Goal: Information Seeking & Learning: Learn about a topic

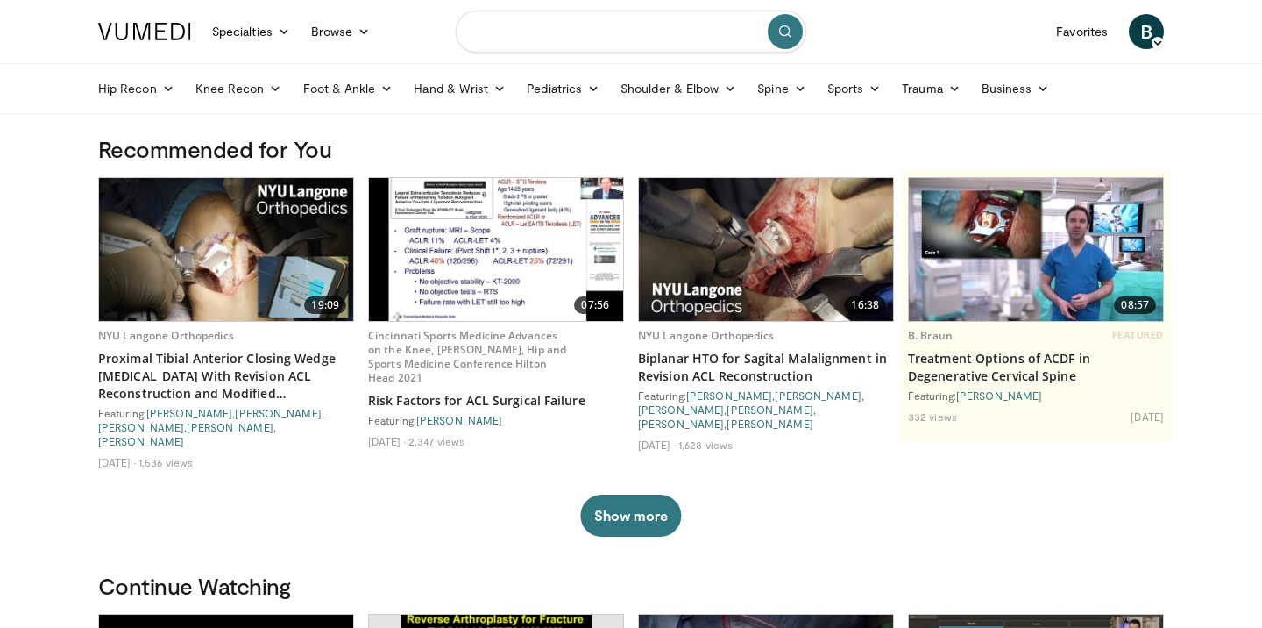
click at [672, 36] on input "Search topics, interventions" at bounding box center [631, 32] width 351 height 42
type input "**********"
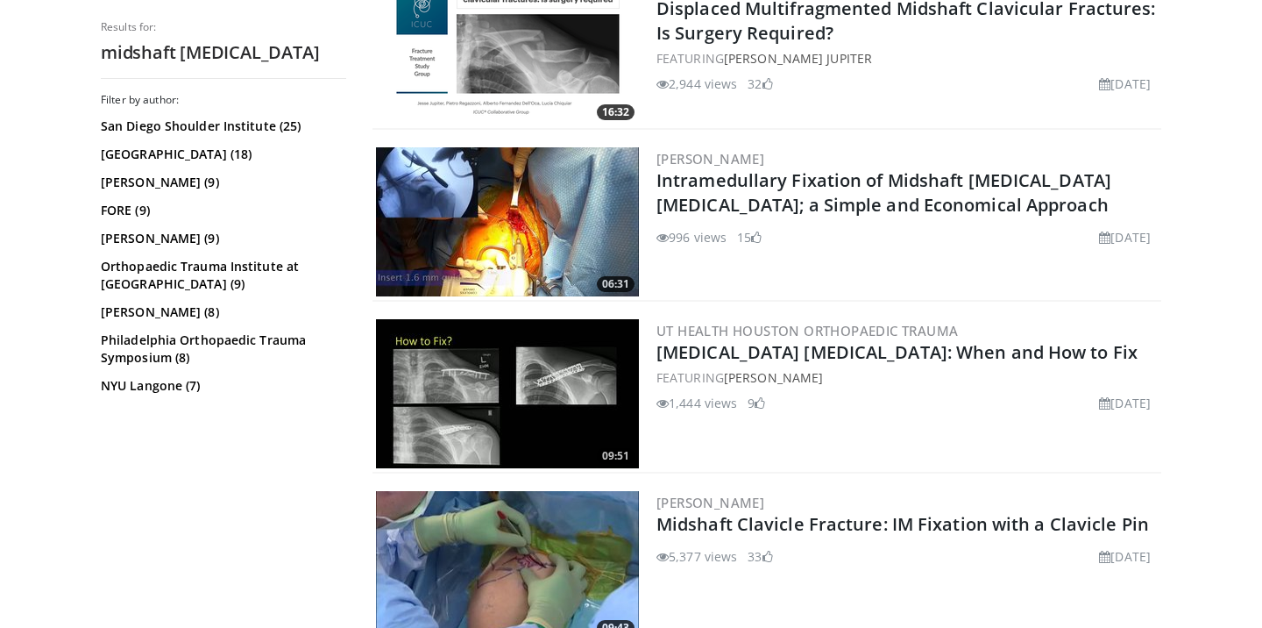
scroll to position [816, 0]
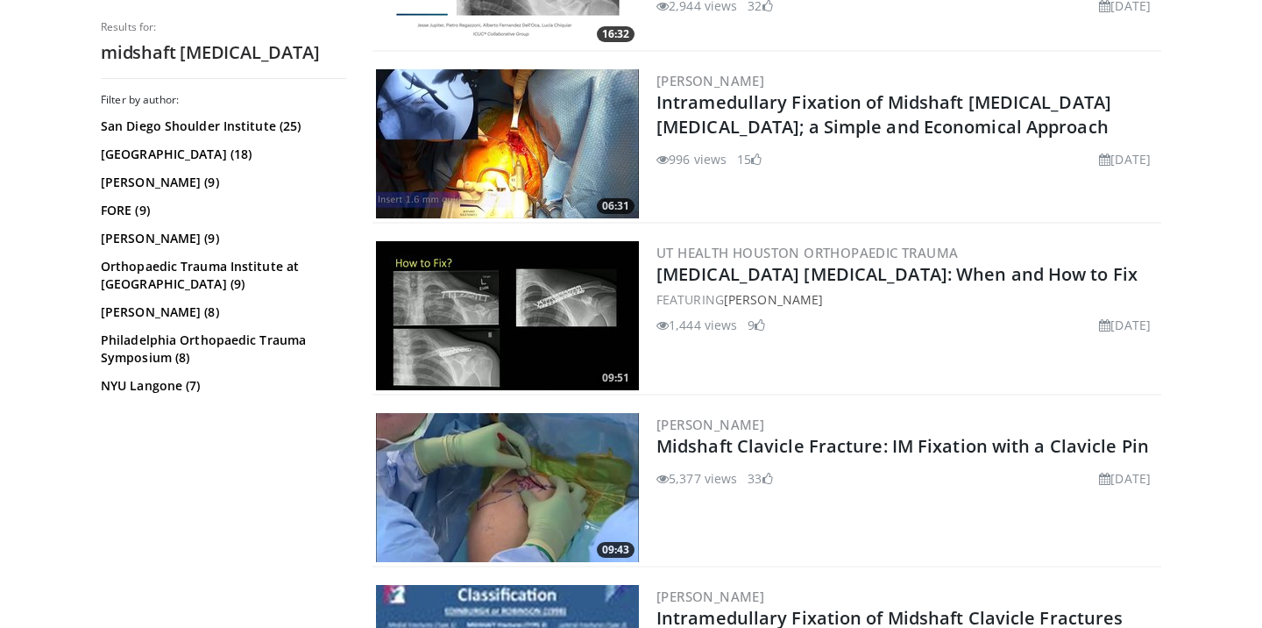
click at [566, 345] on img at bounding box center [507, 315] width 263 height 149
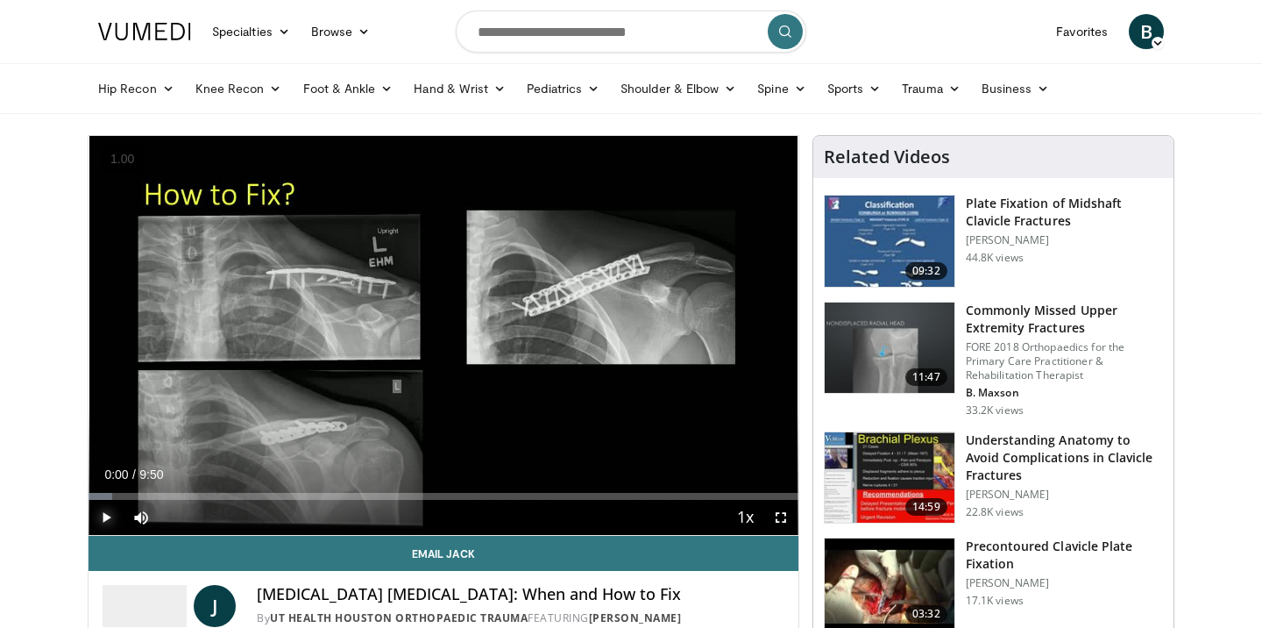
click at [110, 517] on span "Video Player" at bounding box center [106, 517] width 35 height 35
click at [0, 0] on button "+" at bounding box center [0, 0] width 0 height 0
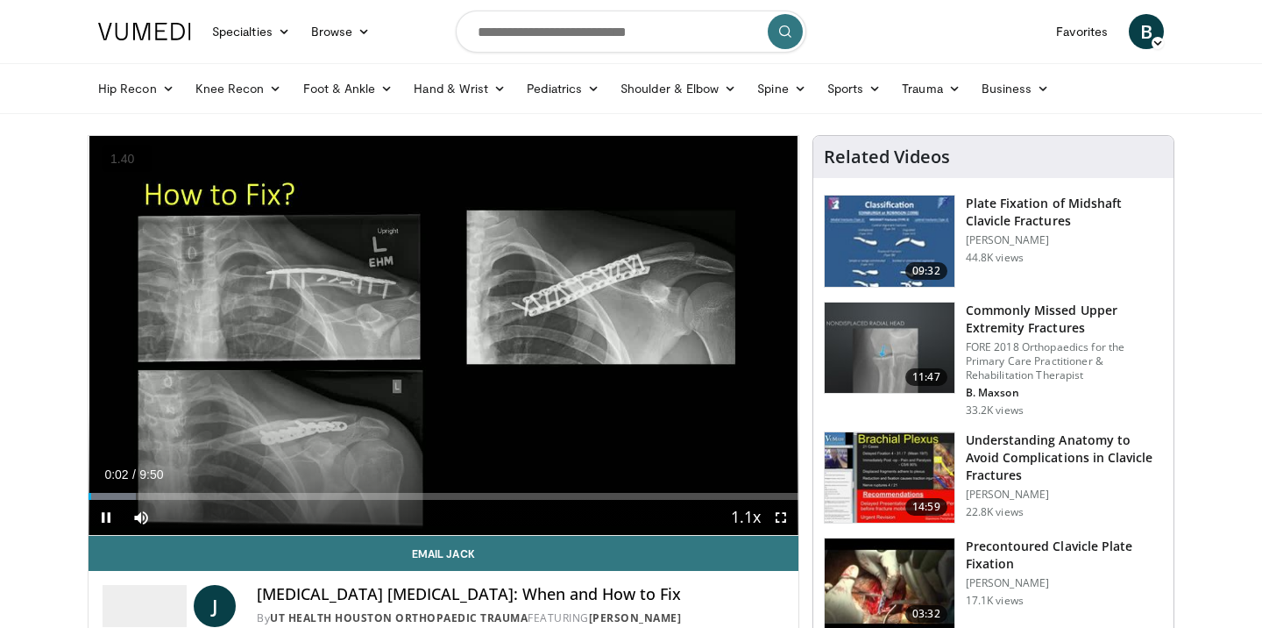
click at [0, 0] on button "+" at bounding box center [0, 0] width 0 height 0
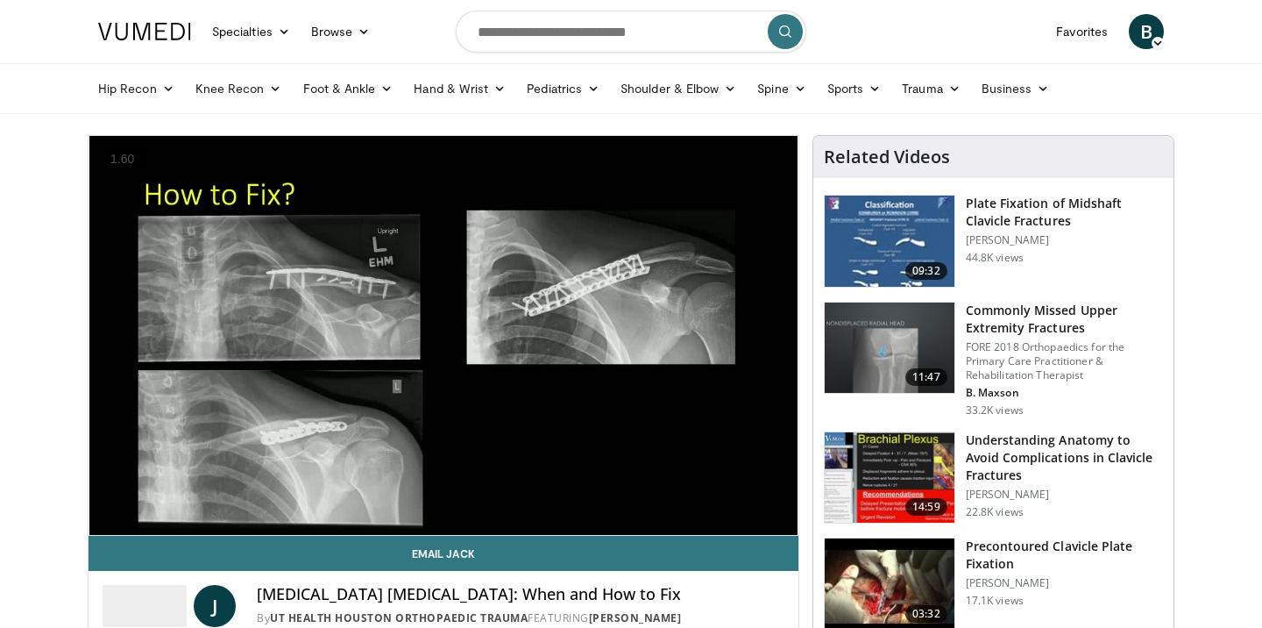
click at [0, 0] on button "+" at bounding box center [0, 0] width 0 height 0
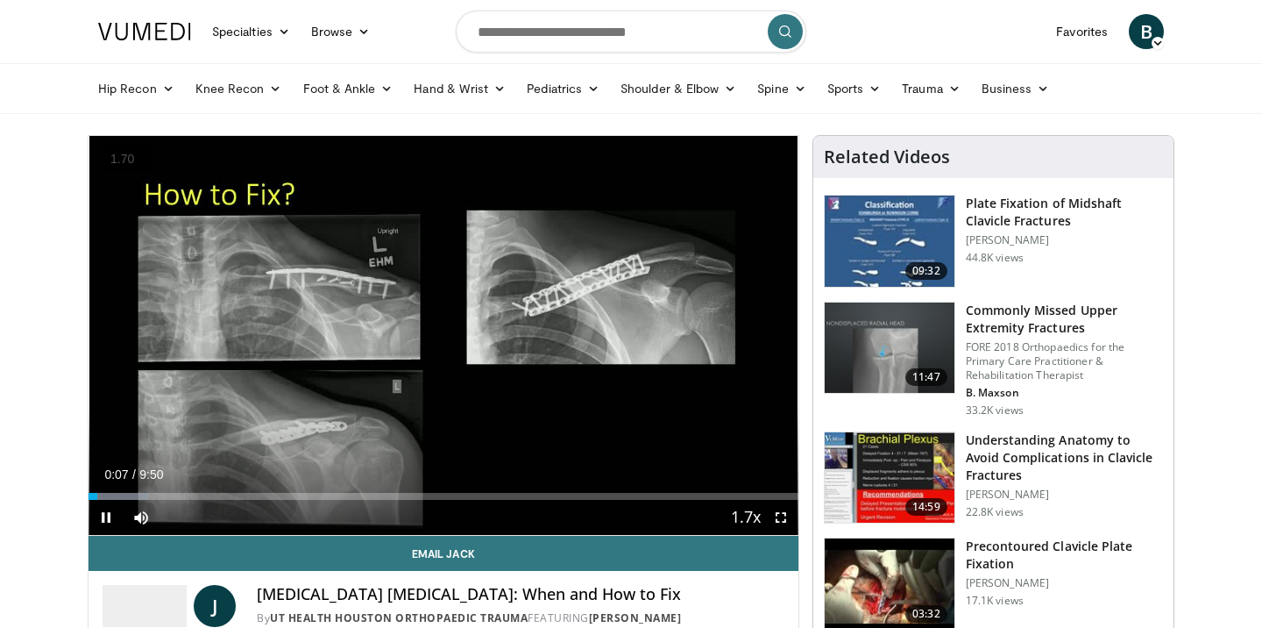
click at [0, 0] on button "+" at bounding box center [0, 0] width 0 height 0
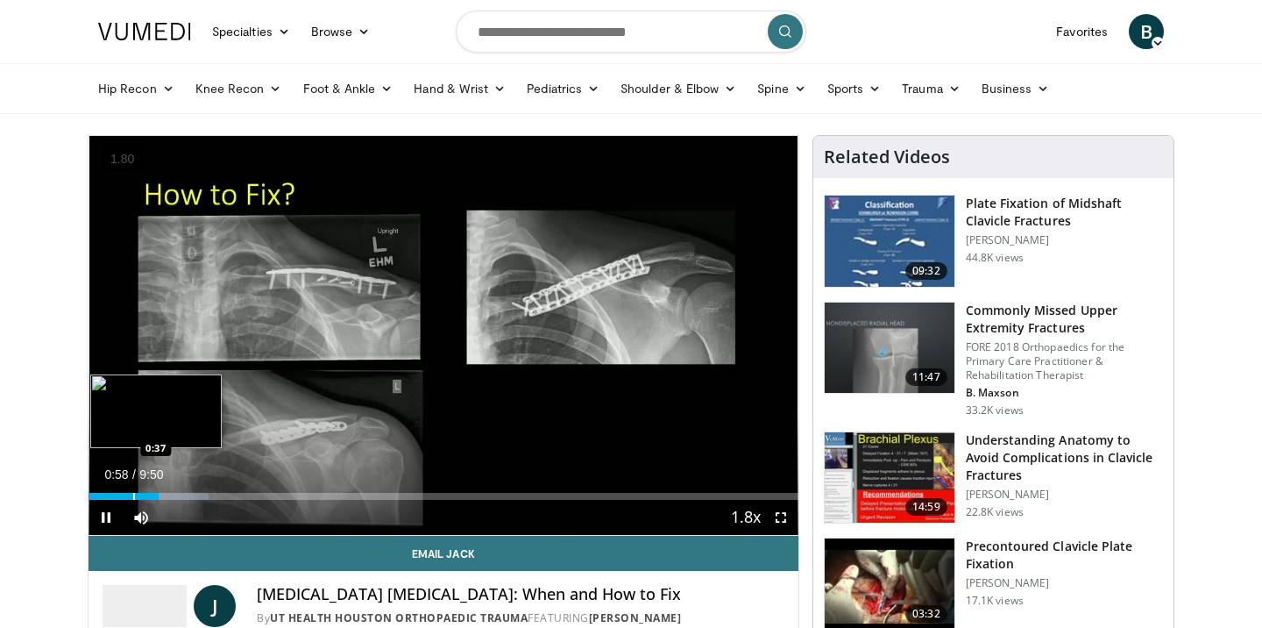
click at [133, 494] on div "Progress Bar" at bounding box center [134, 496] width 2 height 7
click at [120, 495] on div "Progress Bar" at bounding box center [121, 496] width 2 height 7
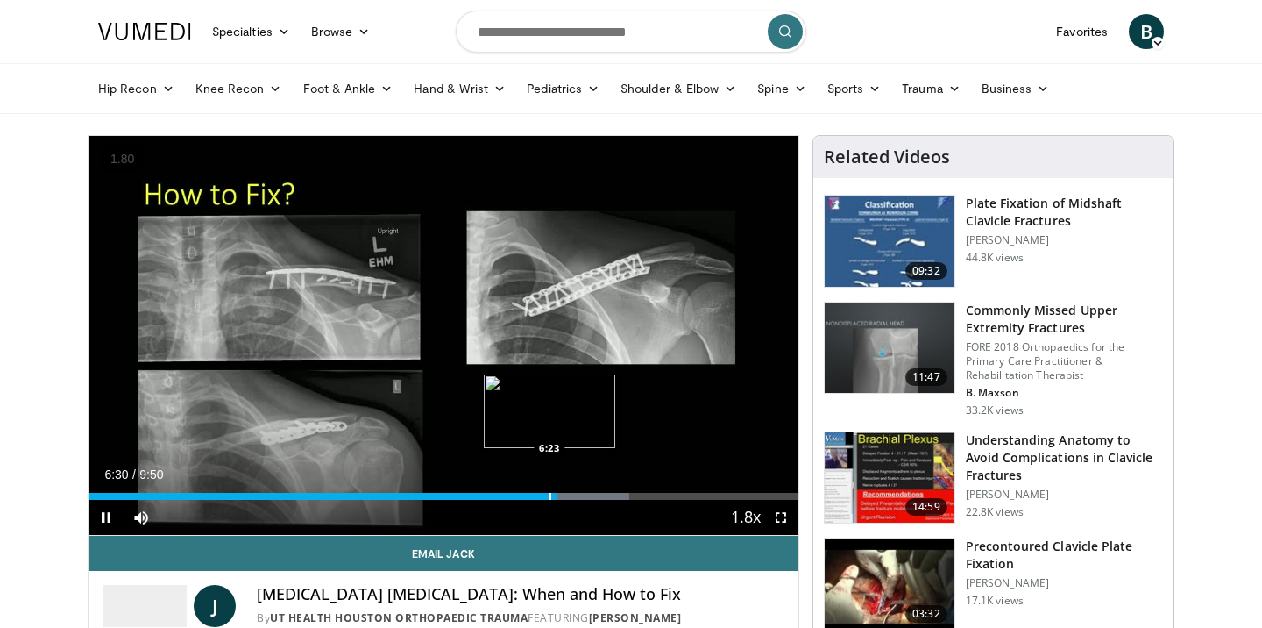
click at [550, 495] on div "Progress Bar" at bounding box center [551, 496] width 2 height 7
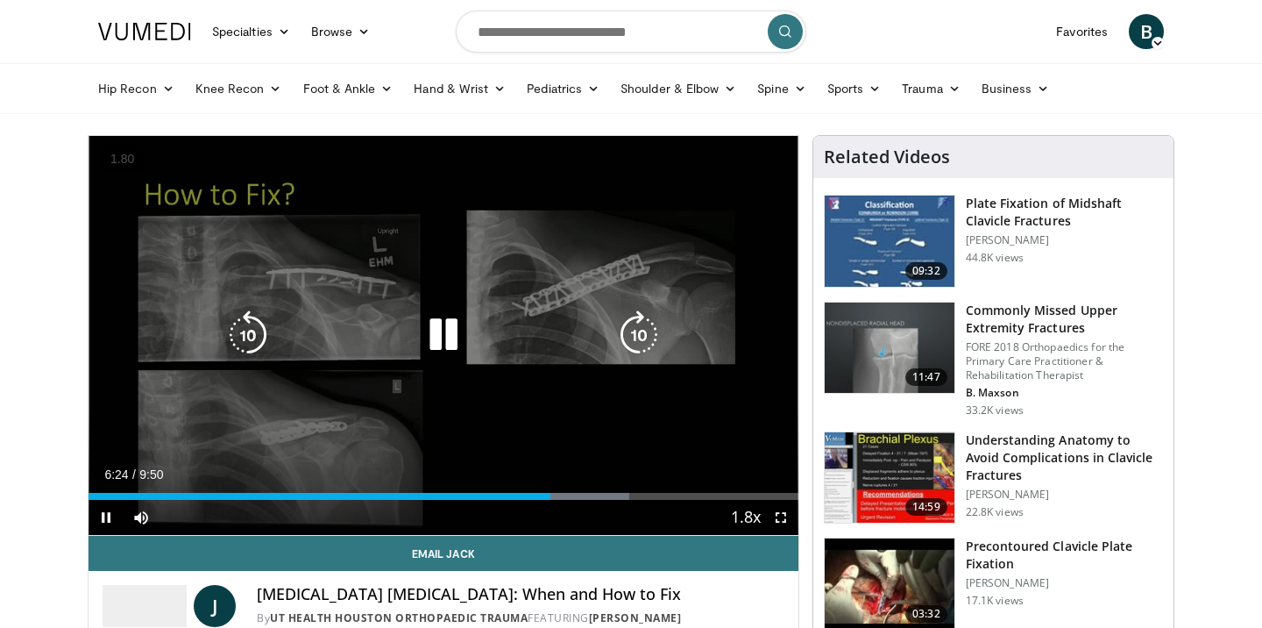
click at [659, 422] on div "10 seconds Tap to unmute" at bounding box center [444, 335] width 710 height 399
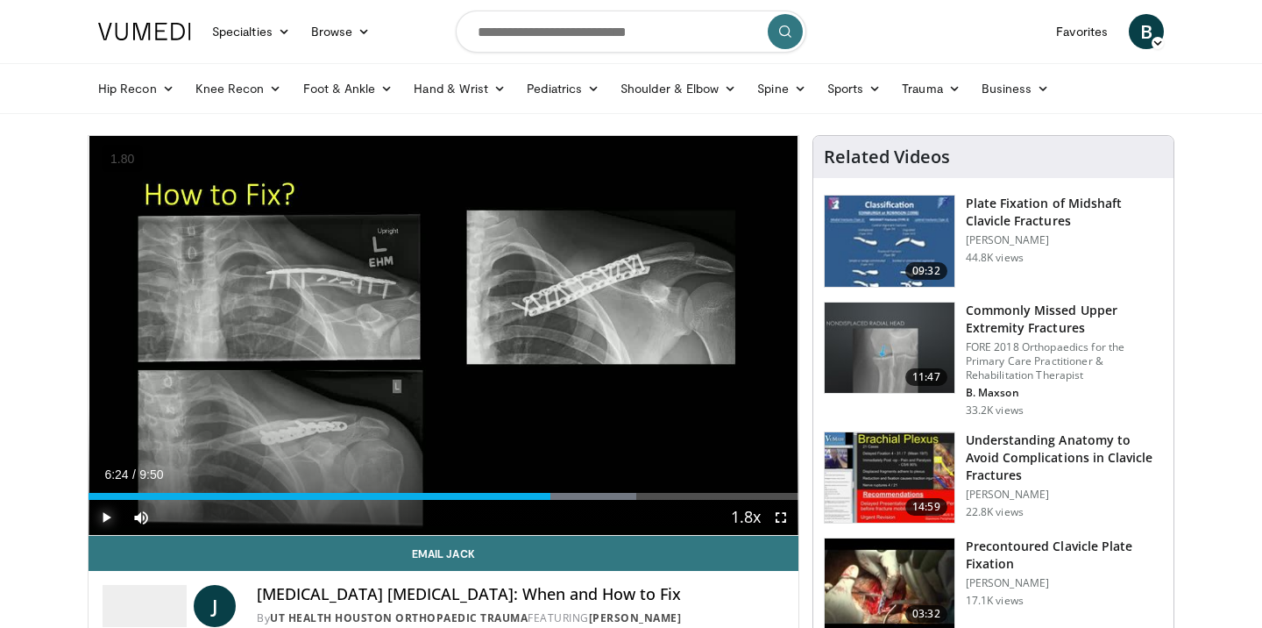
click at [104, 512] on span "Video Player" at bounding box center [106, 517] width 35 height 35
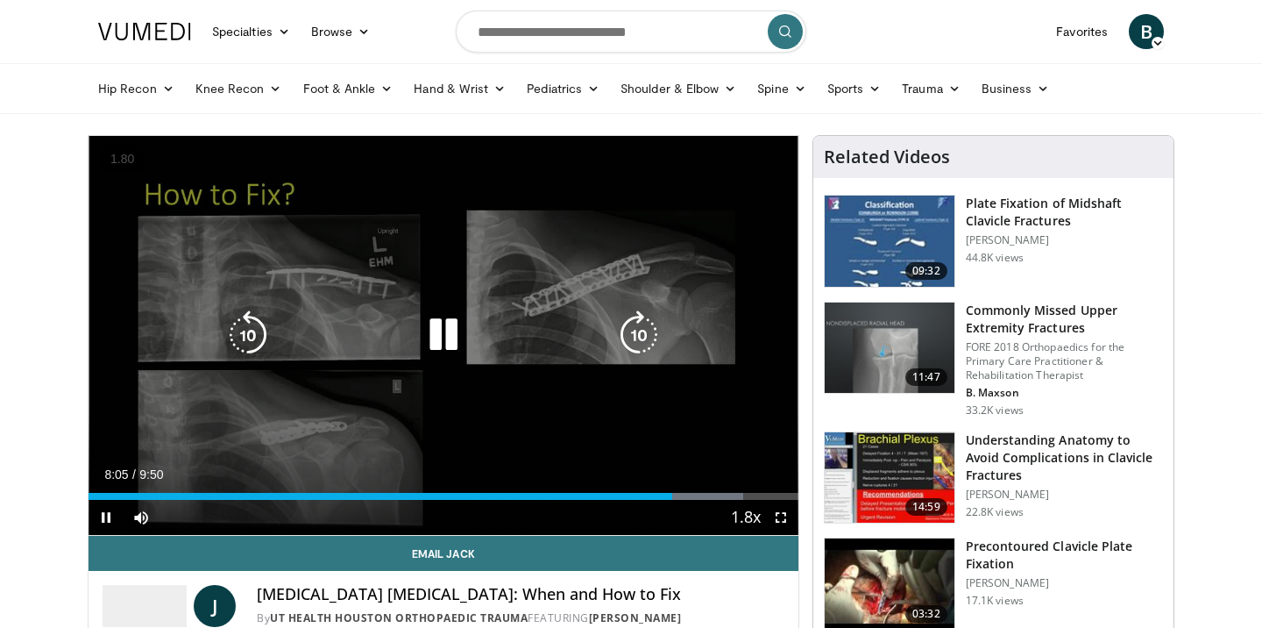
click at [481, 386] on div "10 seconds Tap to unmute" at bounding box center [444, 335] width 710 height 399
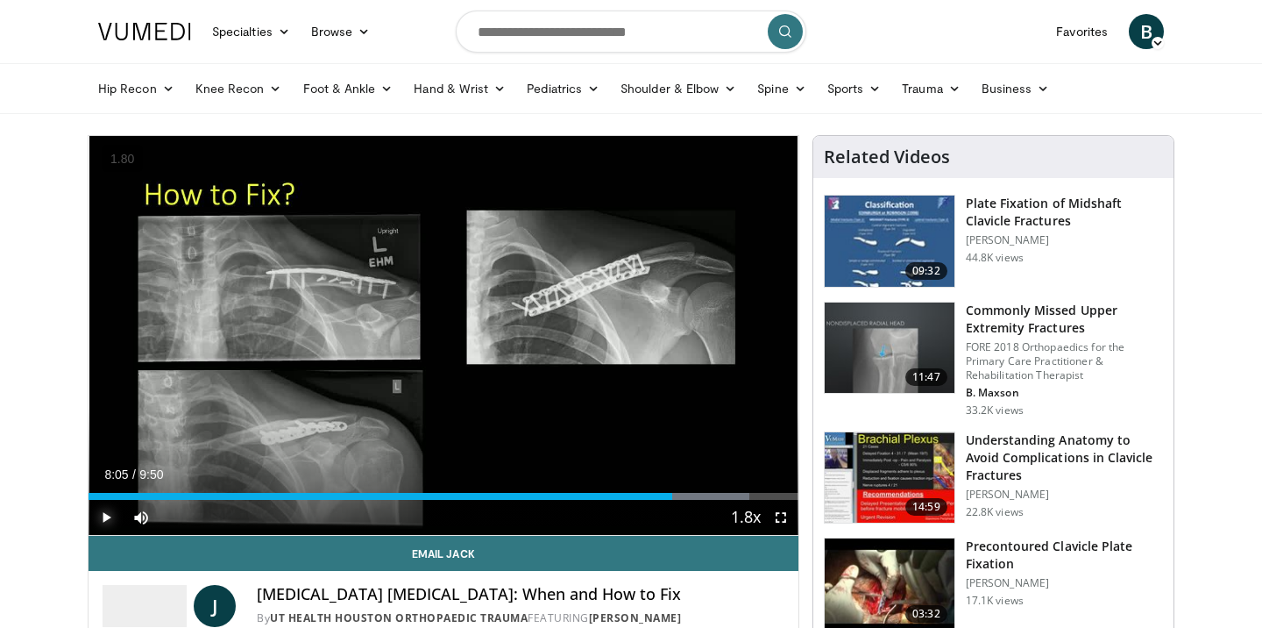
click at [110, 519] on span "Video Player" at bounding box center [106, 517] width 35 height 35
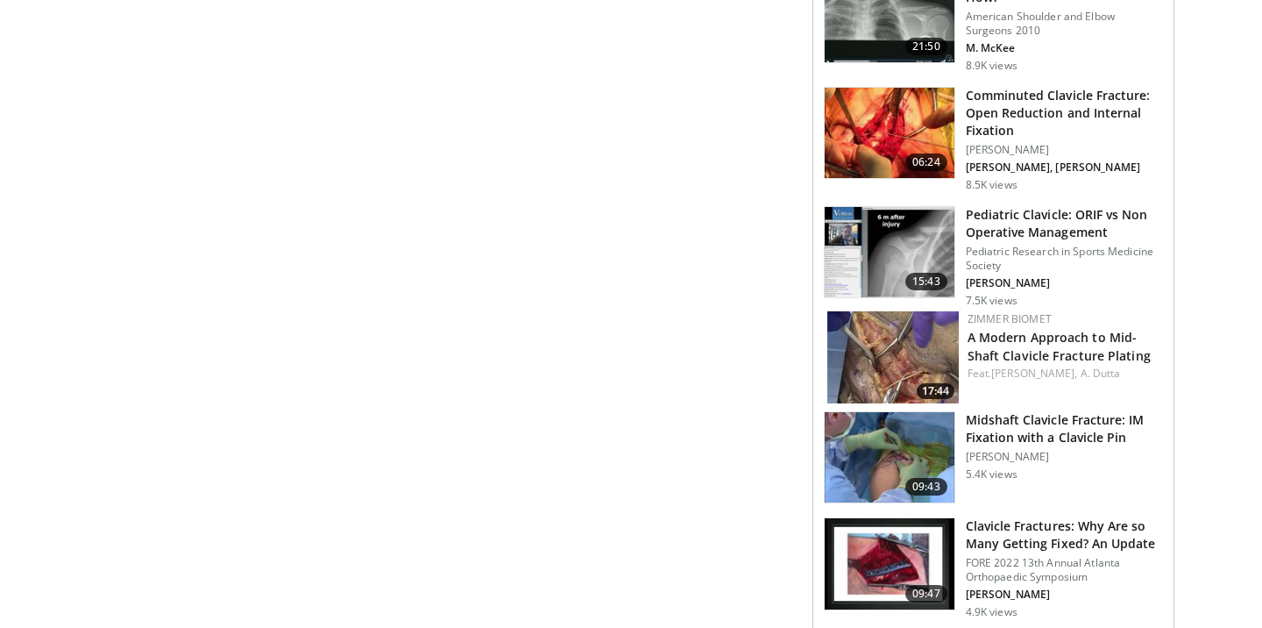
scroll to position [1118, 0]
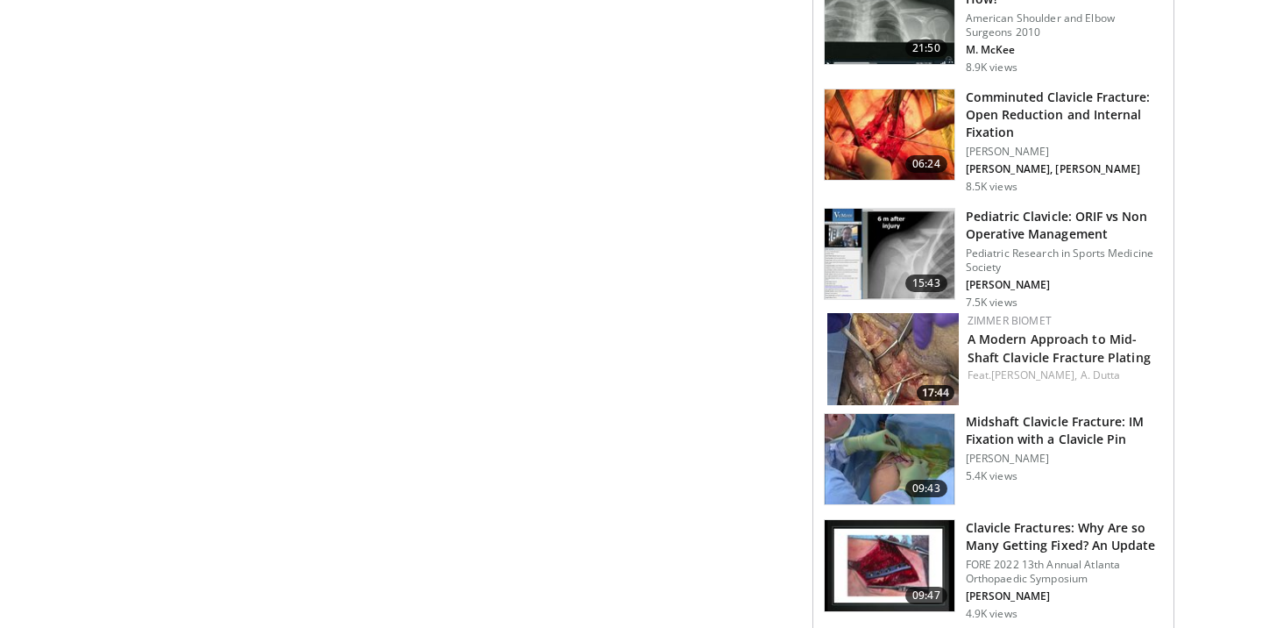
click at [919, 338] on img at bounding box center [892, 359] width 131 height 92
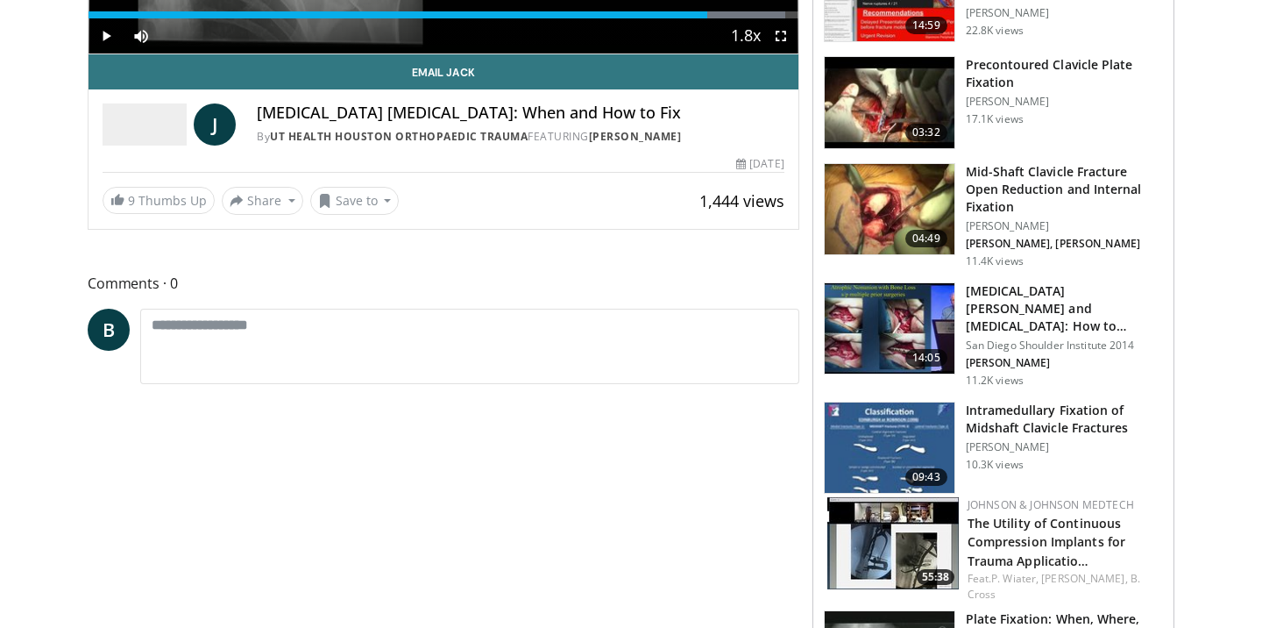
scroll to position [78, 0]
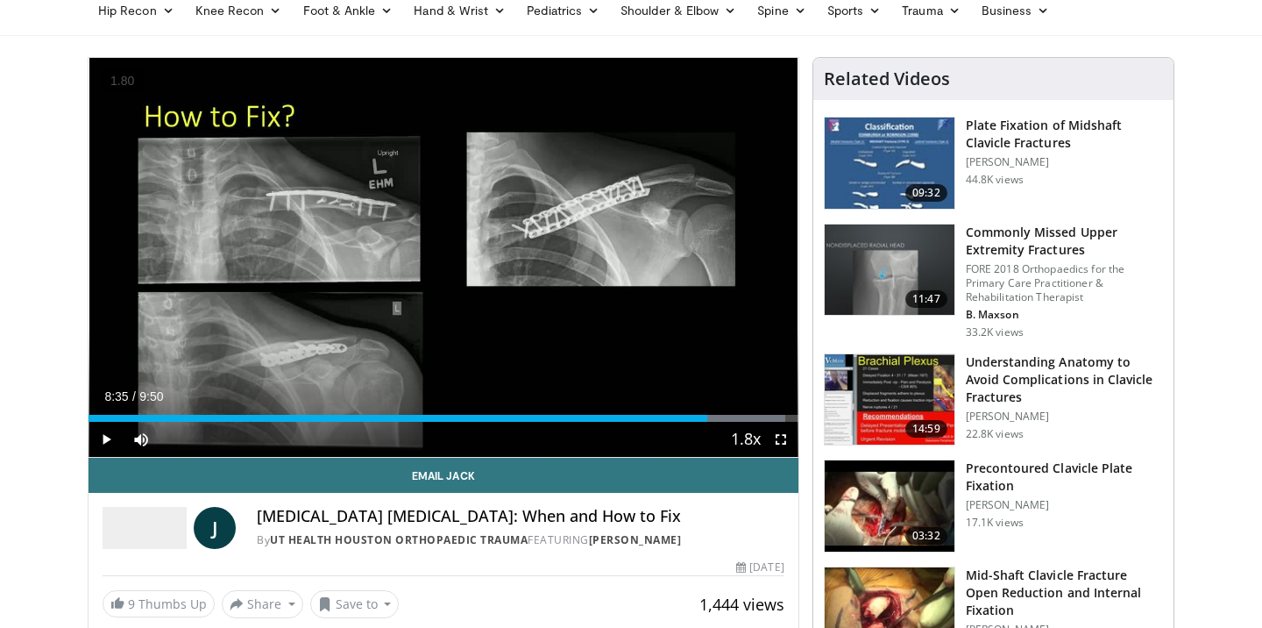
click at [883, 387] on img at bounding box center [890, 399] width 130 height 91
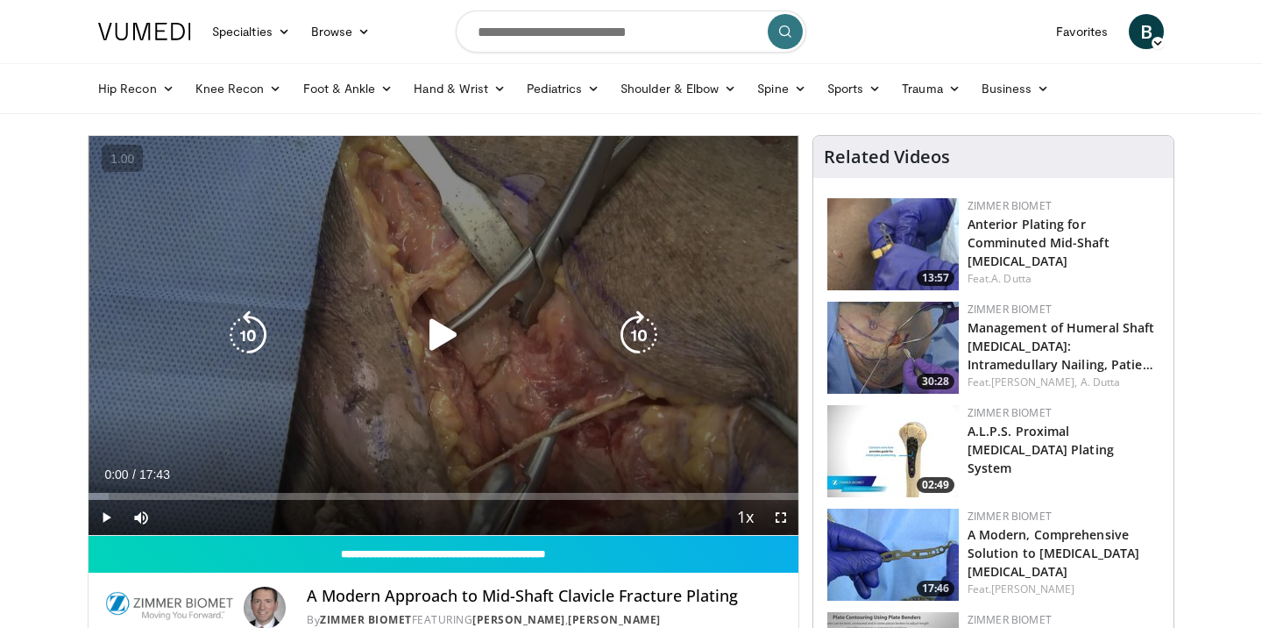
click at [437, 352] on icon "Video Player" at bounding box center [443, 334] width 49 height 49
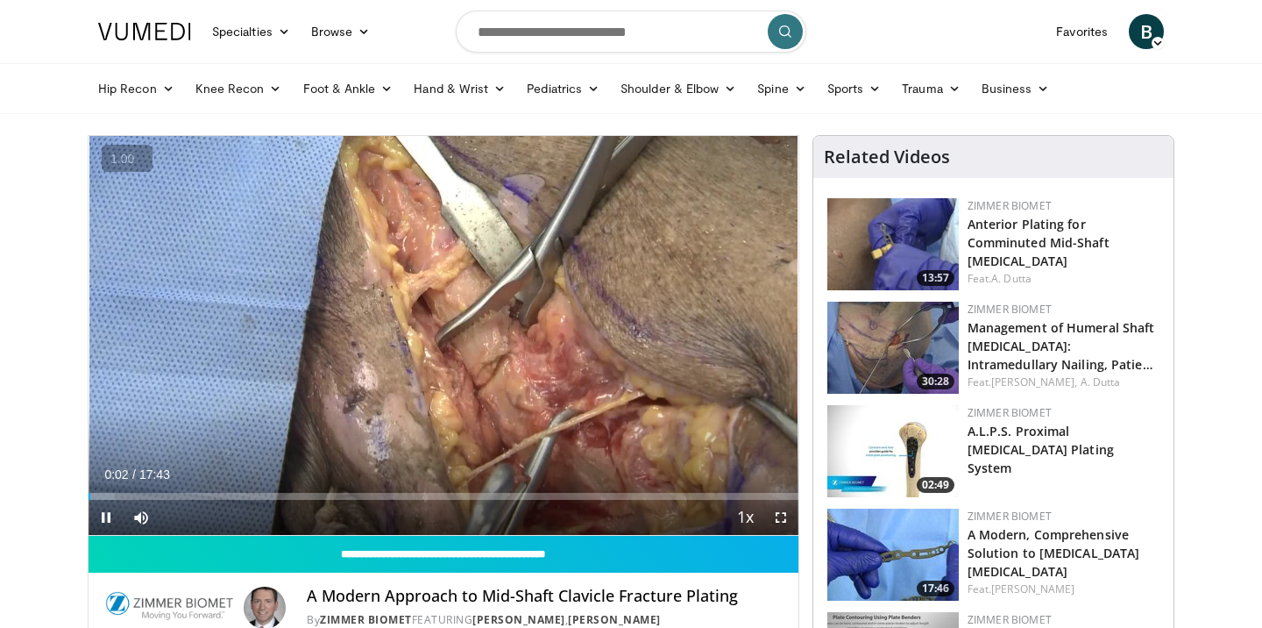
click at [0, 0] on button "+" at bounding box center [0, 0] width 0 height 0
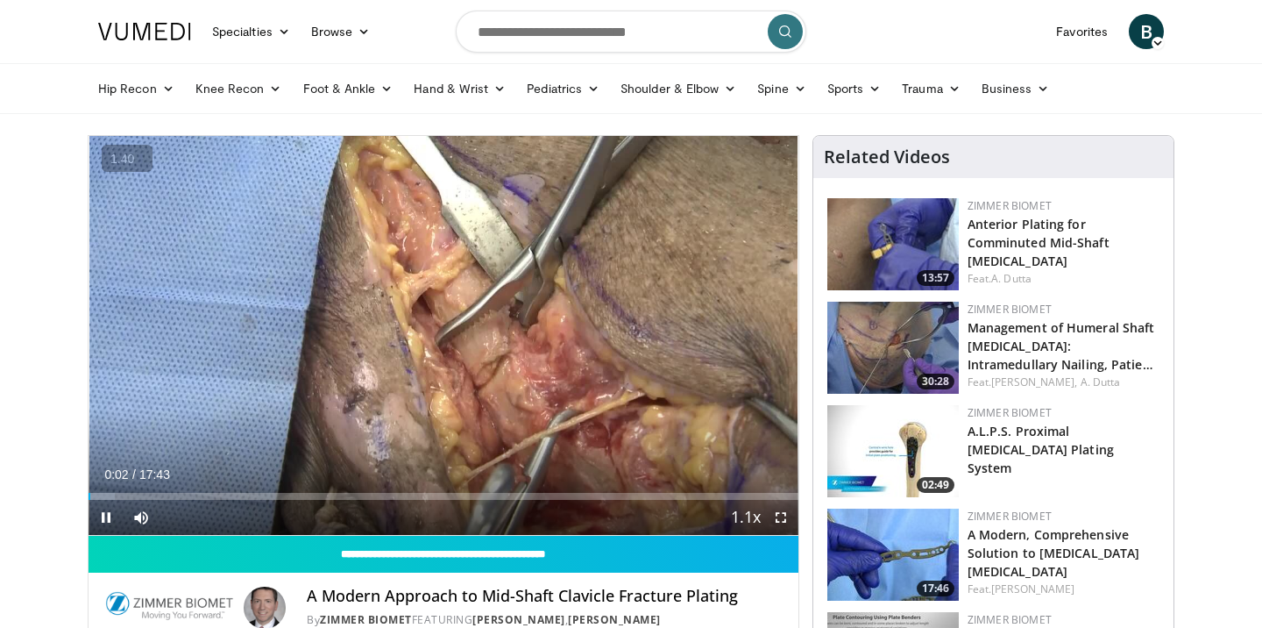
click at [0, 0] on button "+" at bounding box center [0, 0] width 0 height 0
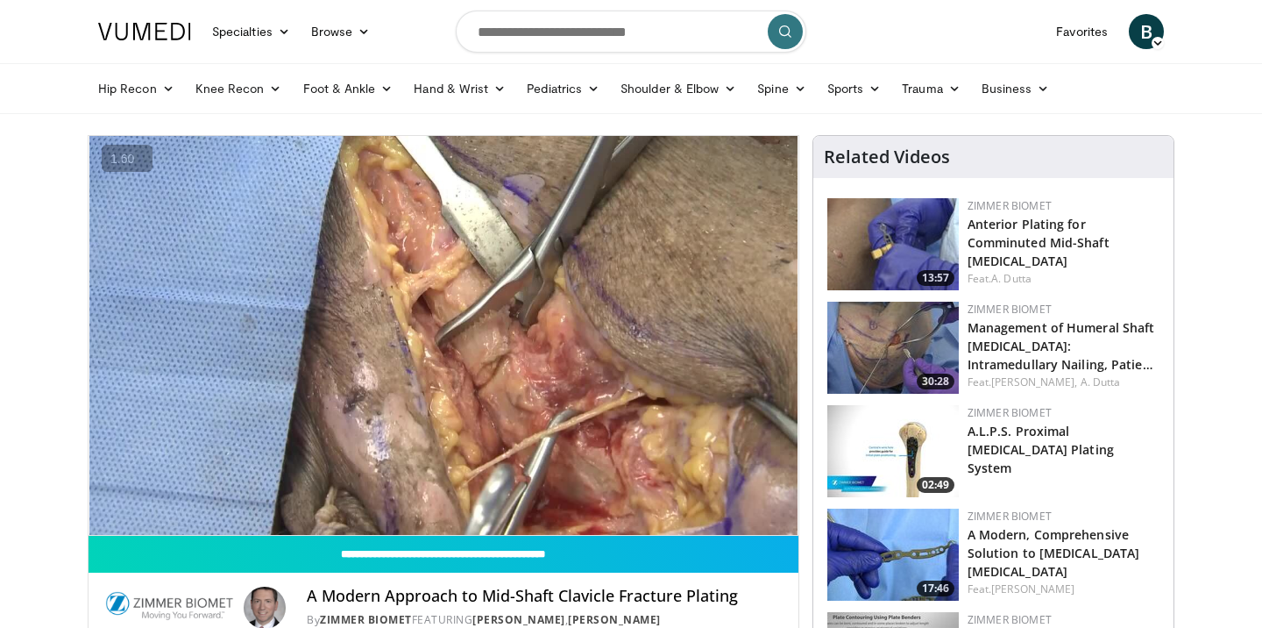
click at [0, 0] on button "+" at bounding box center [0, 0] width 0 height 0
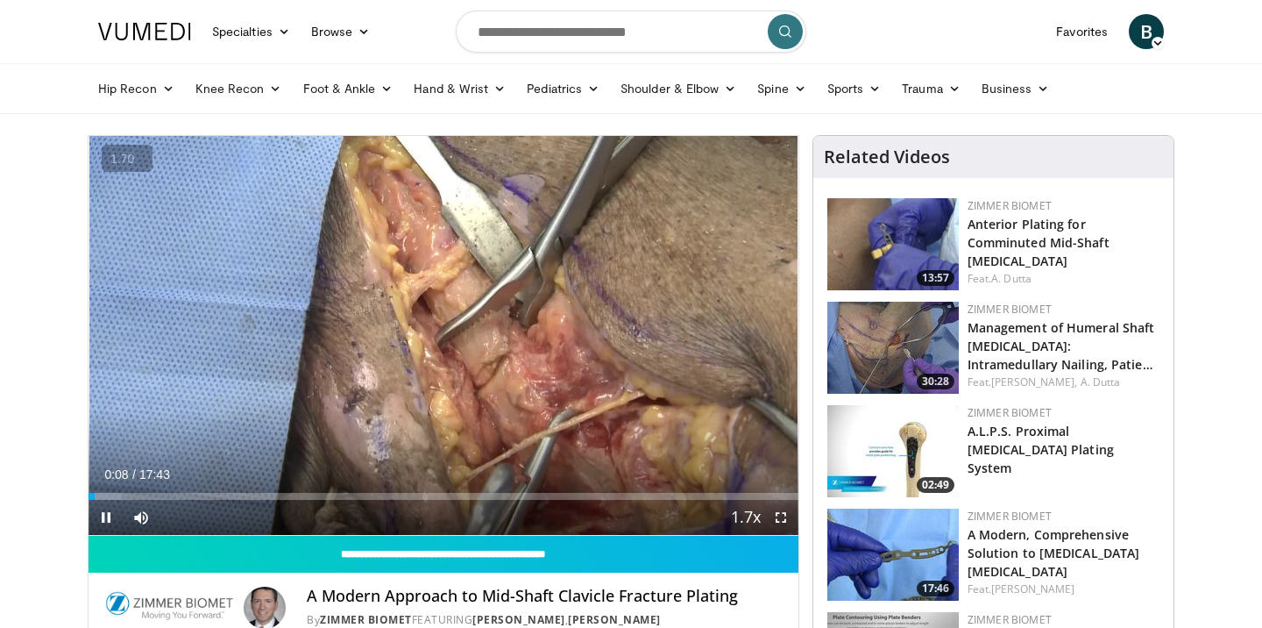
click at [0, 0] on button "+" at bounding box center [0, 0] width 0 height 0
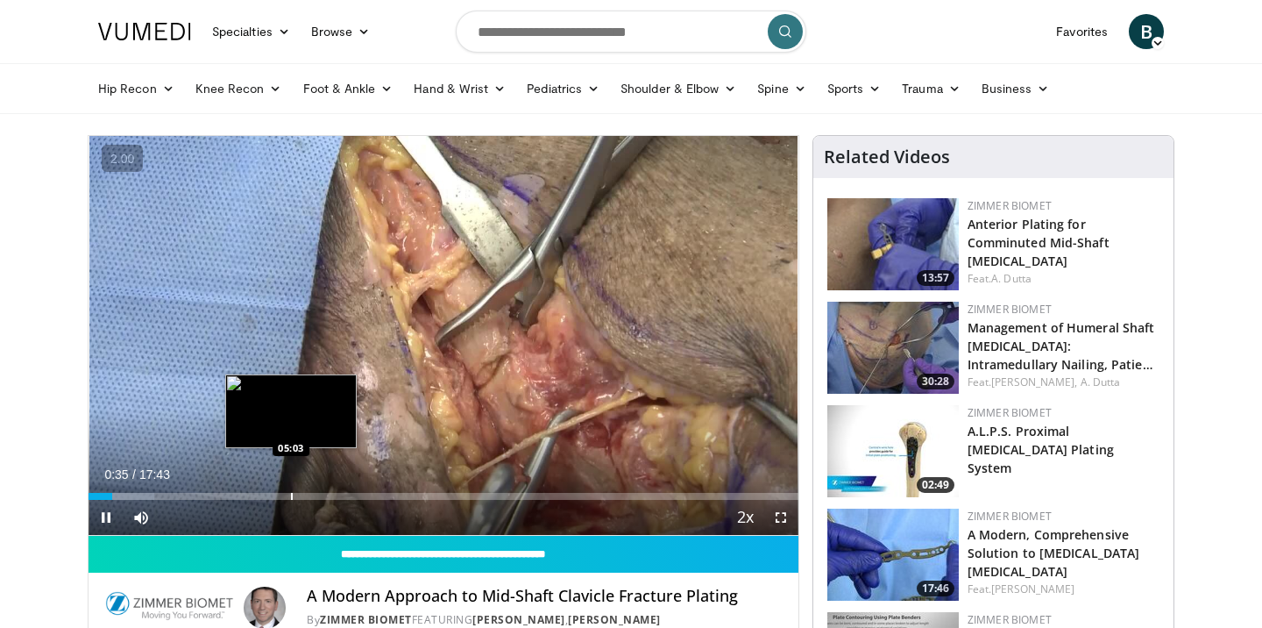
click at [291, 493] on div "Progress Bar" at bounding box center [292, 496] width 2 height 7
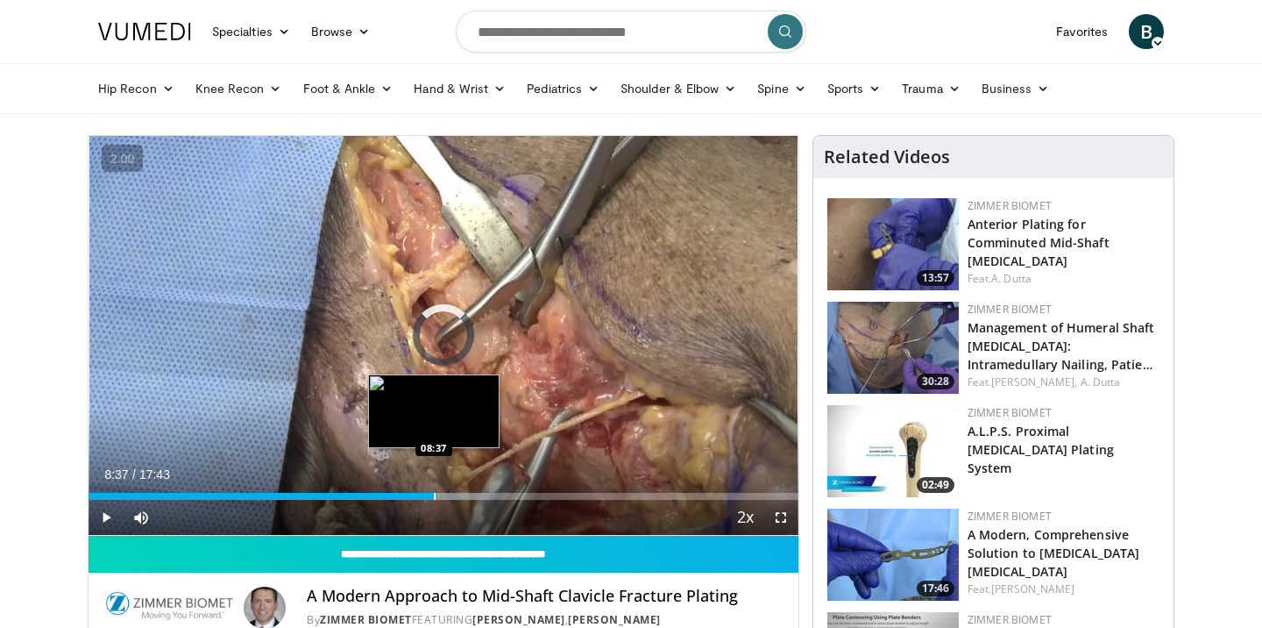
click at [434, 493] on div "Progress Bar" at bounding box center [435, 496] width 2 height 7
click at [426, 493] on div "Progress Bar" at bounding box center [427, 496] width 2 height 7
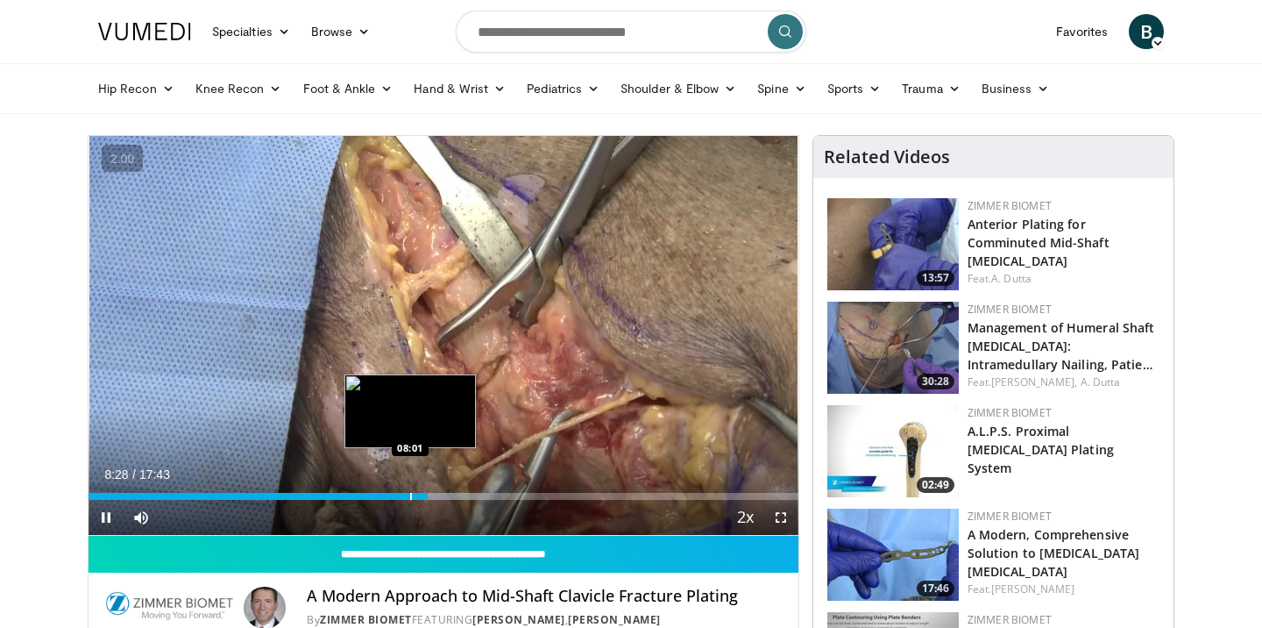
click at [410, 498] on div "Progress Bar" at bounding box center [411, 496] width 2 height 7
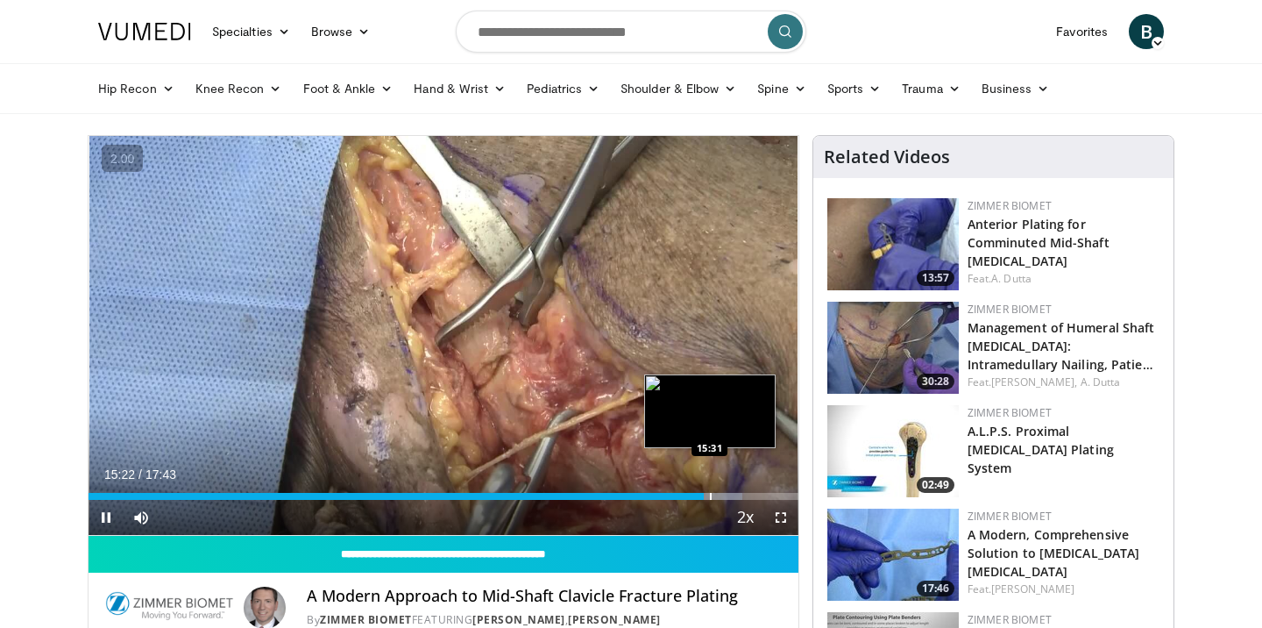
click at [710, 494] on div "Progress Bar" at bounding box center [711, 496] width 2 height 7
click at [729, 497] on div "Progress Bar" at bounding box center [730, 496] width 2 height 7
click at [779, 494] on div "Progress Bar" at bounding box center [778, 496] width 2 height 7
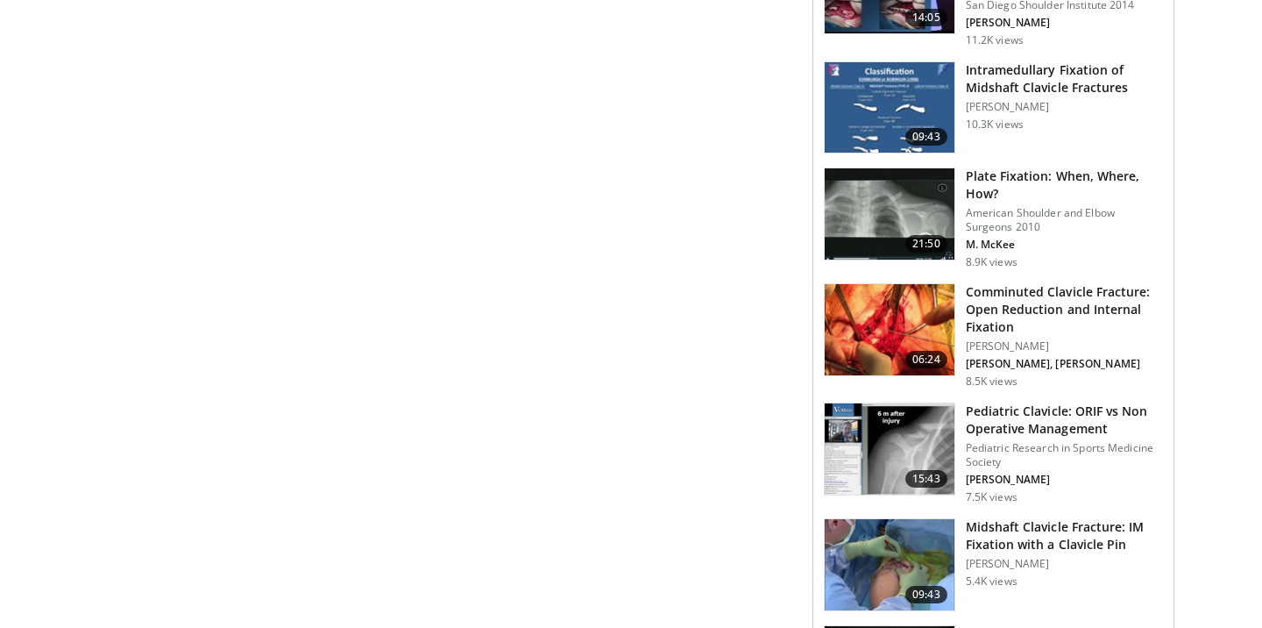
scroll to position [1969, 0]
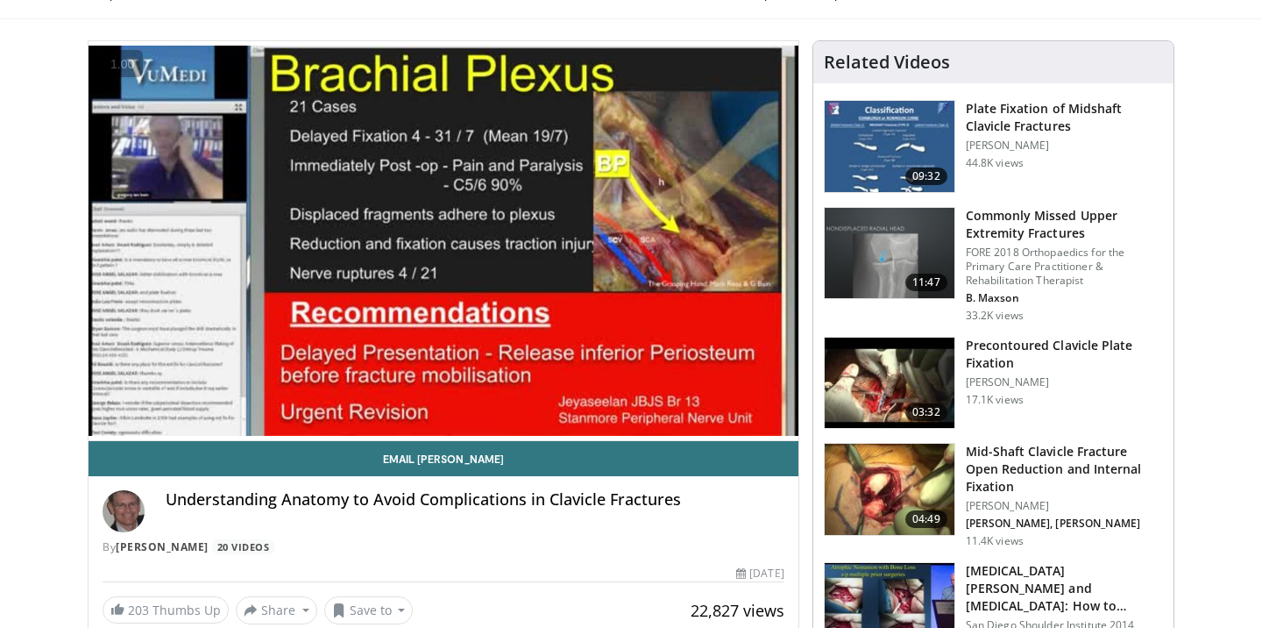
scroll to position [133, 0]
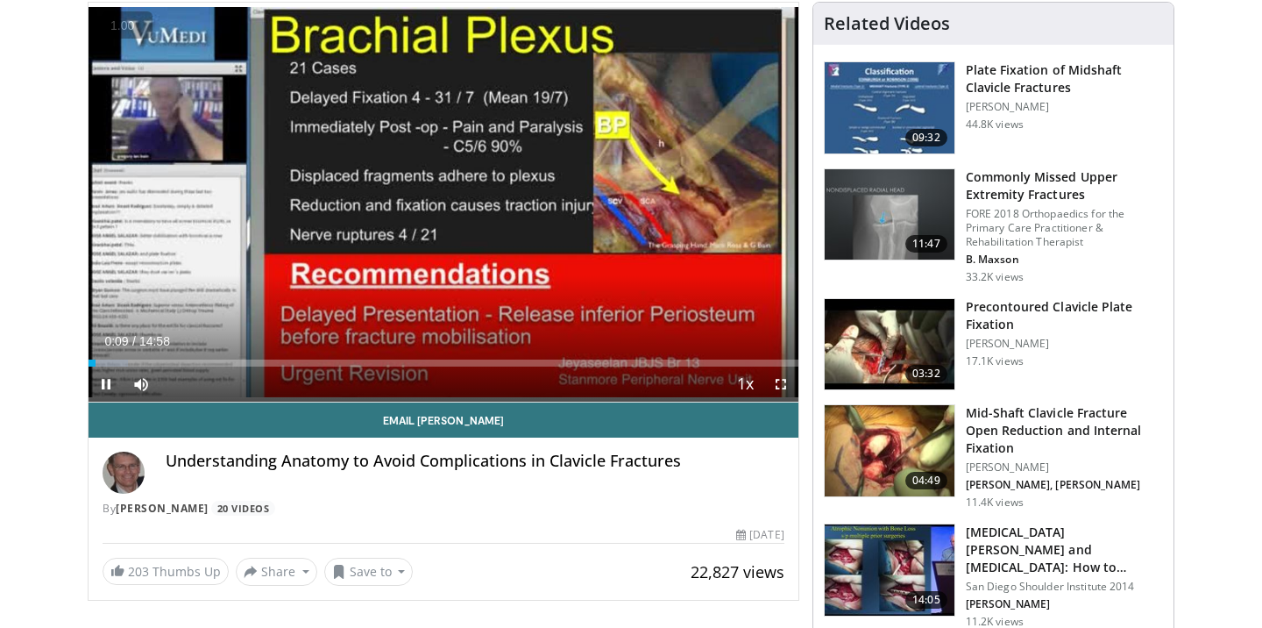
click at [0, 0] on button "+" at bounding box center [0, 0] width 0 height 0
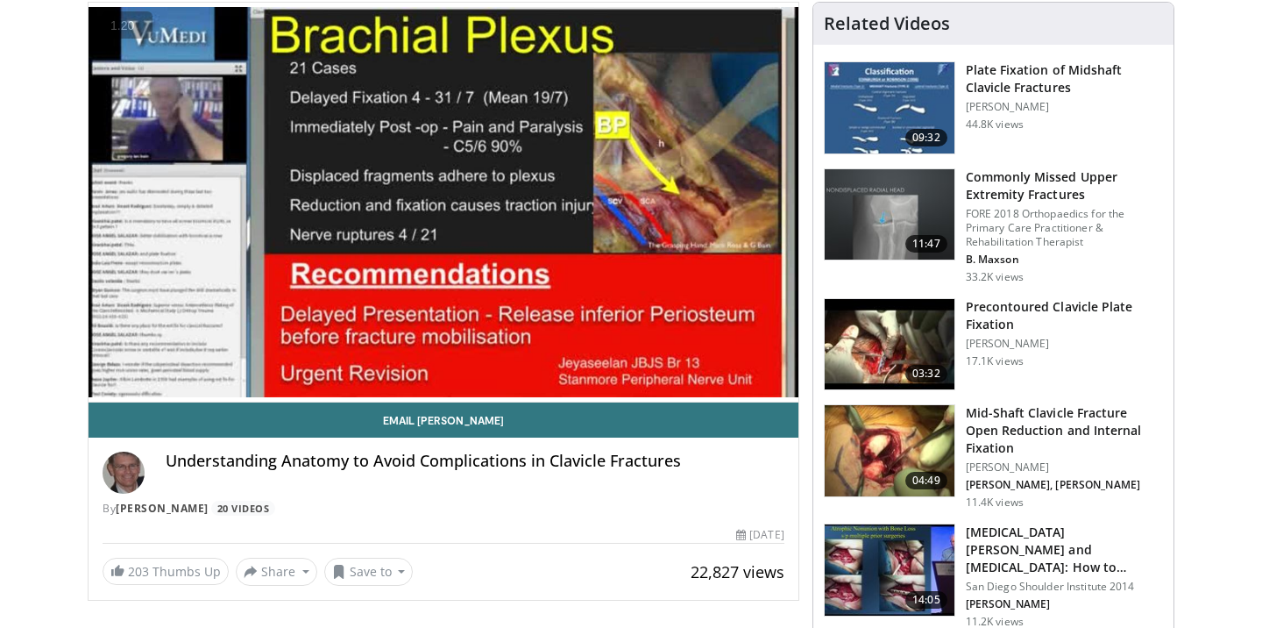
click at [0, 0] on button "+" at bounding box center [0, 0] width 0 height 0
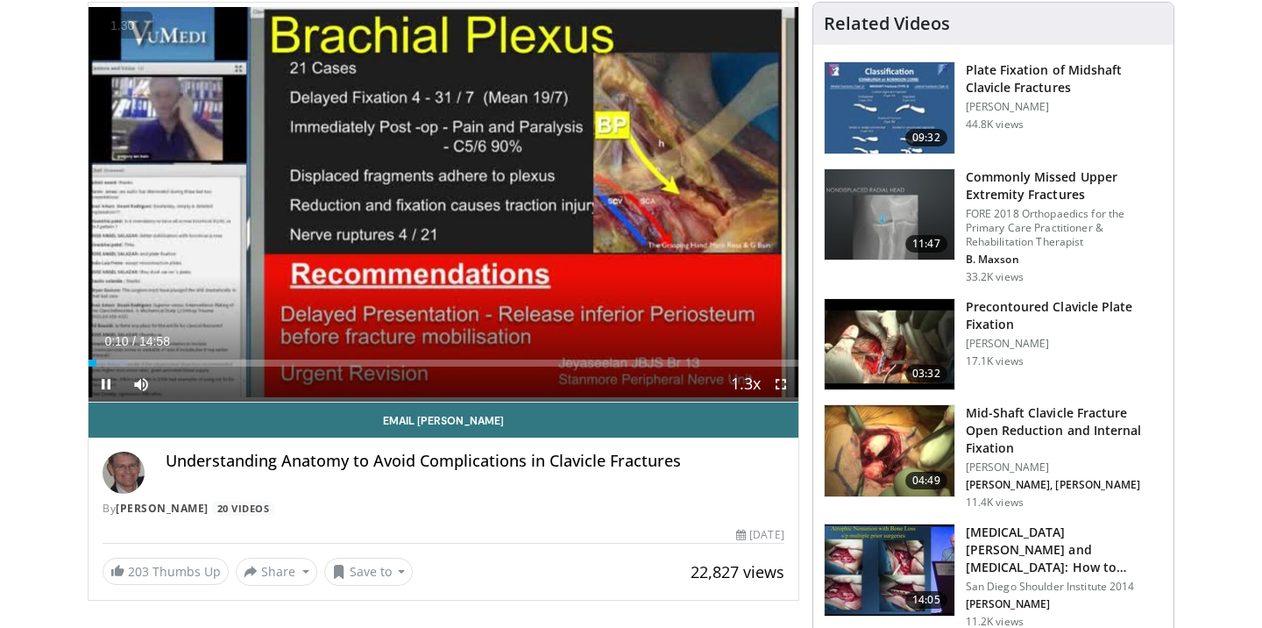
click at [0, 0] on button "+" at bounding box center [0, 0] width 0 height 0
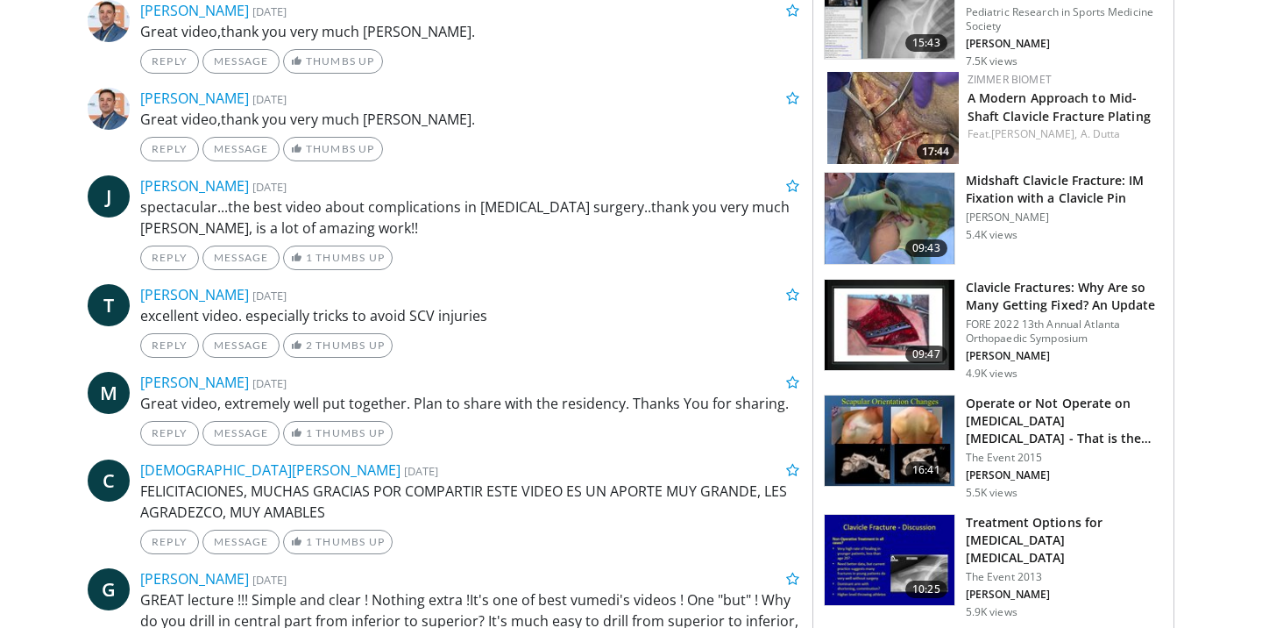
scroll to position [0, 0]
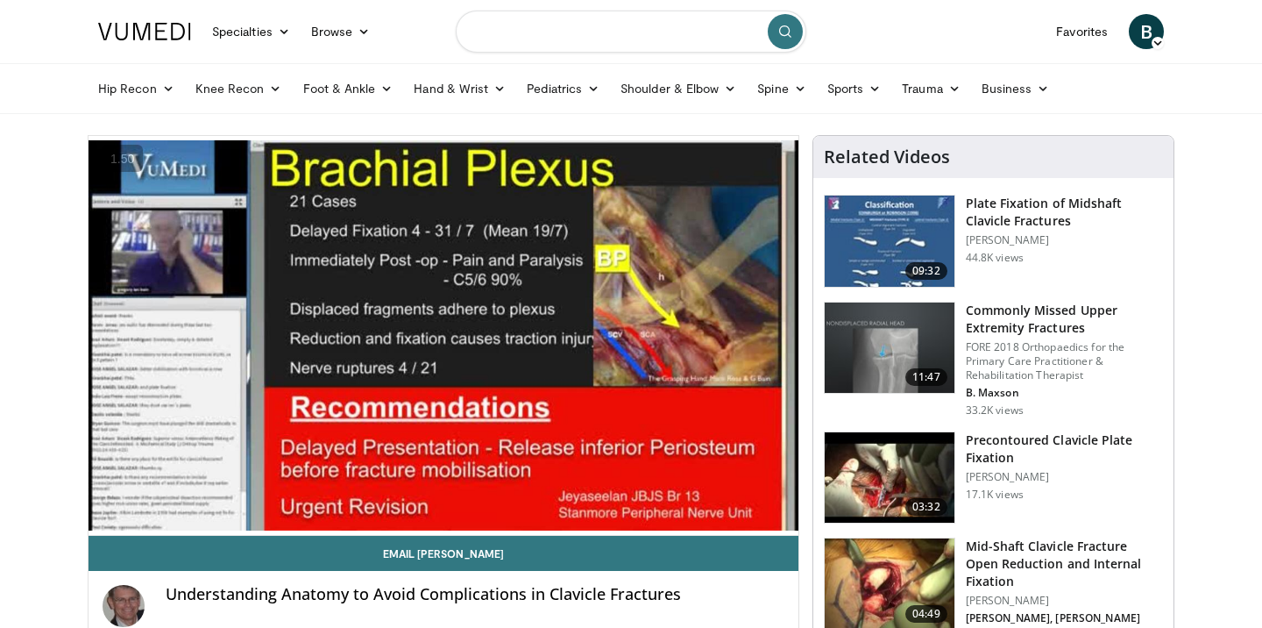
click at [627, 14] on input "Search topics, interventions" at bounding box center [631, 32] width 351 height 42
type input "**********"
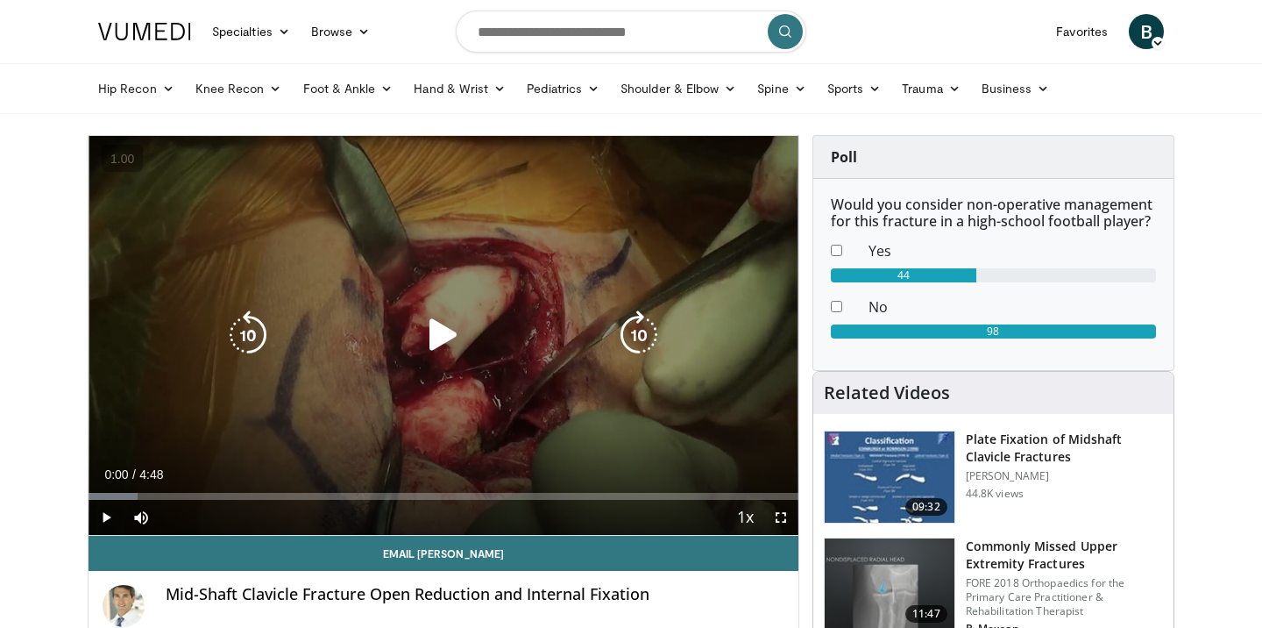
click at [435, 341] on icon "Video Player" at bounding box center [443, 334] width 49 height 49
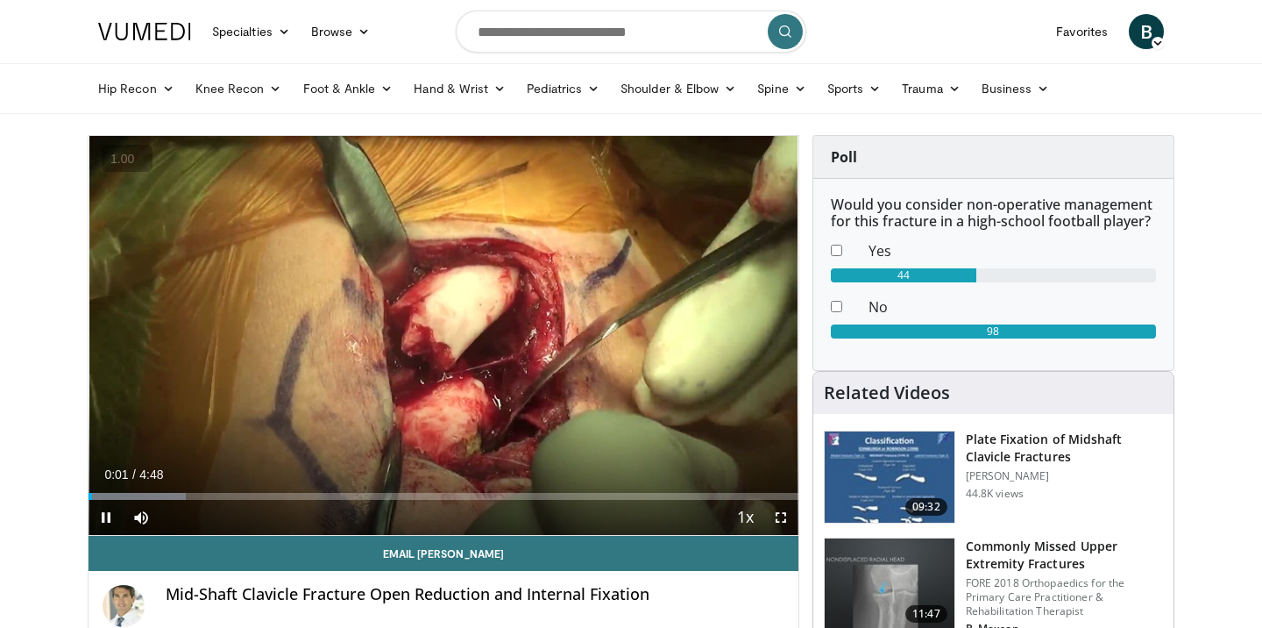
click at [0, 0] on button "+" at bounding box center [0, 0] width 0 height 0
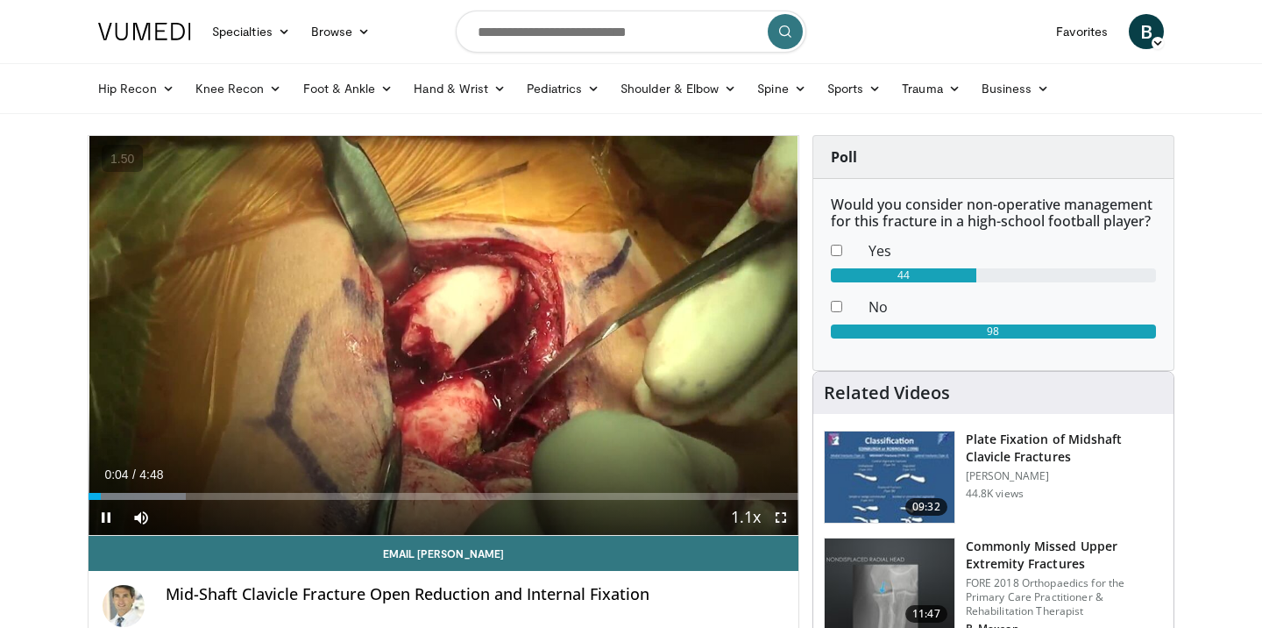
click at [778, 523] on span "Video Player" at bounding box center [780, 517] width 35 height 35
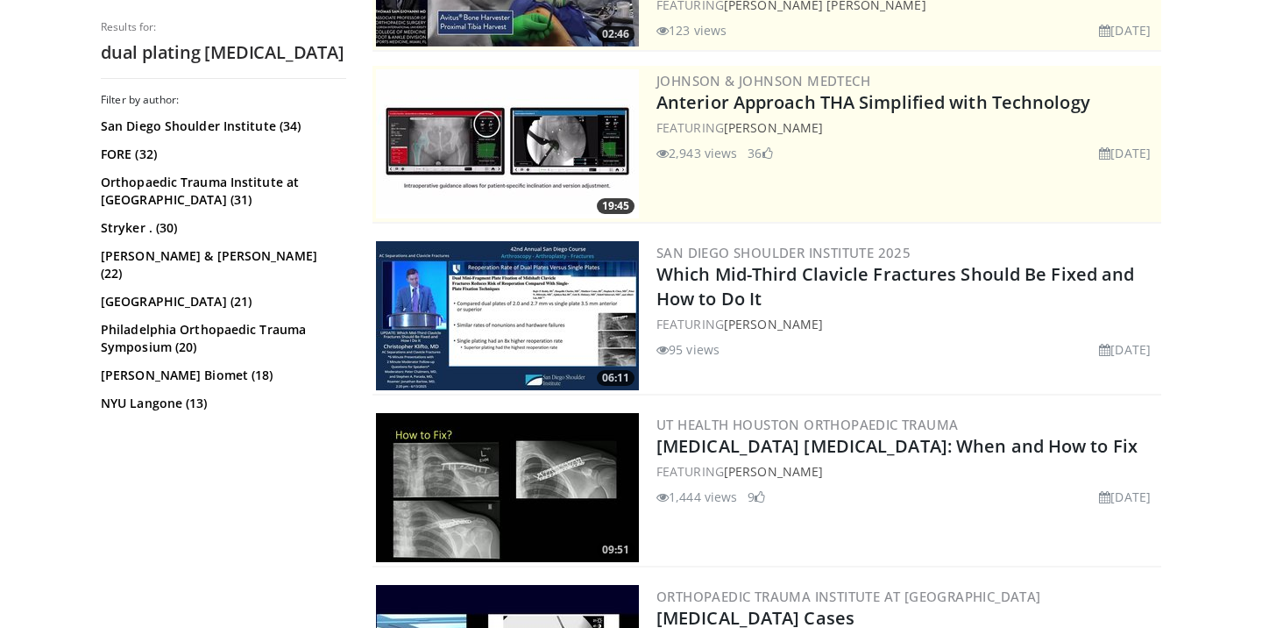
scroll to position [302, 0]
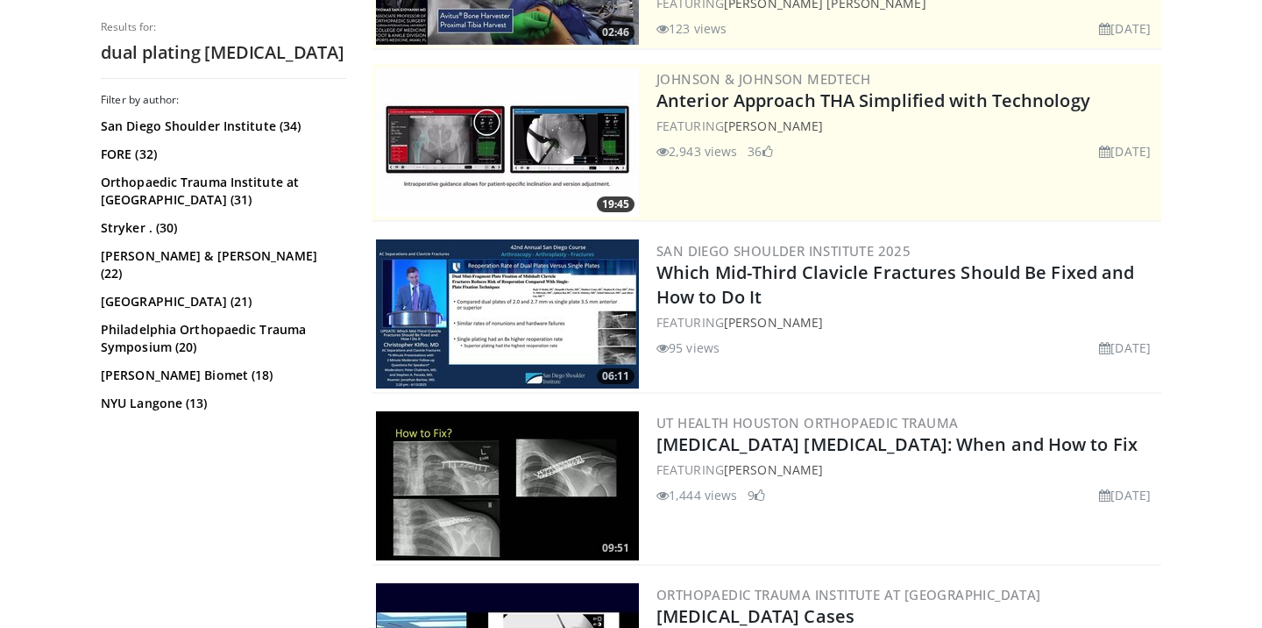
click at [543, 326] on img at bounding box center [507, 313] width 263 height 149
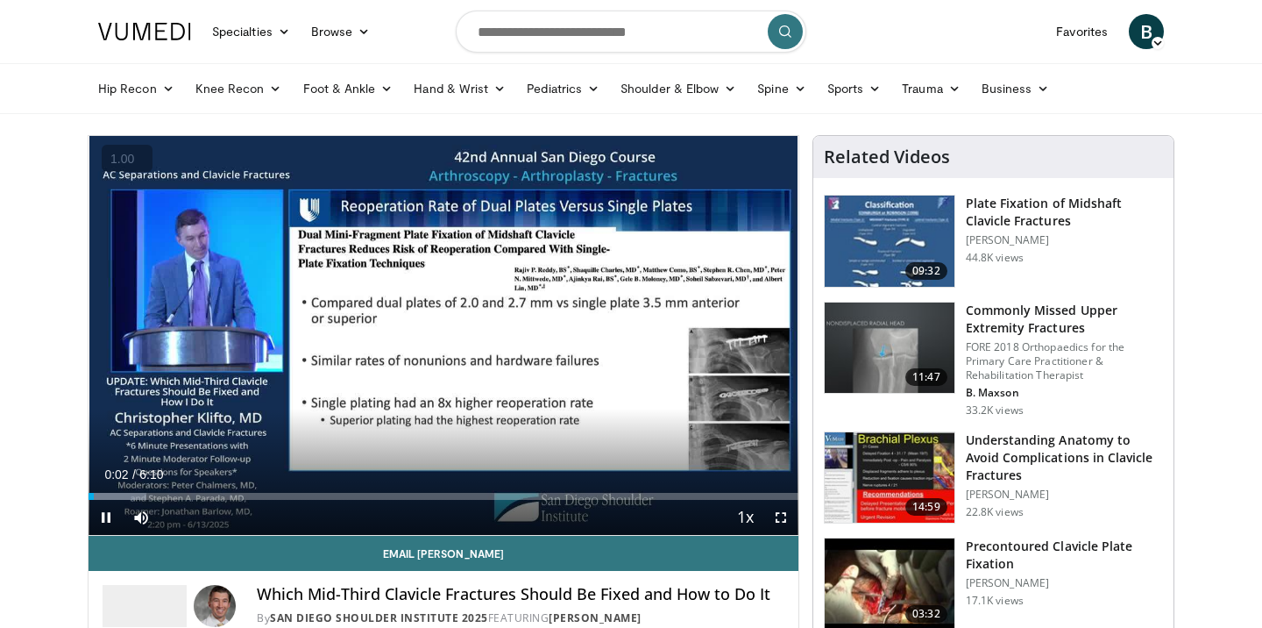
click at [0, 0] on button "+" at bounding box center [0, 0] width 0 height 0
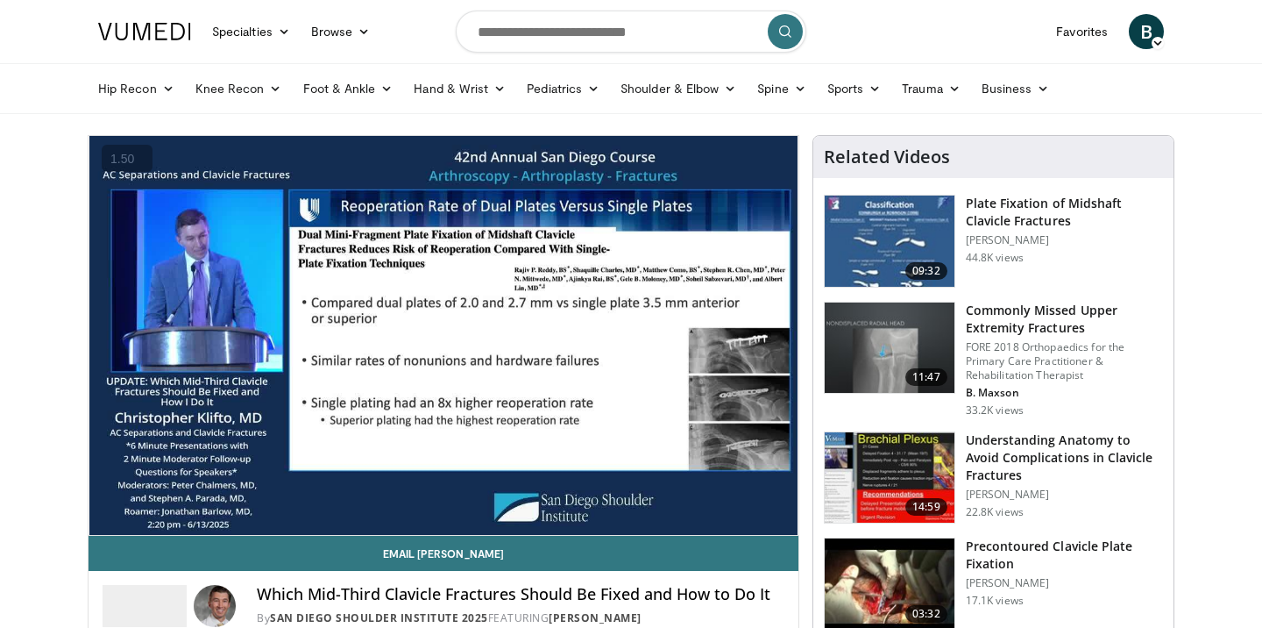
click at [0, 0] on button "+" at bounding box center [0, 0] width 0 height 0
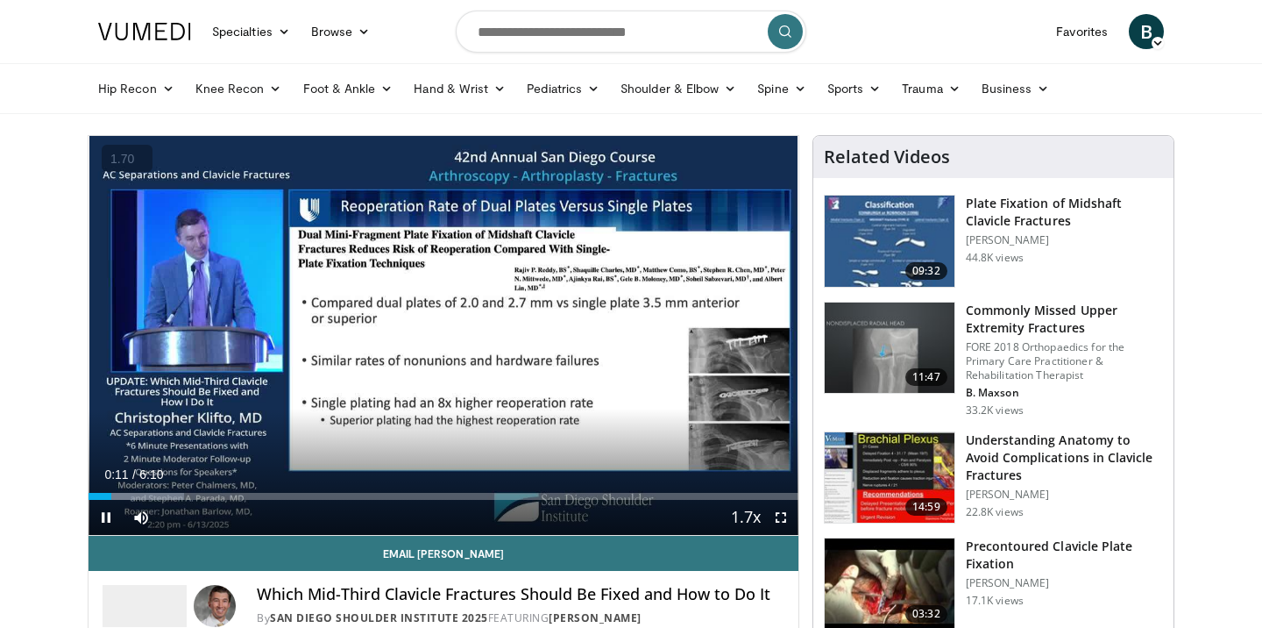
click at [0, 0] on button "+" at bounding box center [0, 0] width 0 height 0
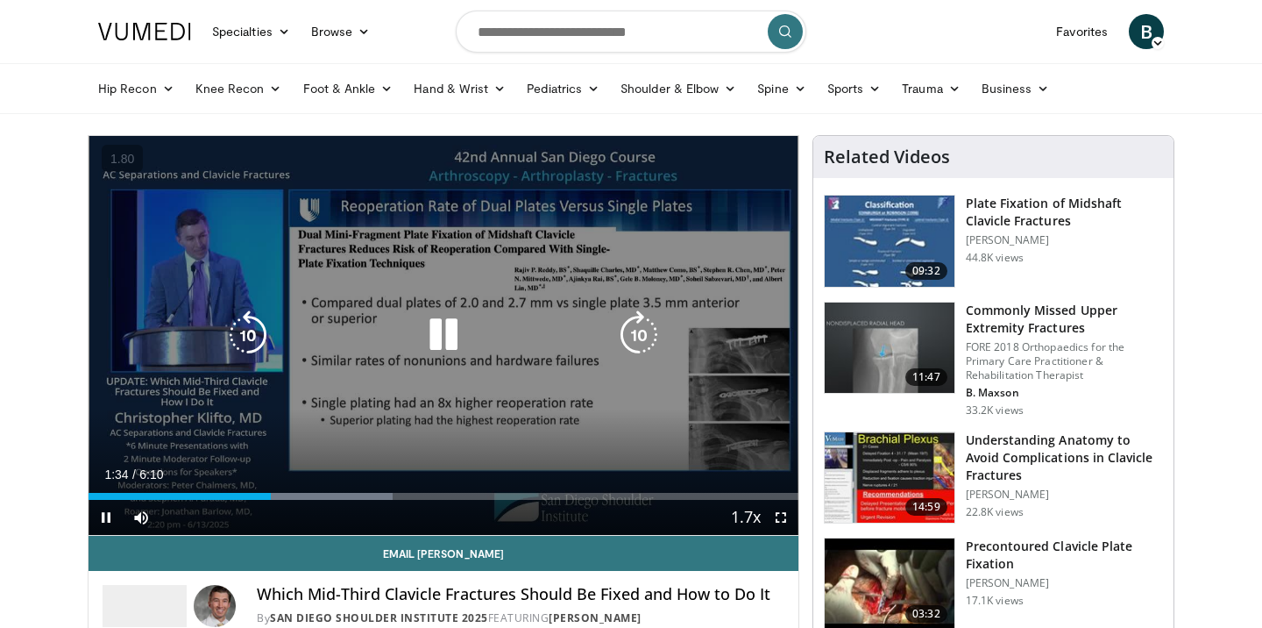
click at [420, 376] on div "10 seconds Tap to unmute" at bounding box center [444, 335] width 710 height 399
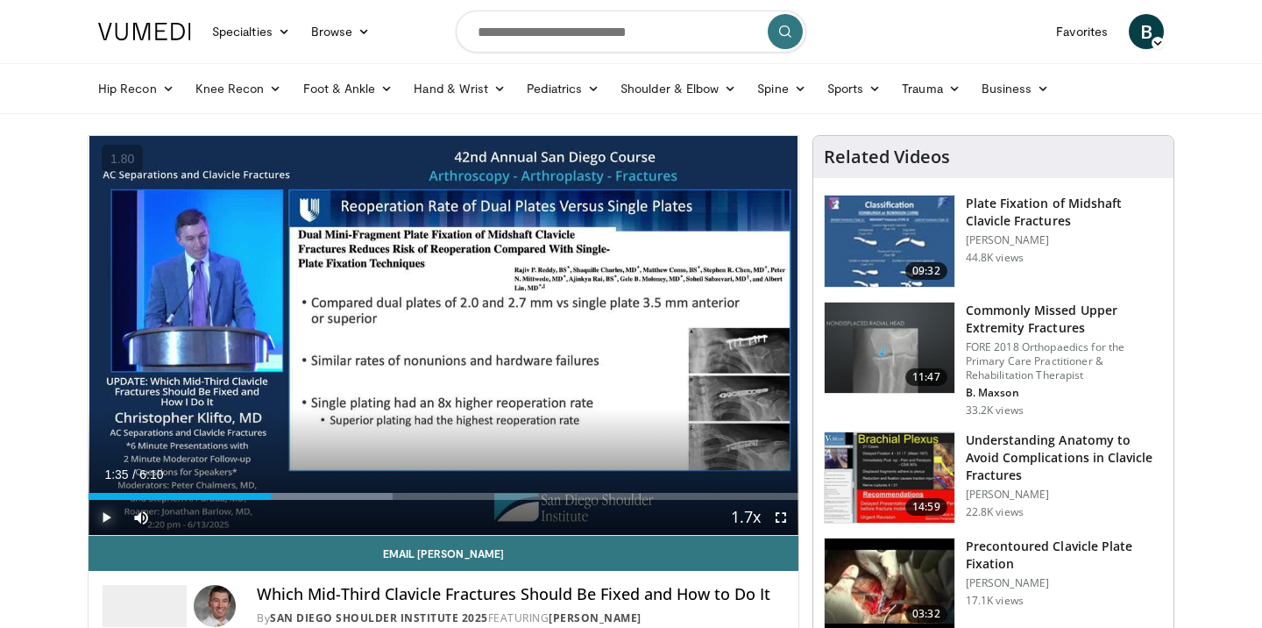
click at [109, 519] on span "Video Player" at bounding box center [106, 517] width 35 height 35
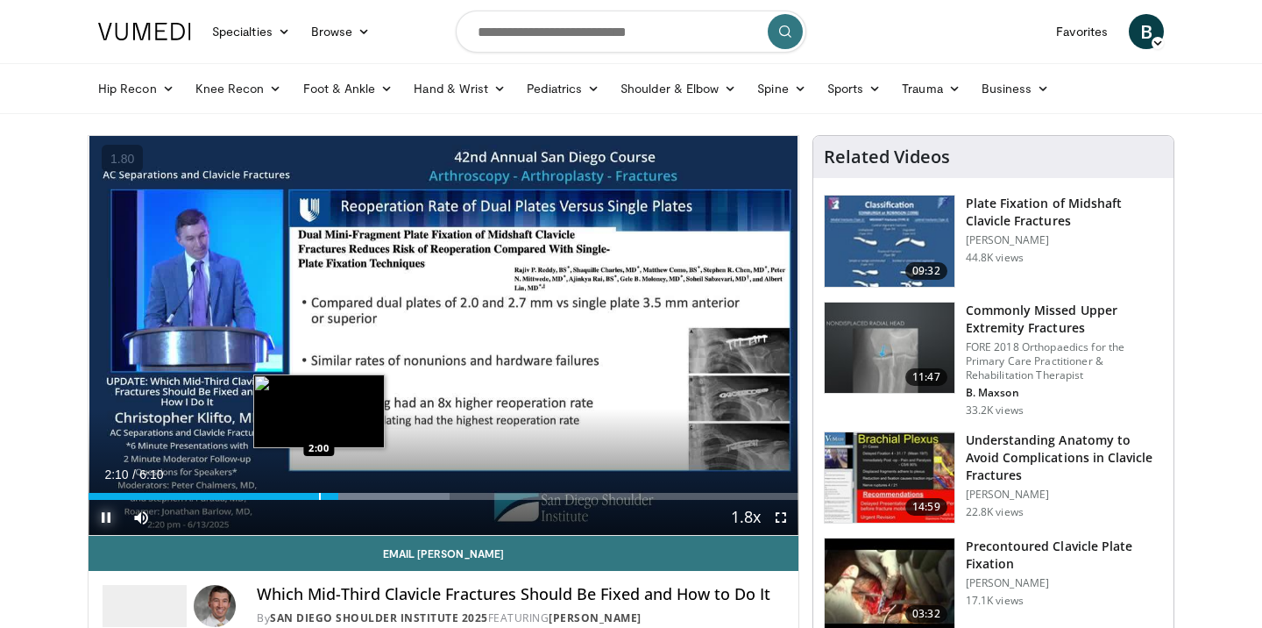
click at [319, 493] on div "Progress Bar" at bounding box center [320, 496] width 2 height 7
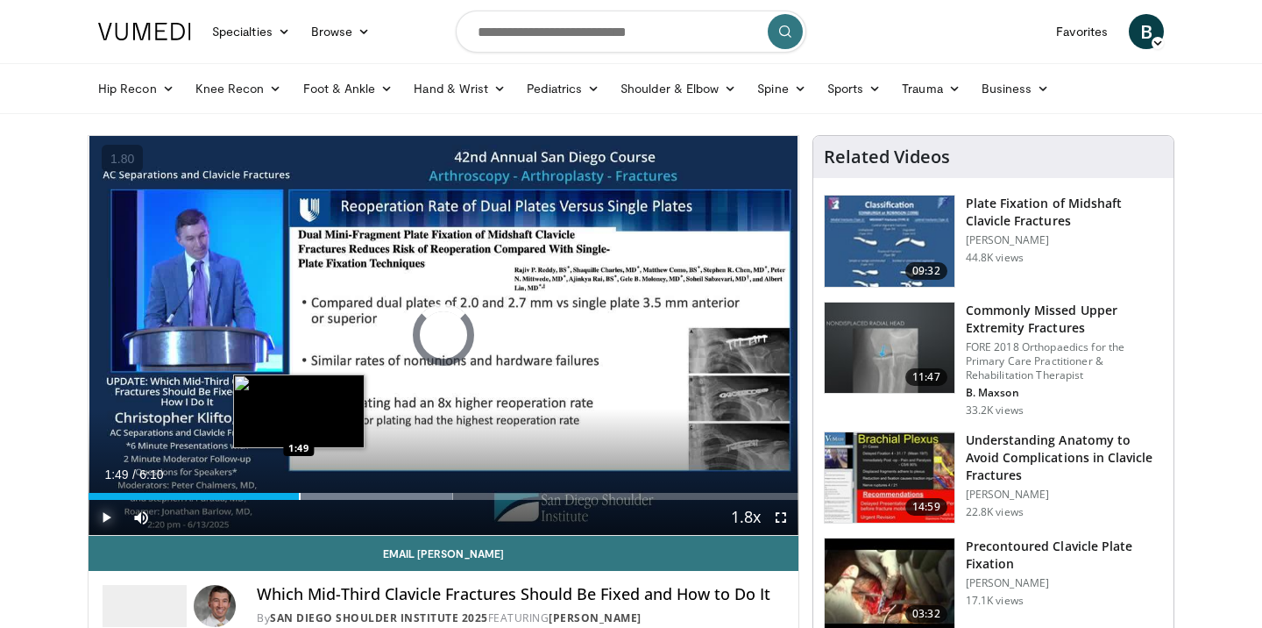
click at [299, 496] on div "Progress Bar" at bounding box center [300, 496] width 2 height 7
click at [287, 494] on div "Progress Bar" at bounding box center [288, 496] width 2 height 7
click at [269, 495] on div "Progress Bar" at bounding box center [270, 496] width 2 height 7
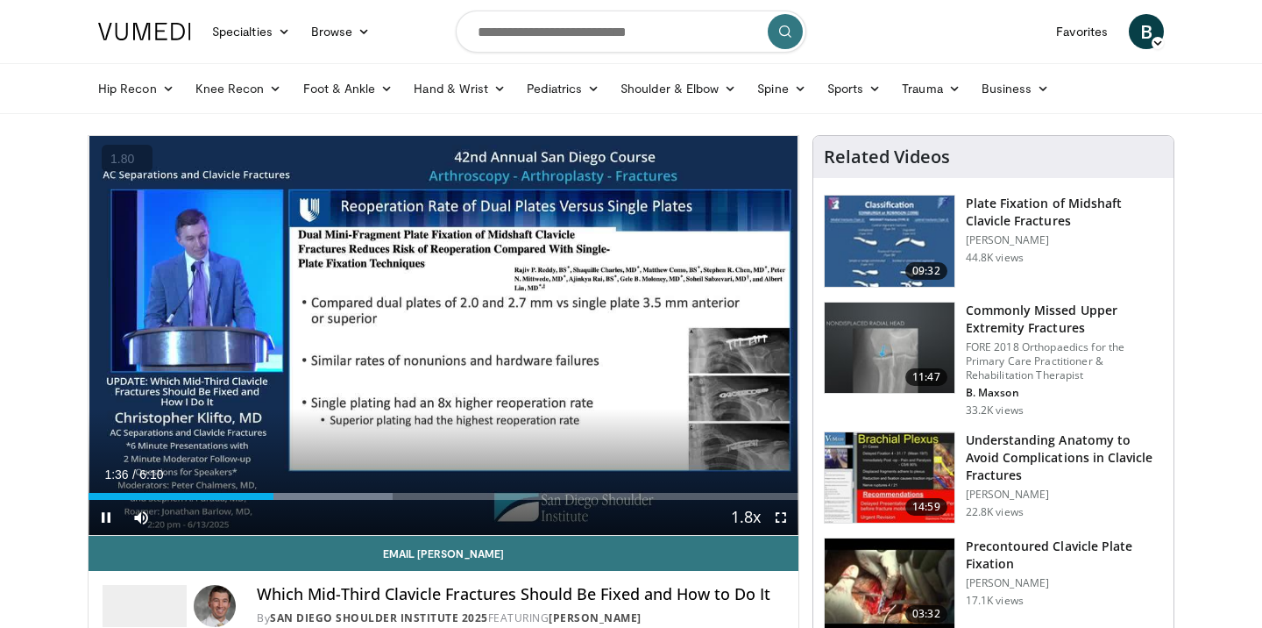
click at [0, 0] on button "−" at bounding box center [0, 0] width 0 height 0
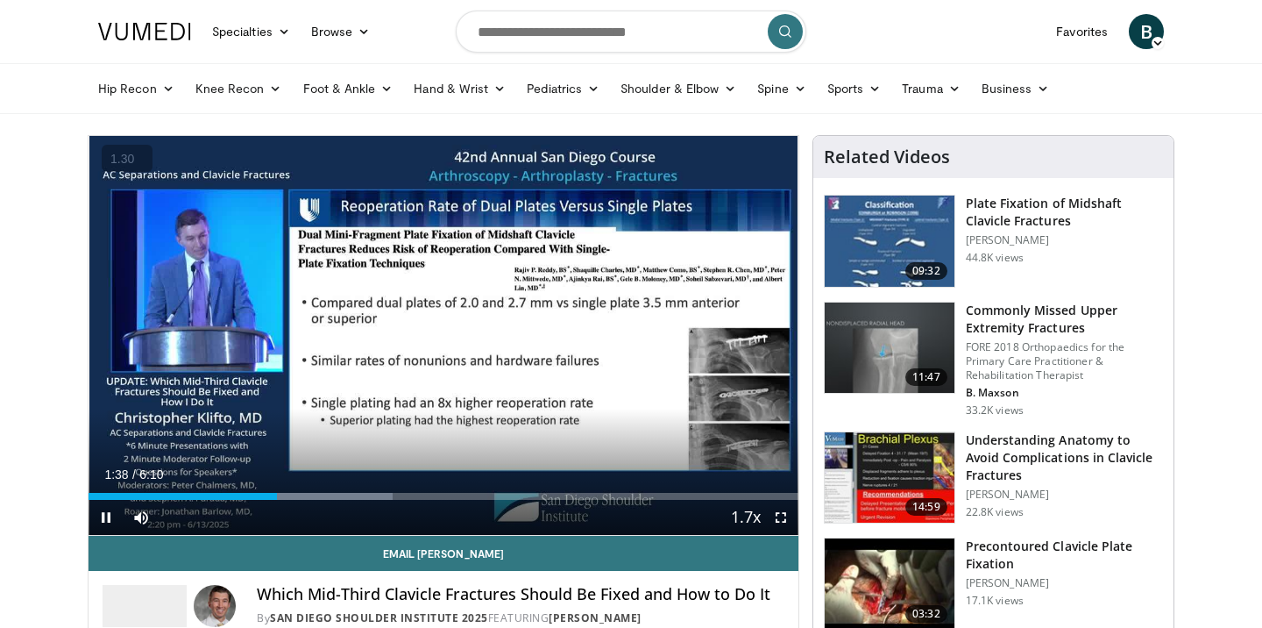
click at [0, 0] on button "−" at bounding box center [0, 0] width 0 height 0
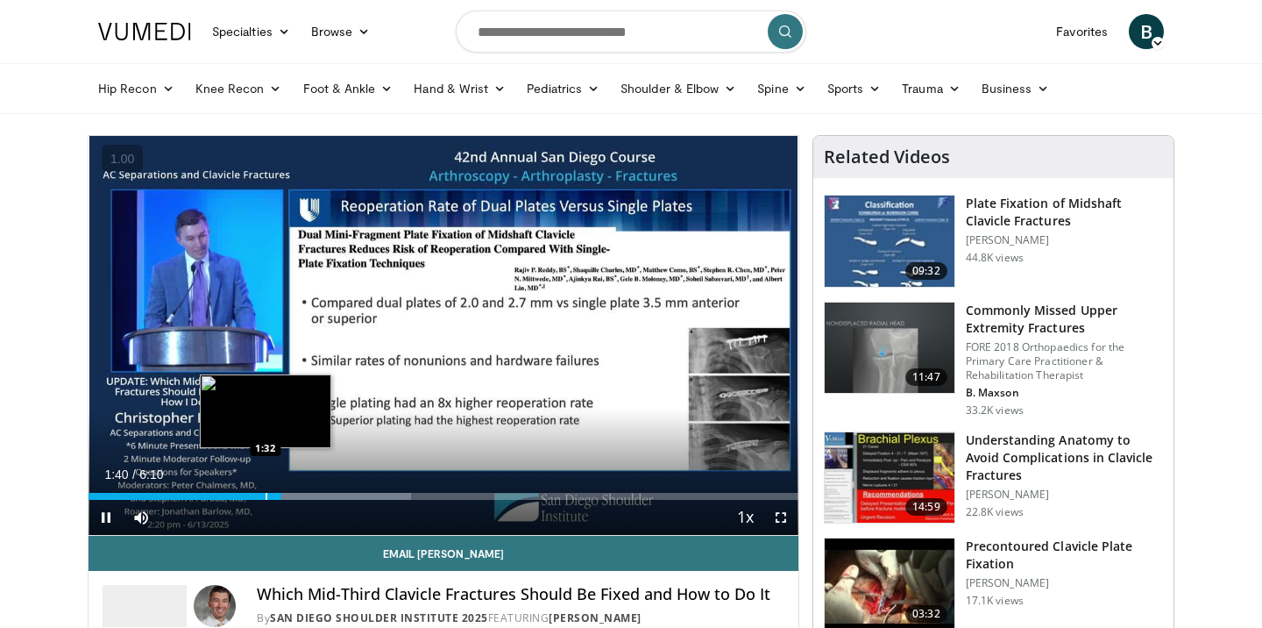
click at [266, 498] on div "Progress Bar" at bounding box center [267, 496] width 2 height 7
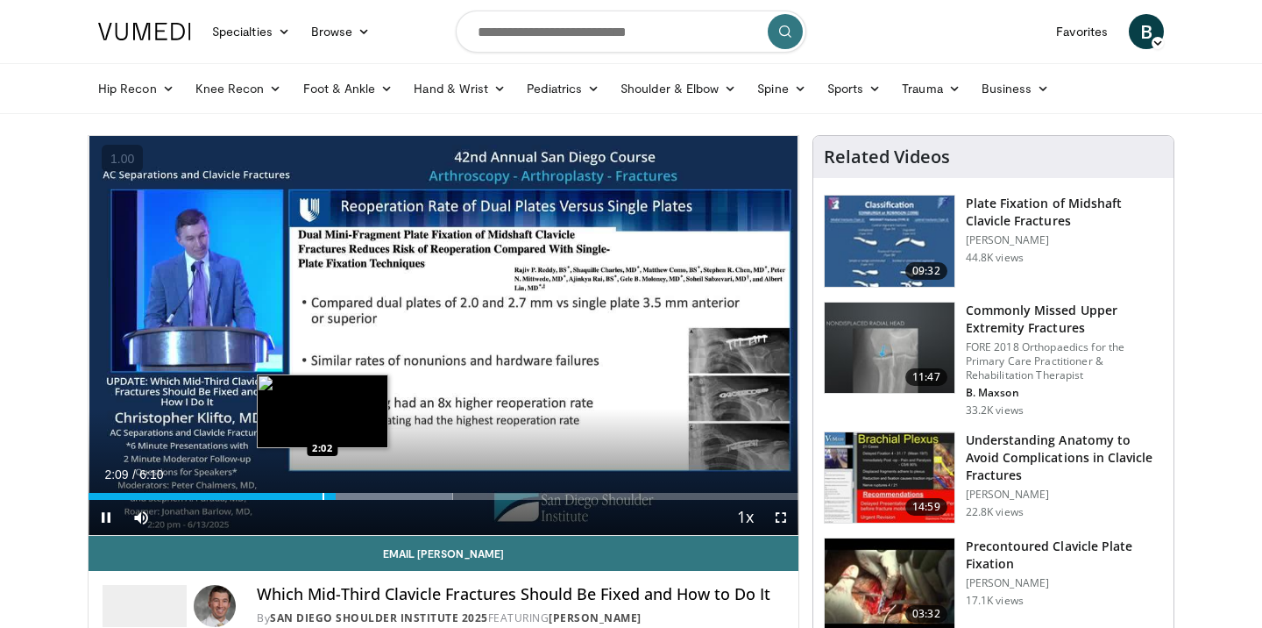
click at [323, 496] on div "Progress Bar" at bounding box center [324, 496] width 2 height 7
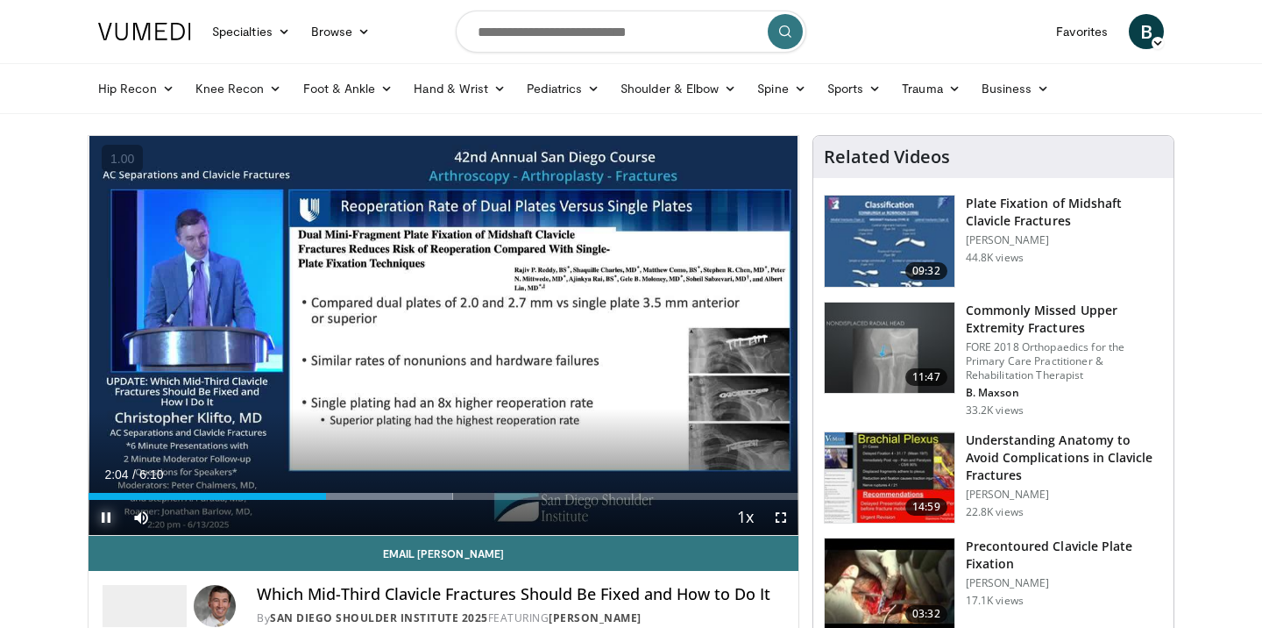
click at [110, 514] on span "Video Player" at bounding box center [106, 517] width 35 height 35
click at [109, 515] on span "Video Player" at bounding box center [106, 517] width 35 height 35
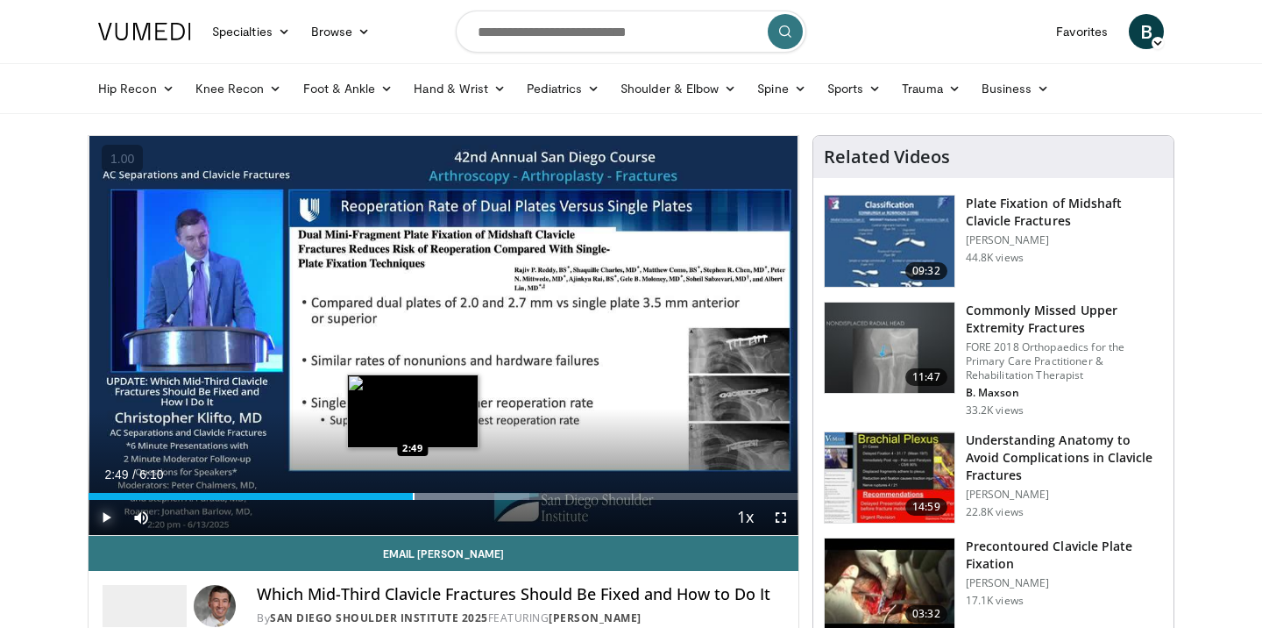
click at [413, 493] on div "Progress Bar" at bounding box center [414, 496] width 2 height 7
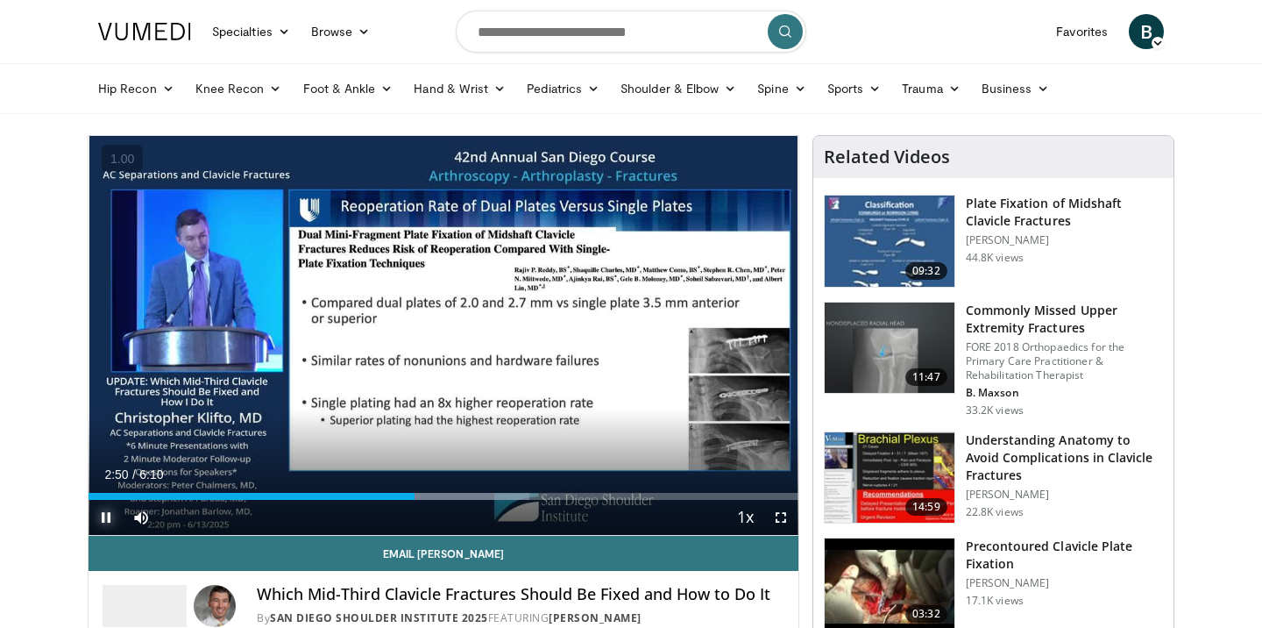
click at [109, 515] on span "Video Player" at bounding box center [106, 517] width 35 height 35
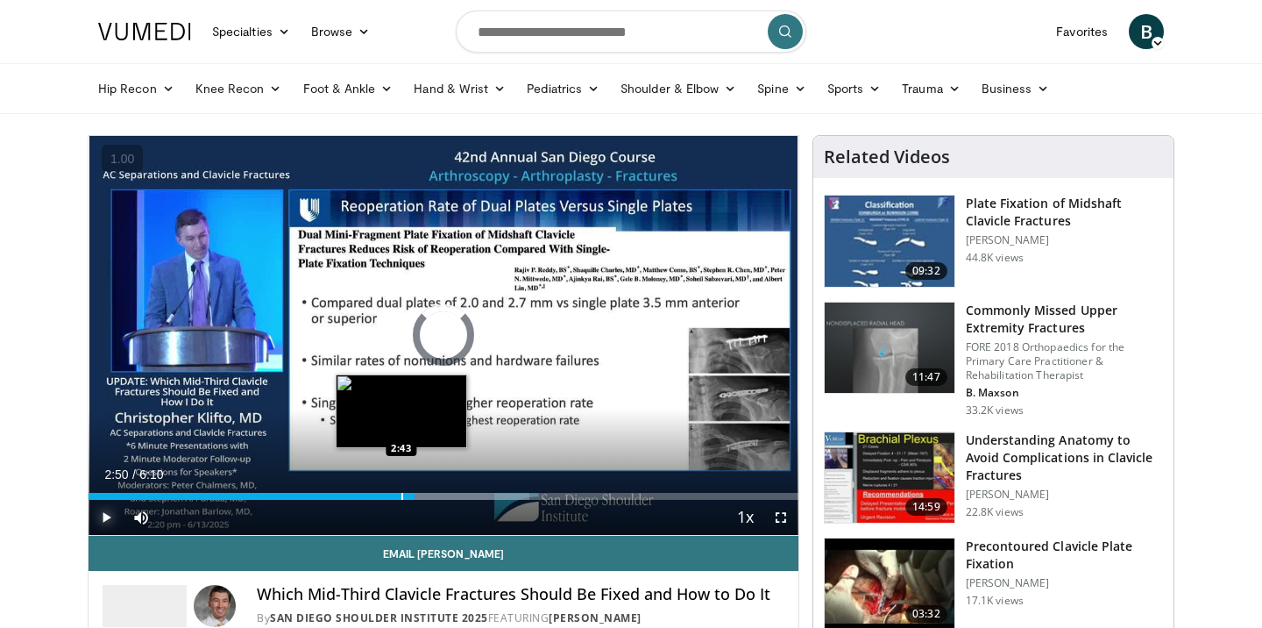
click at [401, 490] on div "Loaded : 62.12% 2:50 2:43" at bounding box center [444, 491] width 710 height 17
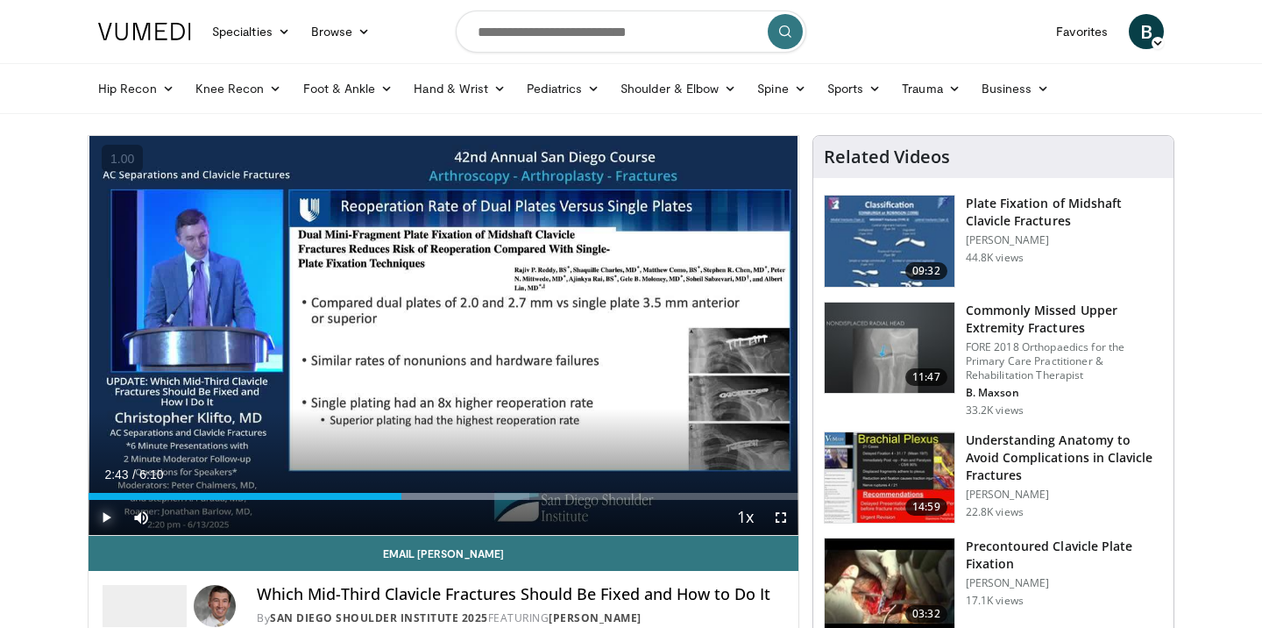
click at [105, 521] on span "Video Player" at bounding box center [106, 517] width 35 height 35
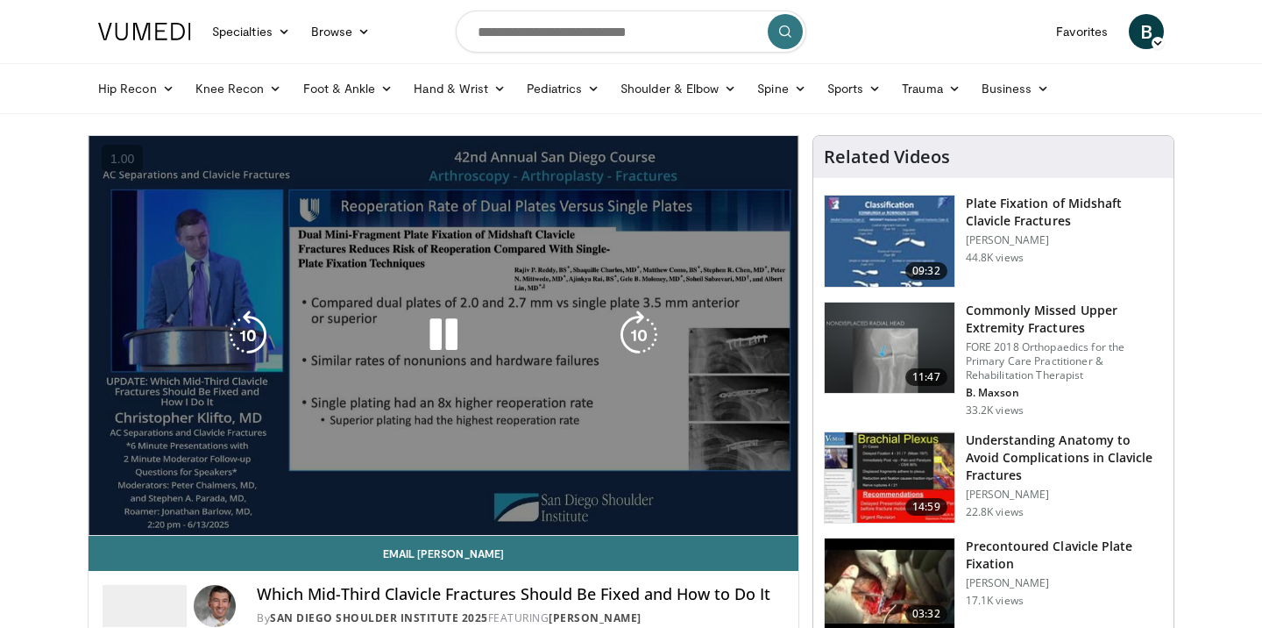
click at [105, 521] on video-js "**********" at bounding box center [444, 336] width 710 height 400
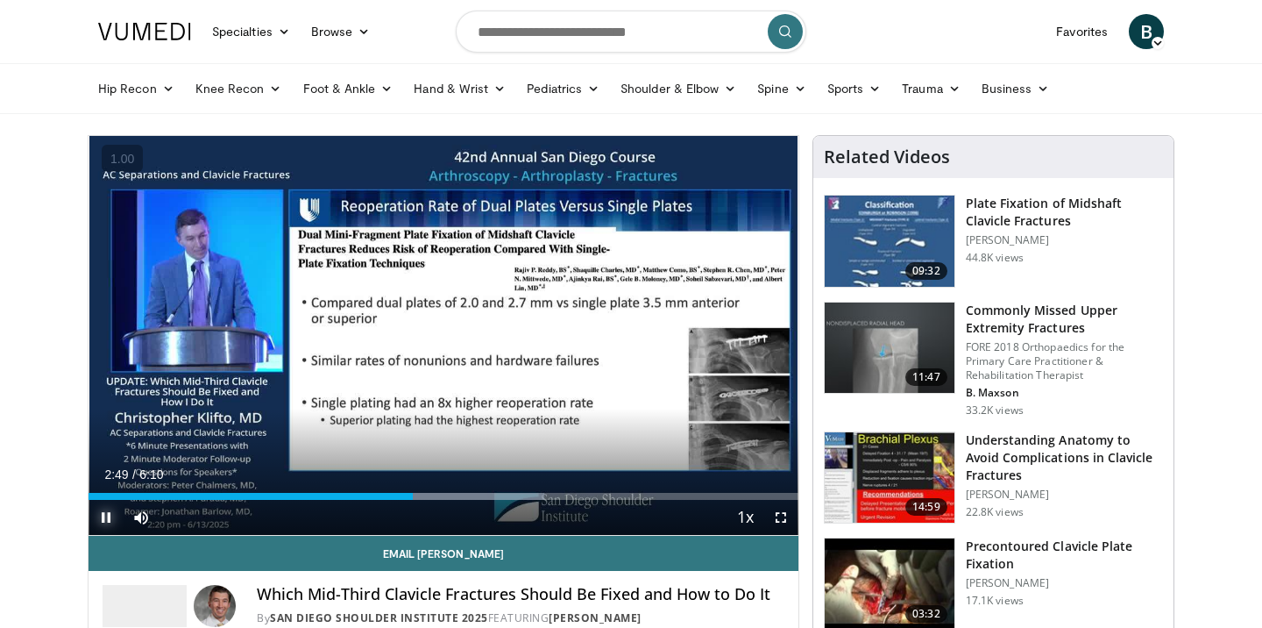
click at [111, 516] on span "Video Player" at bounding box center [106, 517] width 35 height 35
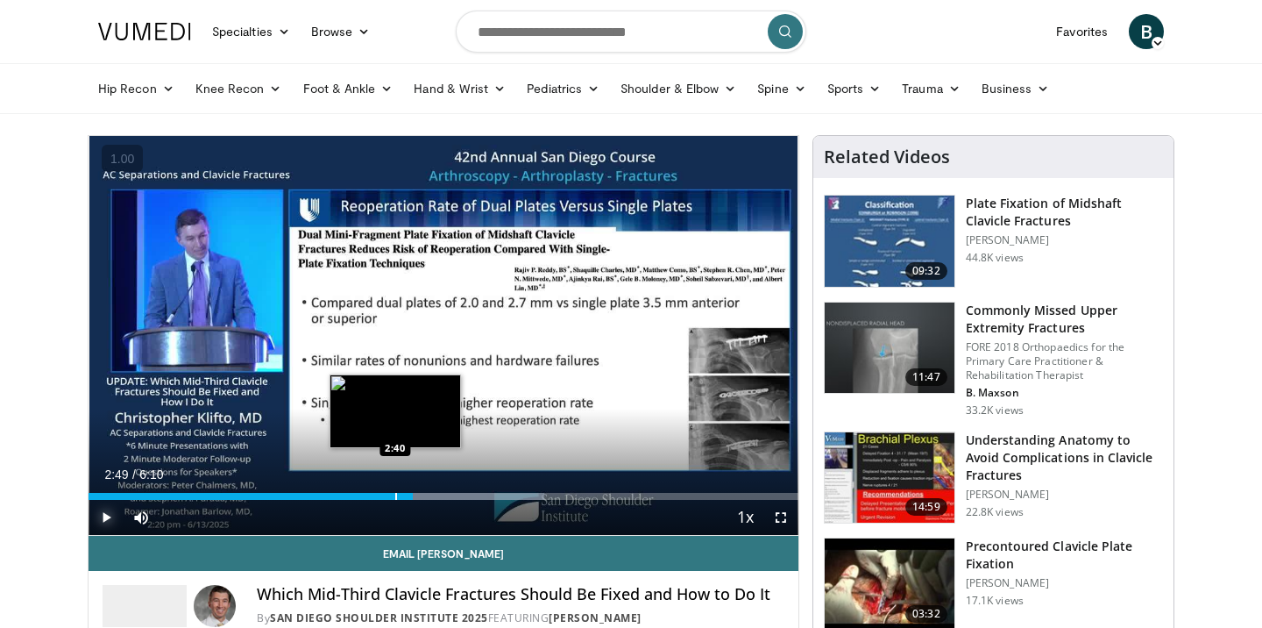
click at [395, 495] on div "Progress Bar" at bounding box center [396, 496] width 2 height 7
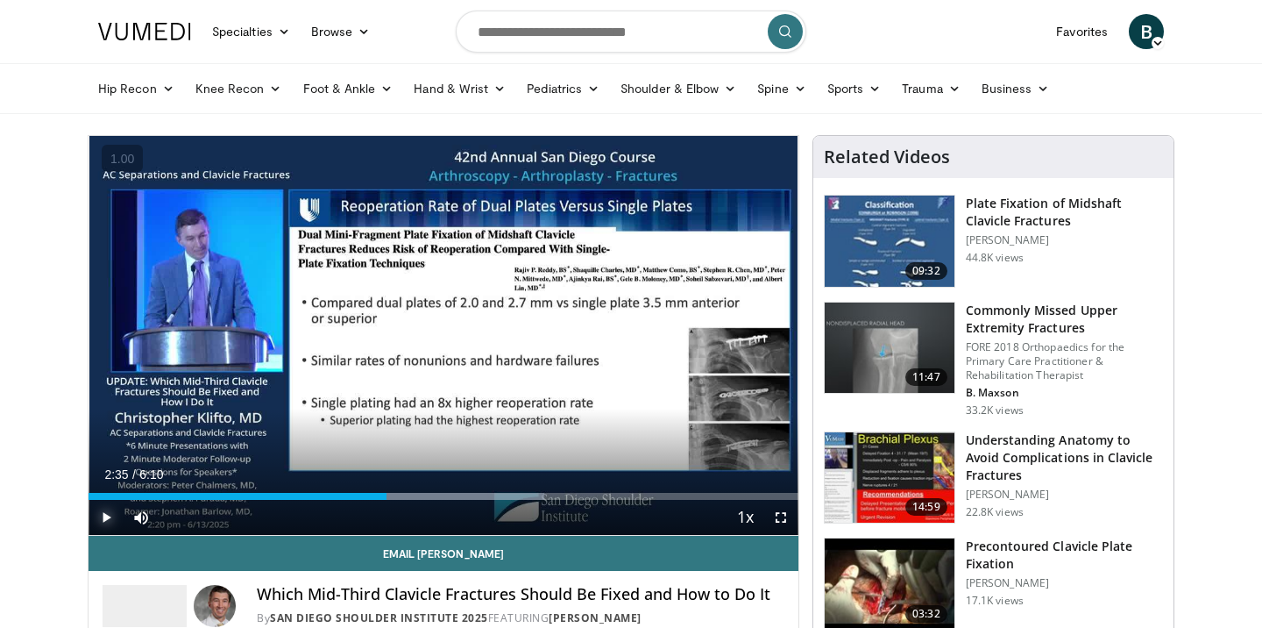
click at [114, 518] on span "Video Player" at bounding box center [106, 517] width 35 height 35
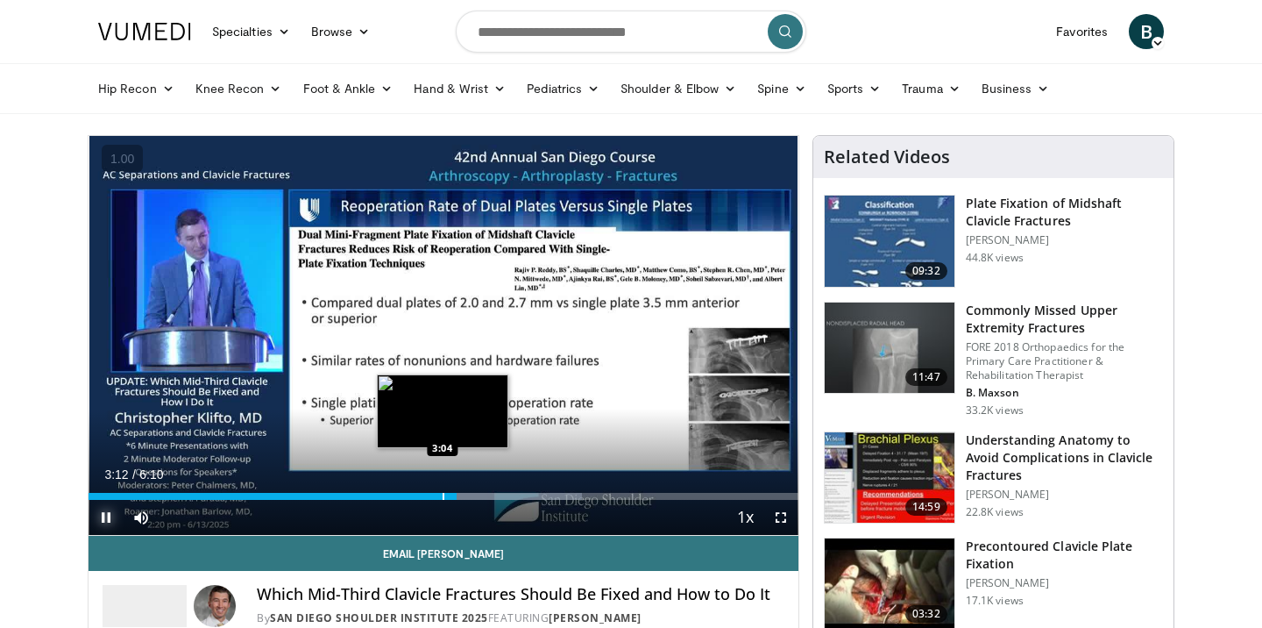
click at [443, 496] on div "Progress Bar" at bounding box center [444, 496] width 2 height 7
click at [433, 497] on div "Progress Bar" at bounding box center [434, 496] width 2 height 7
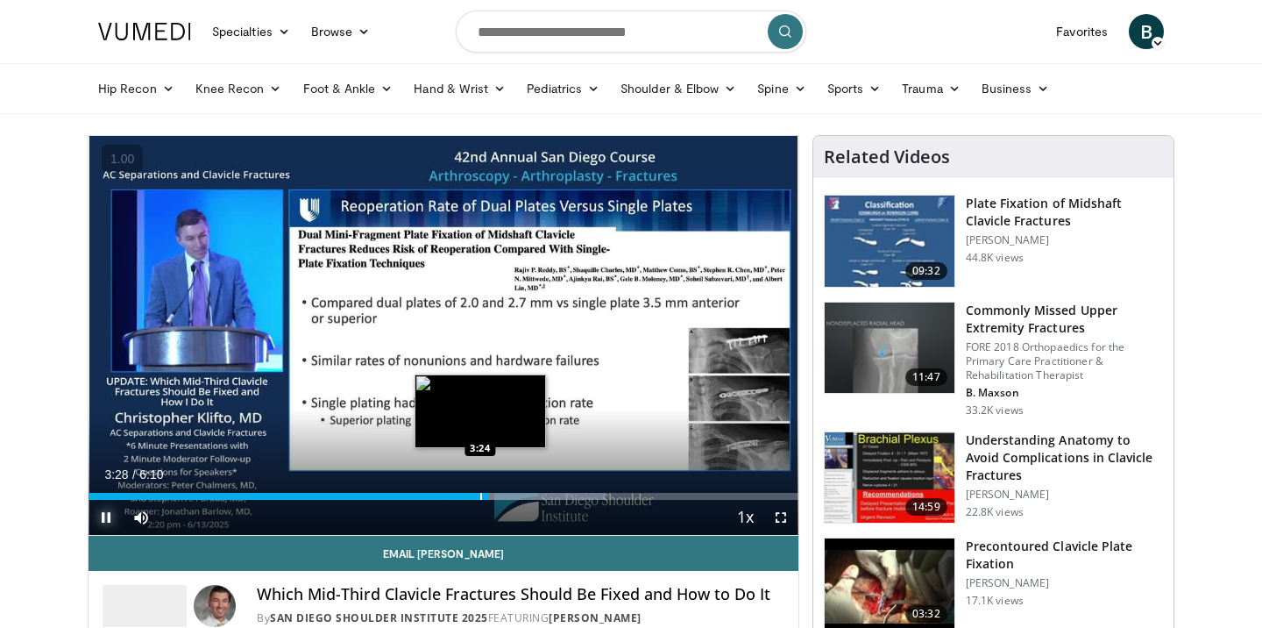
click at [480, 495] on div "Progress Bar" at bounding box center [481, 496] width 2 height 7
click at [478, 495] on div "Progress Bar" at bounding box center [479, 496] width 2 height 7
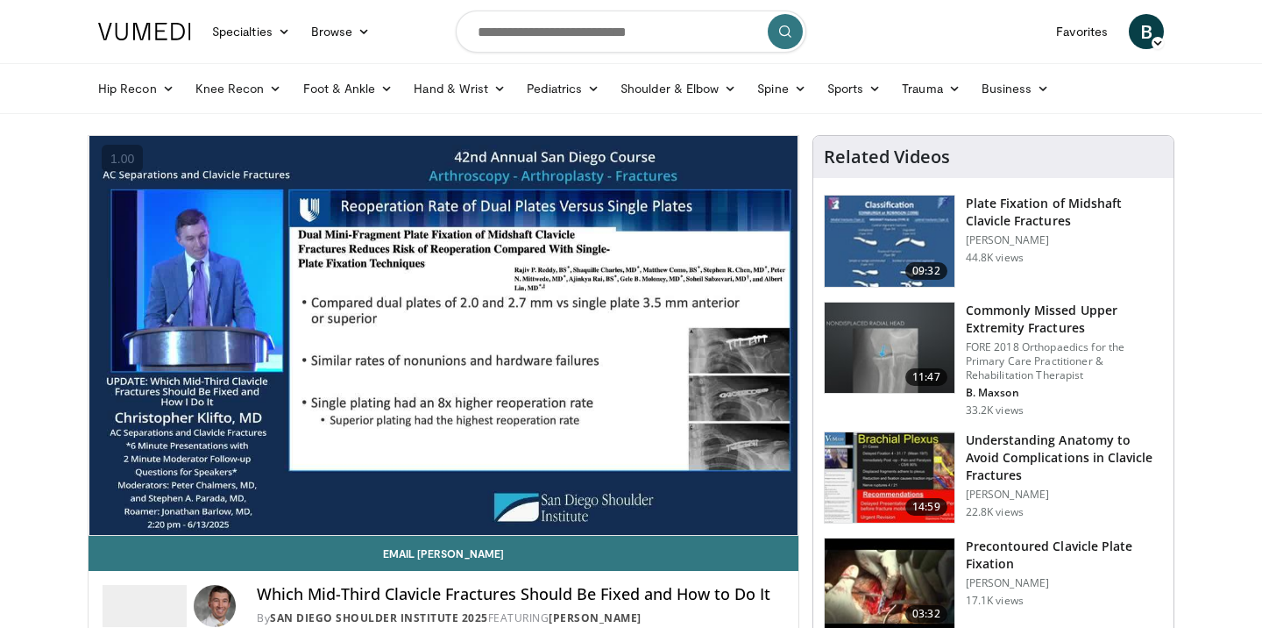
click at [564, 496] on div "10 seconds Tap to unmute" at bounding box center [444, 335] width 710 height 399
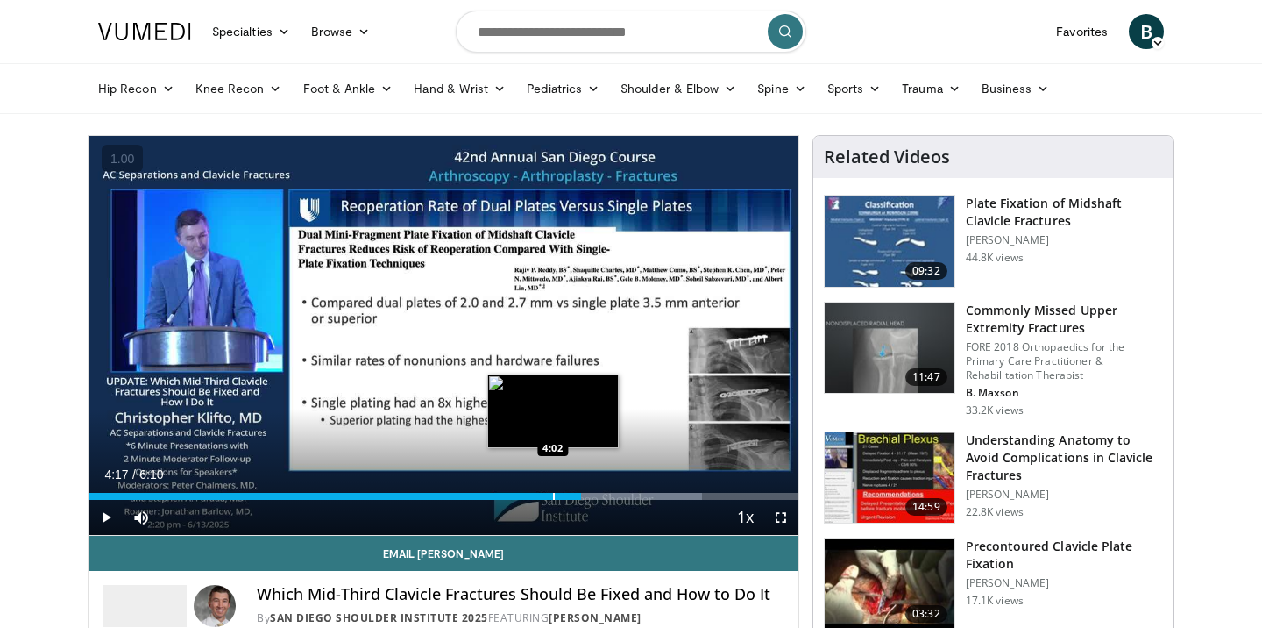
click at [553, 495] on div "Progress Bar" at bounding box center [554, 496] width 2 height 7
click at [545, 495] on div "Progress Bar" at bounding box center [546, 496] width 2 height 7
click at [537, 495] on div "Progress Bar" at bounding box center [538, 496] width 2 height 7
click at [543, 496] on div "Progress Bar" at bounding box center [544, 496] width 2 height 7
click at [545, 495] on div "Progress Bar" at bounding box center [546, 496] width 2 height 7
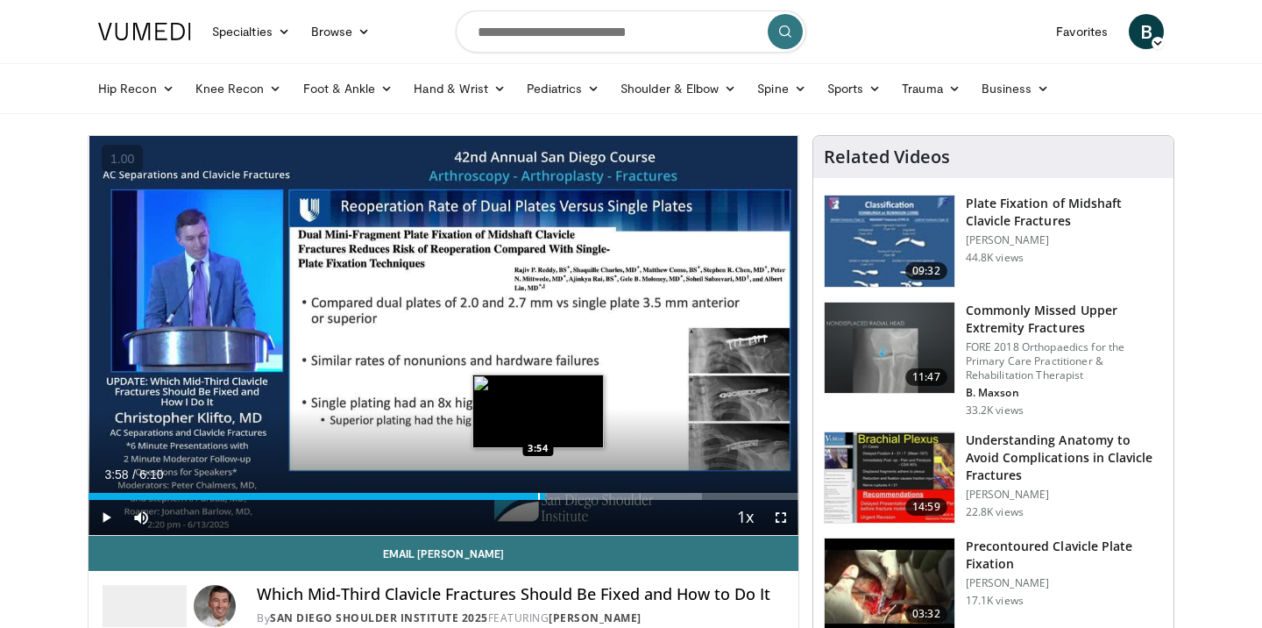
click at [538, 493] on div "Progress Bar" at bounding box center [539, 496] width 2 height 7
click at [556, 493] on div "Progress Bar" at bounding box center [557, 496] width 2 height 7
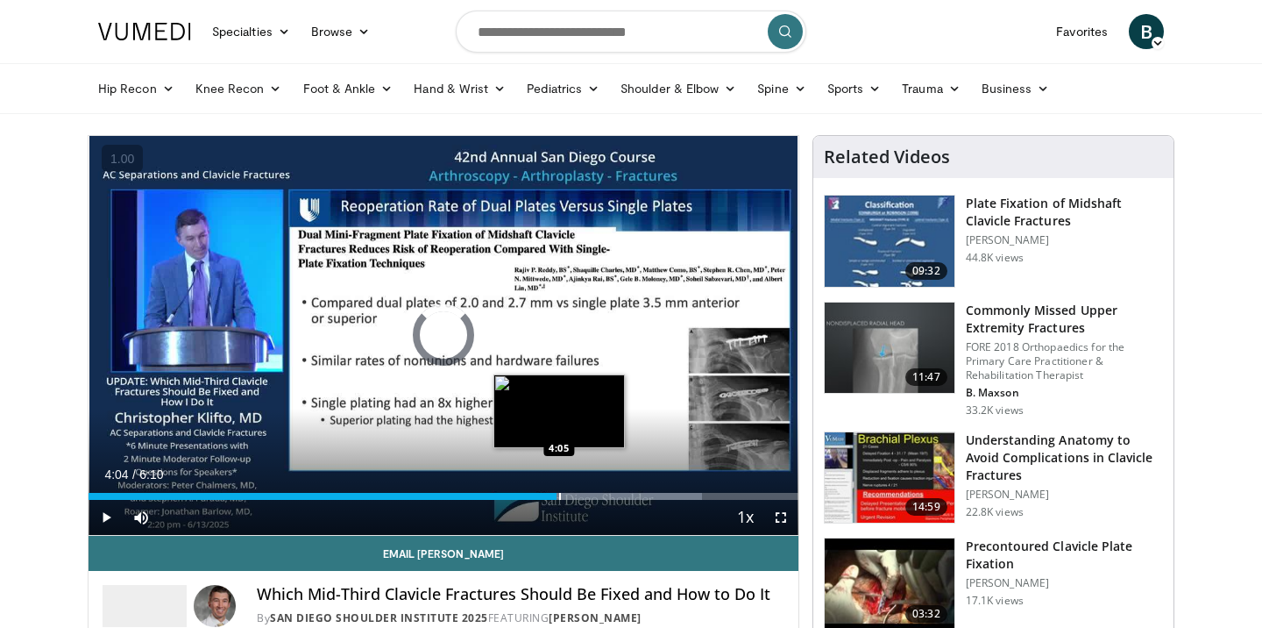
click at [559, 493] on div "Progress Bar" at bounding box center [560, 496] width 2 height 7
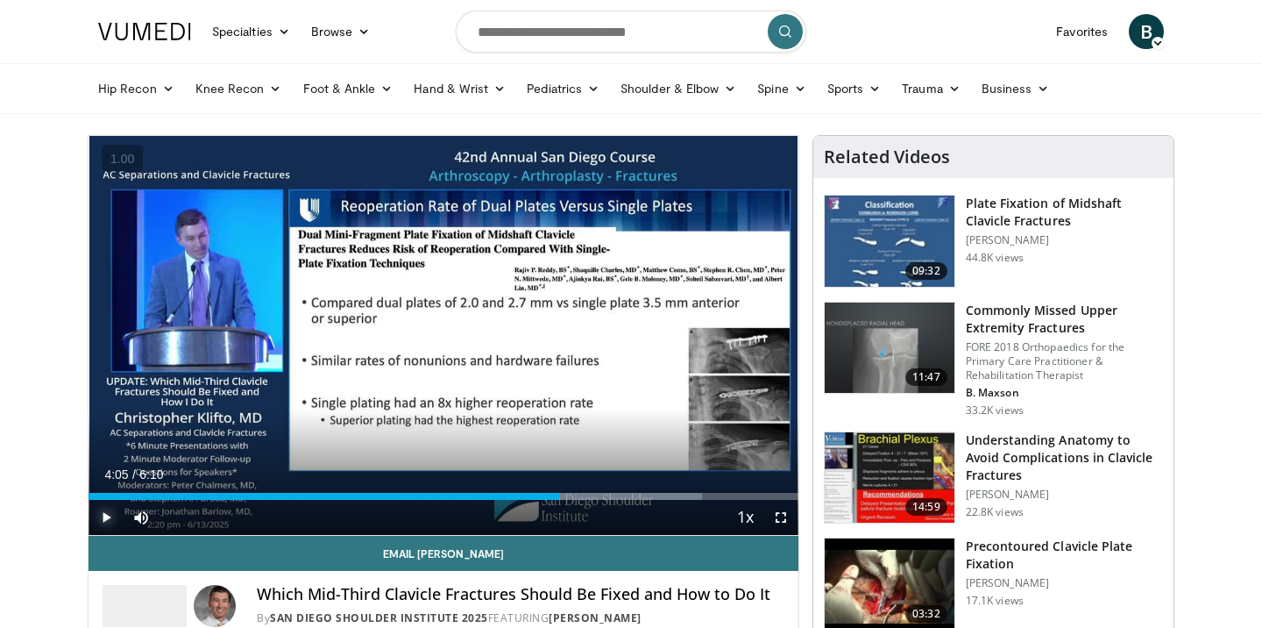
click at [106, 520] on span "Video Player" at bounding box center [106, 517] width 35 height 35
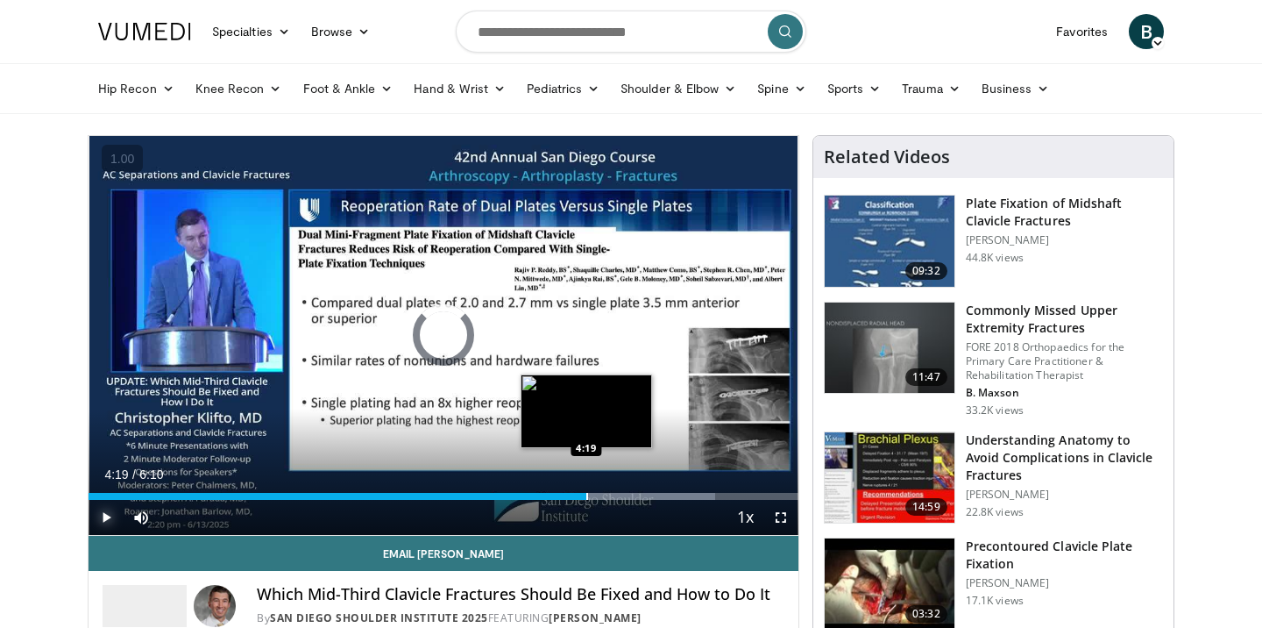
click at [586, 498] on div "Progress Bar" at bounding box center [587, 496] width 2 height 7
click at [581, 496] on div "Progress Bar" at bounding box center [582, 496] width 2 height 7
click at [577, 494] on div "Loaded : 88.31% 4:17 4:17" at bounding box center [444, 496] width 710 height 7
click at [593, 492] on div "Loaded : 90.99% 4:31 4:23" at bounding box center [444, 491] width 710 height 17
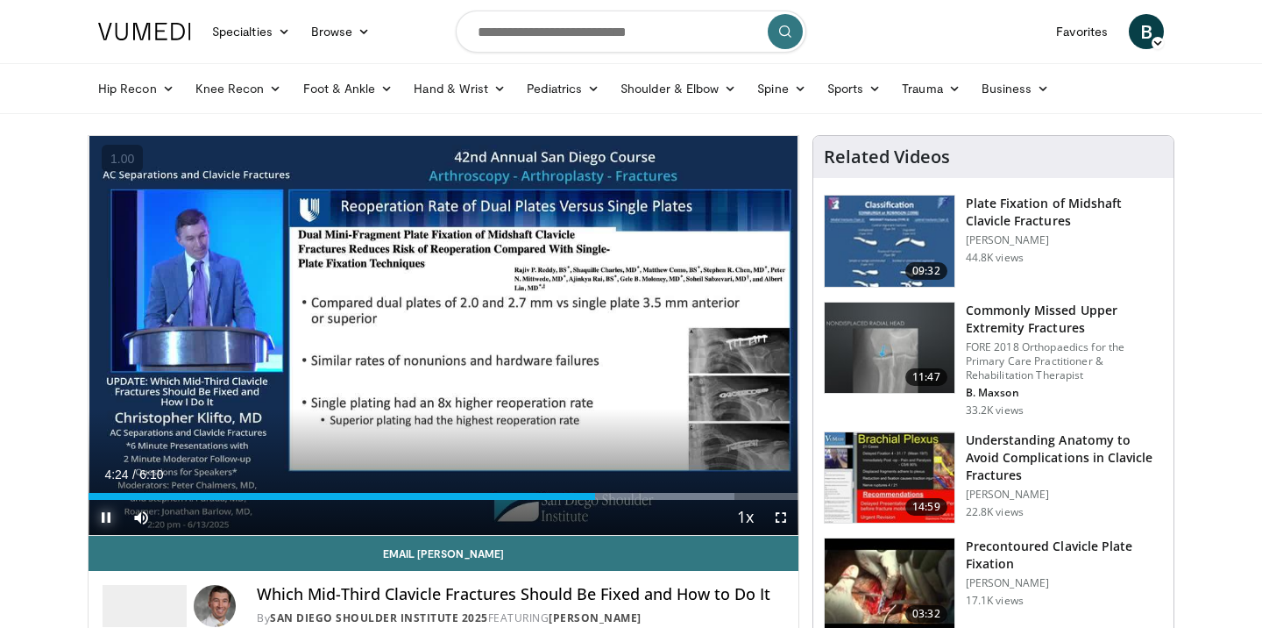
click at [106, 514] on span "Video Player" at bounding box center [106, 517] width 35 height 35
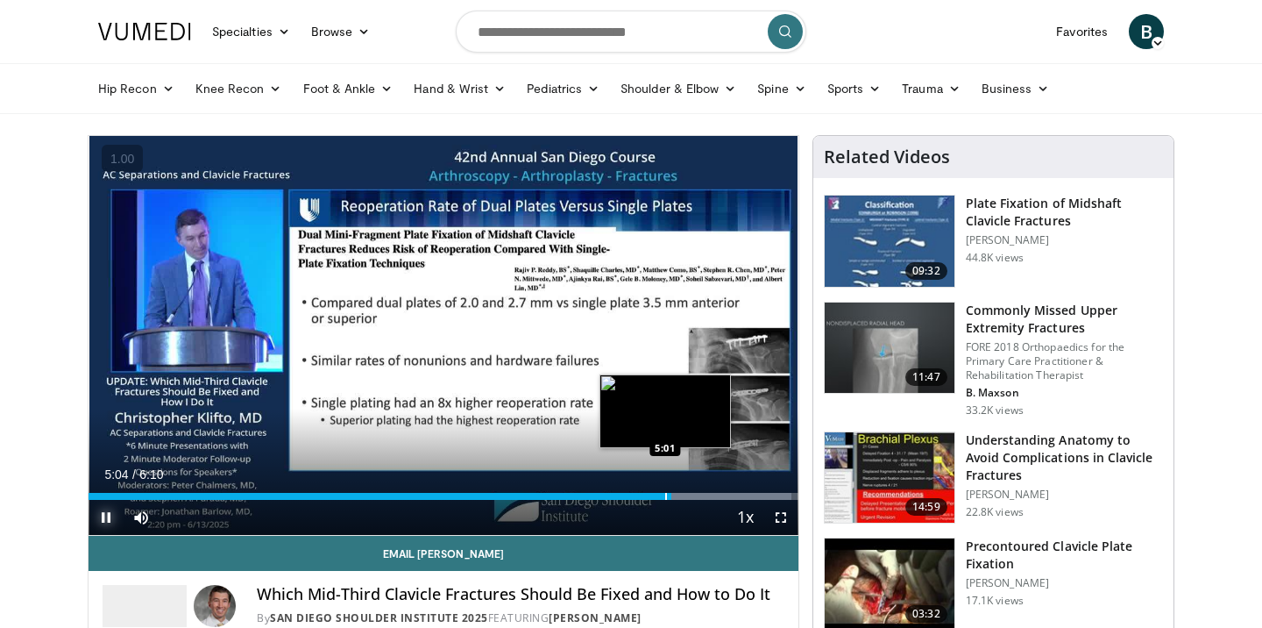
click at [665, 494] on div "Progress Bar" at bounding box center [666, 496] width 2 height 7
click at [661, 494] on div "Progress Bar" at bounding box center [662, 496] width 2 height 7
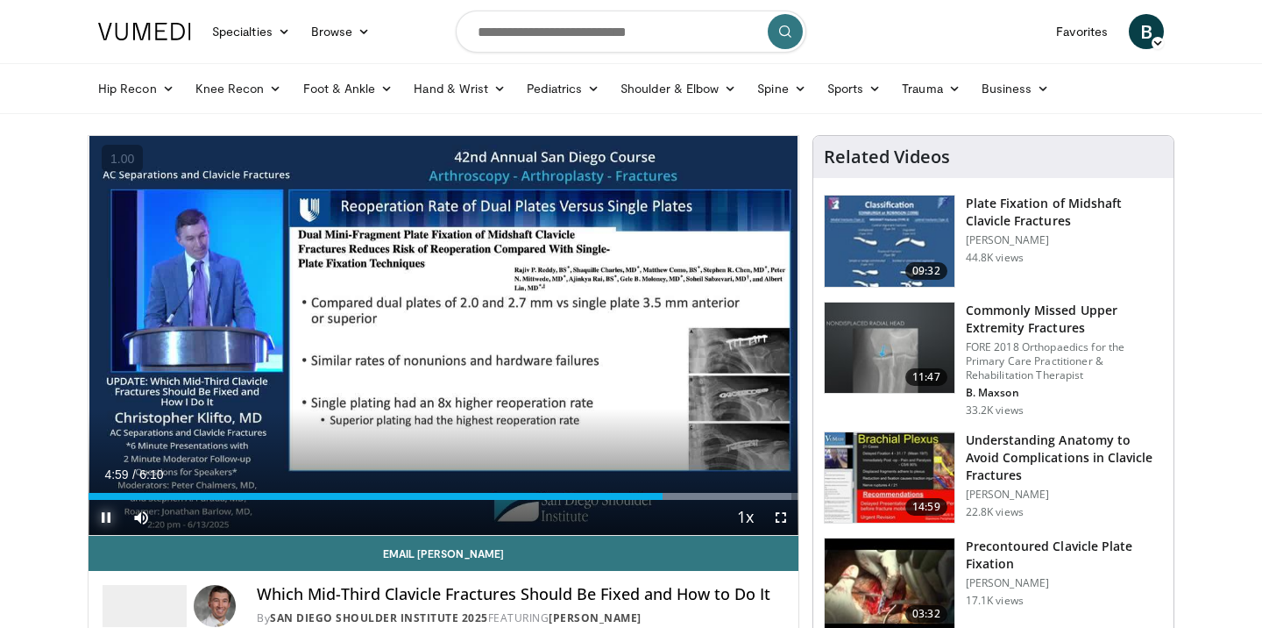
click at [99, 515] on span "Video Player" at bounding box center [106, 517] width 35 height 35
click at [102, 517] on span "Video Player" at bounding box center [106, 517] width 35 height 35
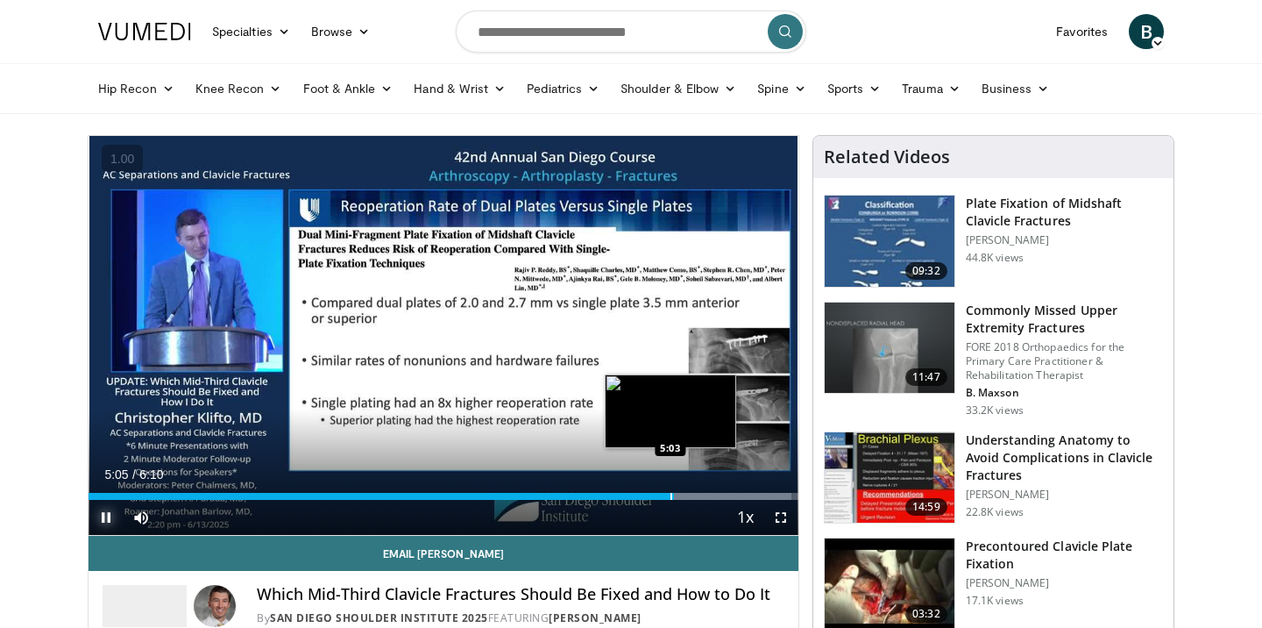
click at [670, 494] on div "Progress Bar" at bounding box center [671, 496] width 2 height 7
click at [665, 495] on div "Progress Bar" at bounding box center [666, 496] width 2 height 7
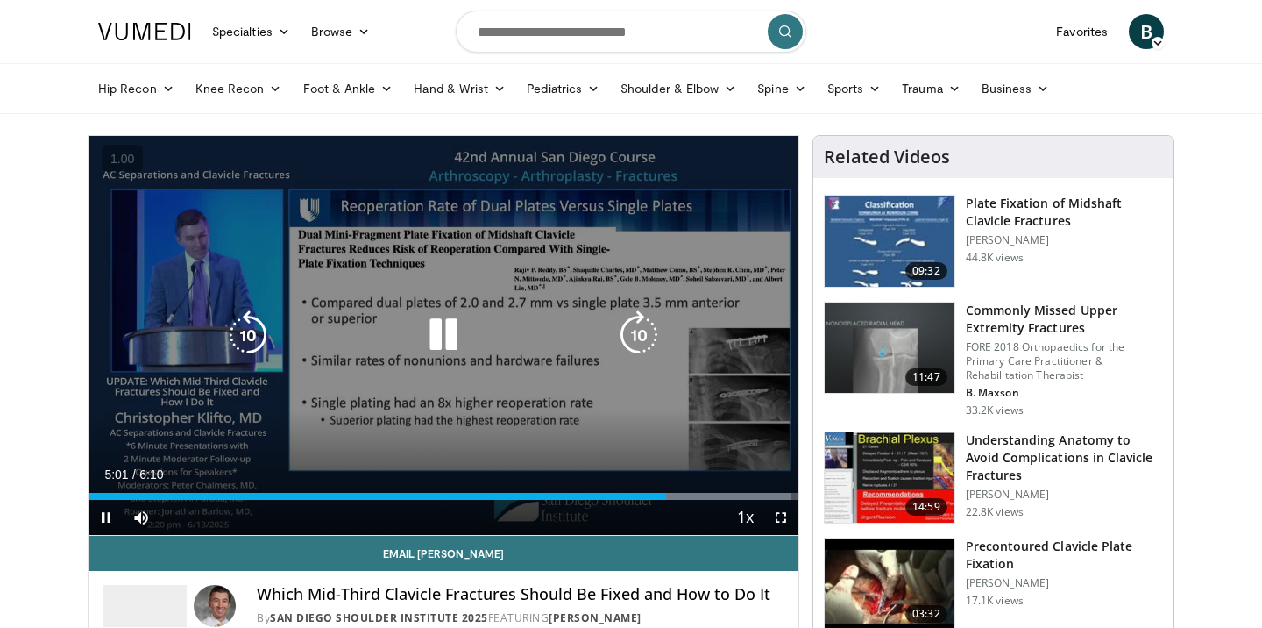
click at [511, 455] on div "10 seconds Tap to unmute" at bounding box center [444, 335] width 710 height 399
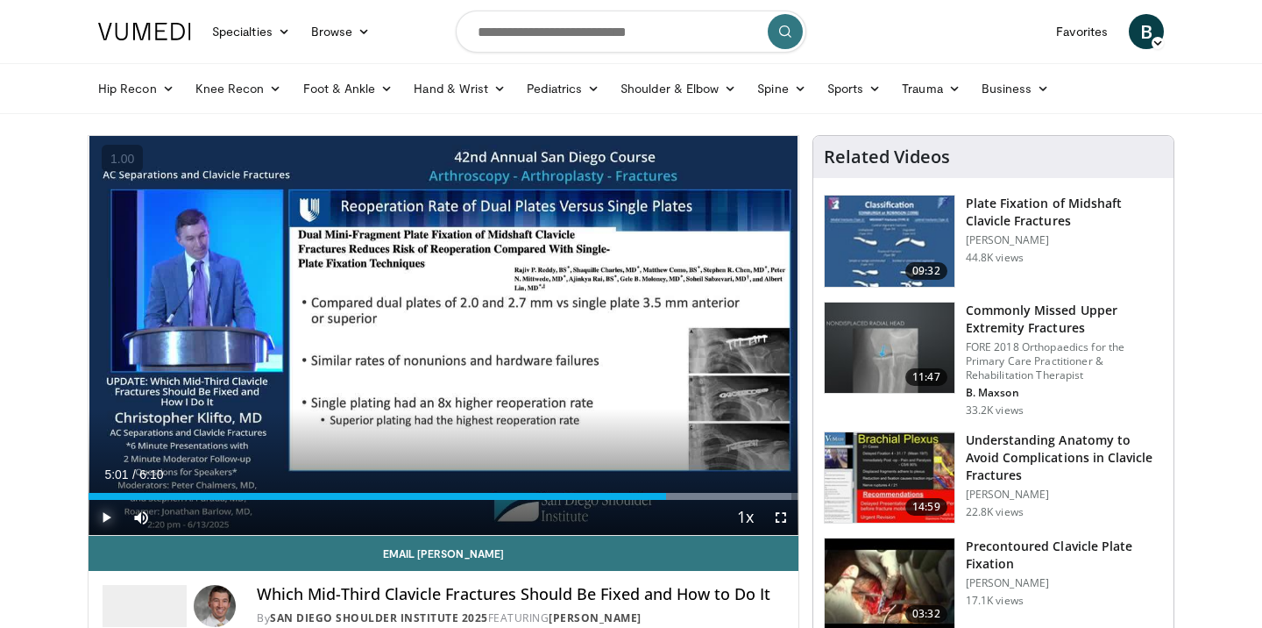
click at [107, 519] on span "Video Player" at bounding box center [106, 517] width 35 height 35
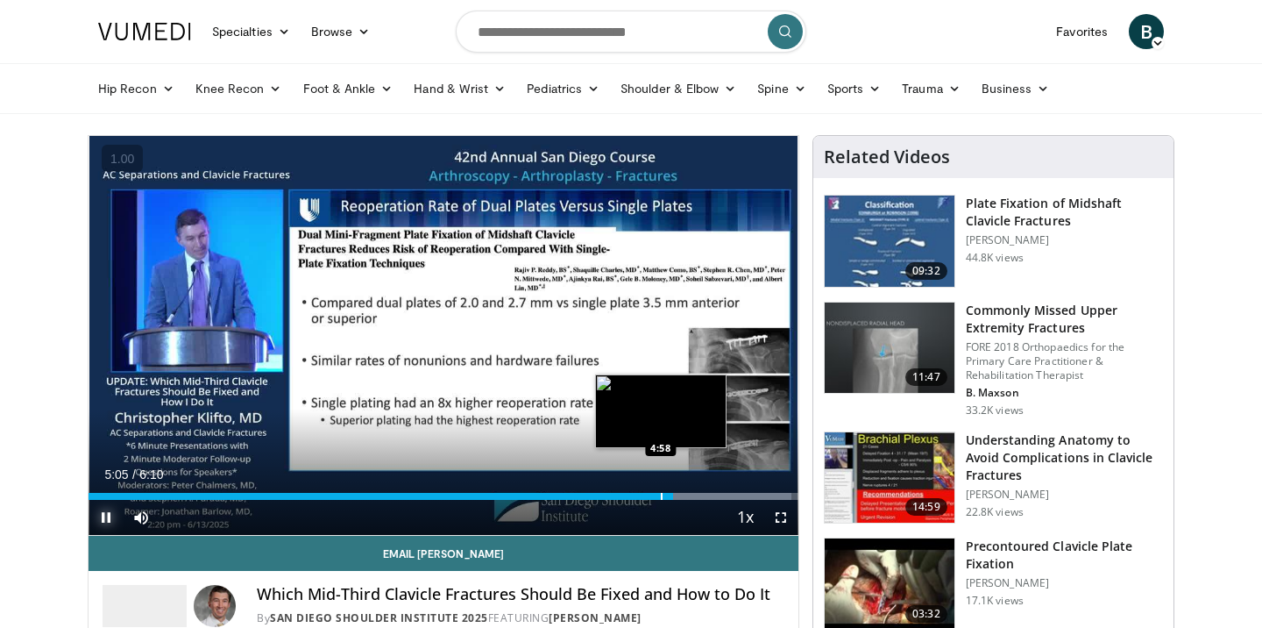
click at [661, 495] on div "Progress Bar" at bounding box center [662, 496] width 2 height 7
click at [643, 494] on div "Progress Bar" at bounding box center [644, 496] width 2 height 7
click at [657, 493] on div "Progress Bar" at bounding box center [658, 496] width 2 height 7
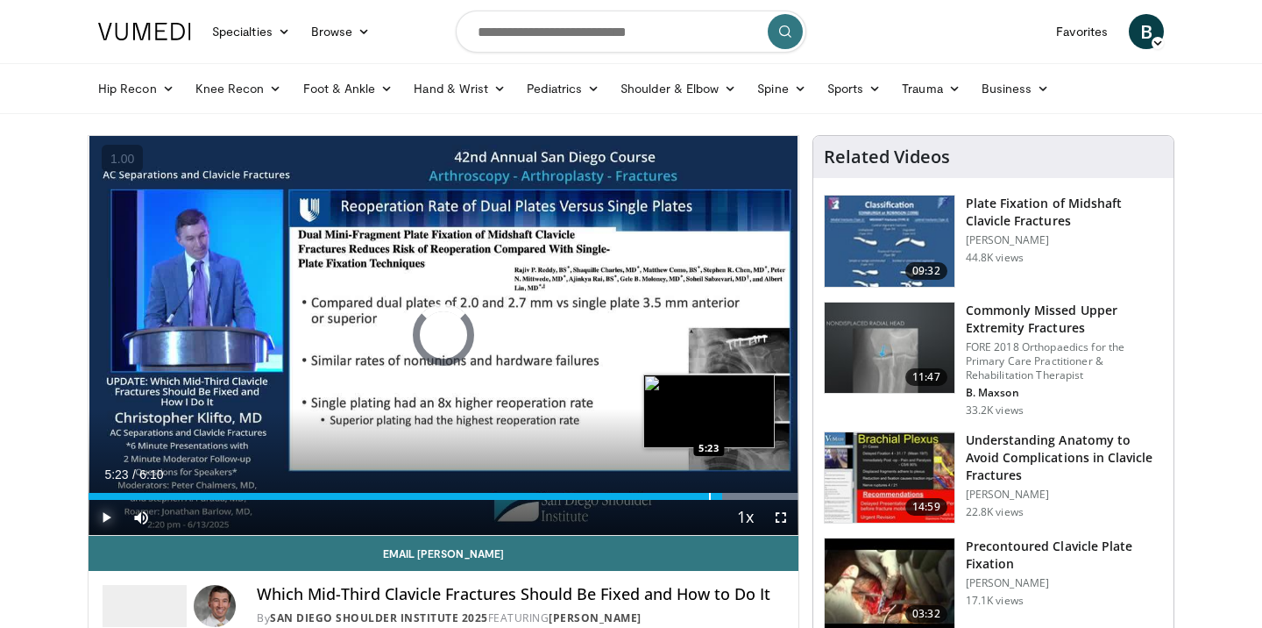
click at [709, 495] on div "Progress Bar" at bounding box center [710, 496] width 2 height 7
click at [695, 493] on div "Progress Bar" at bounding box center [696, 496] width 2 height 7
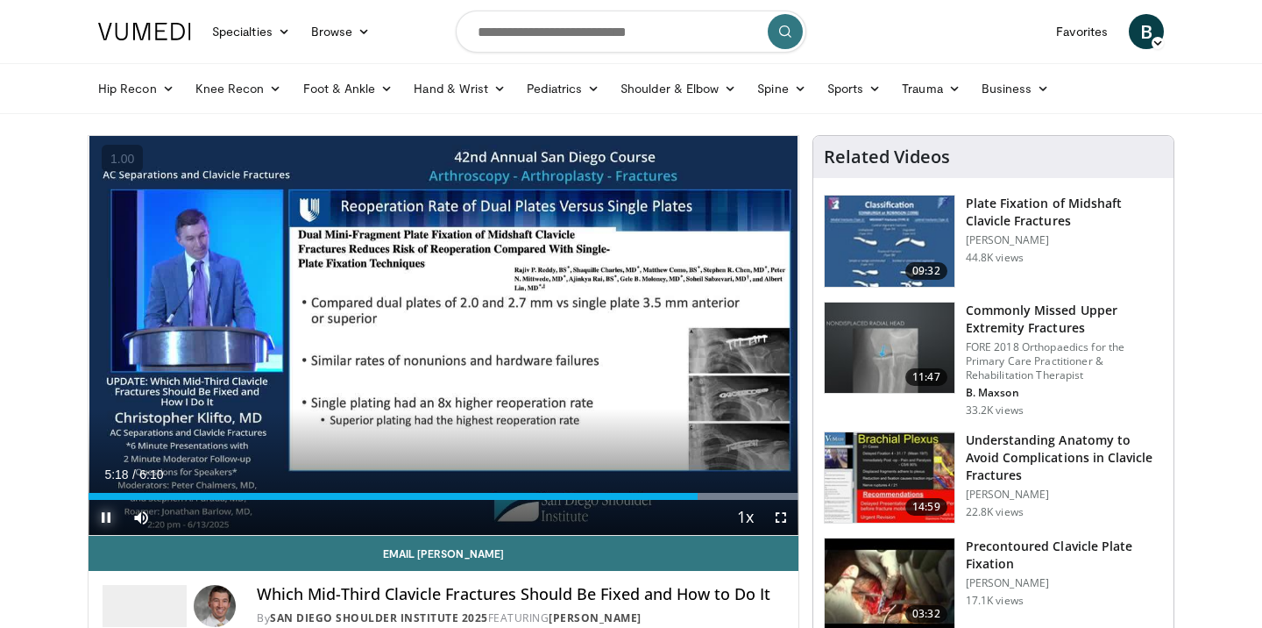
click at [109, 519] on span "Video Player" at bounding box center [106, 517] width 35 height 35
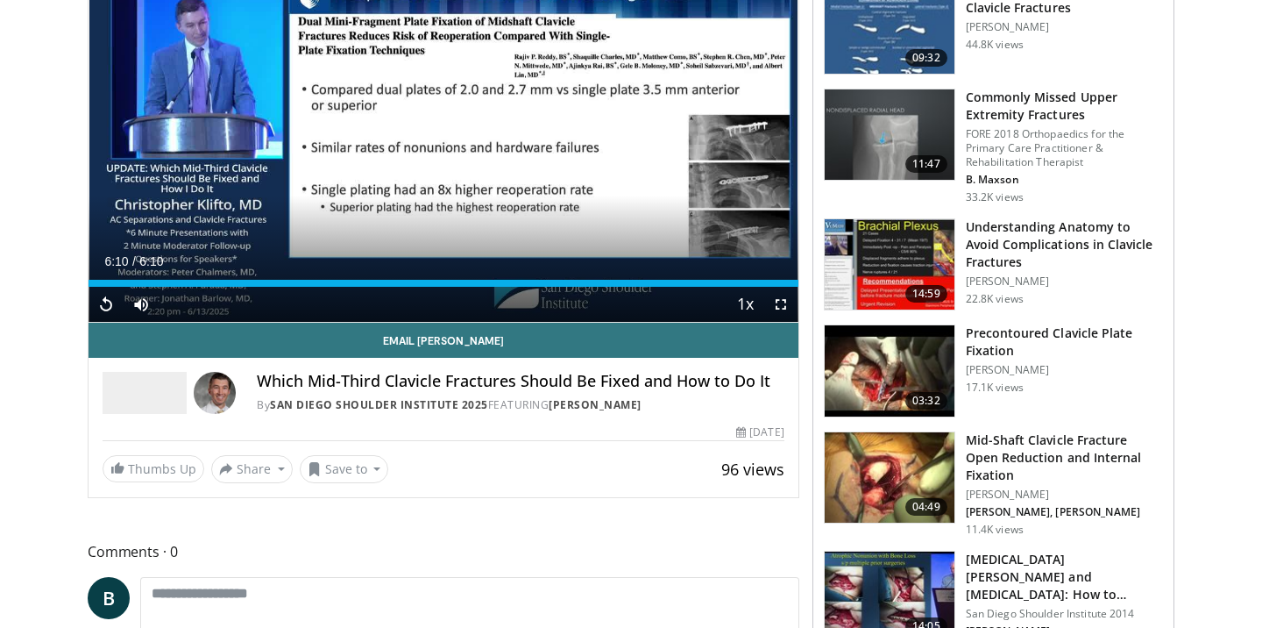
scroll to position [220, 0]
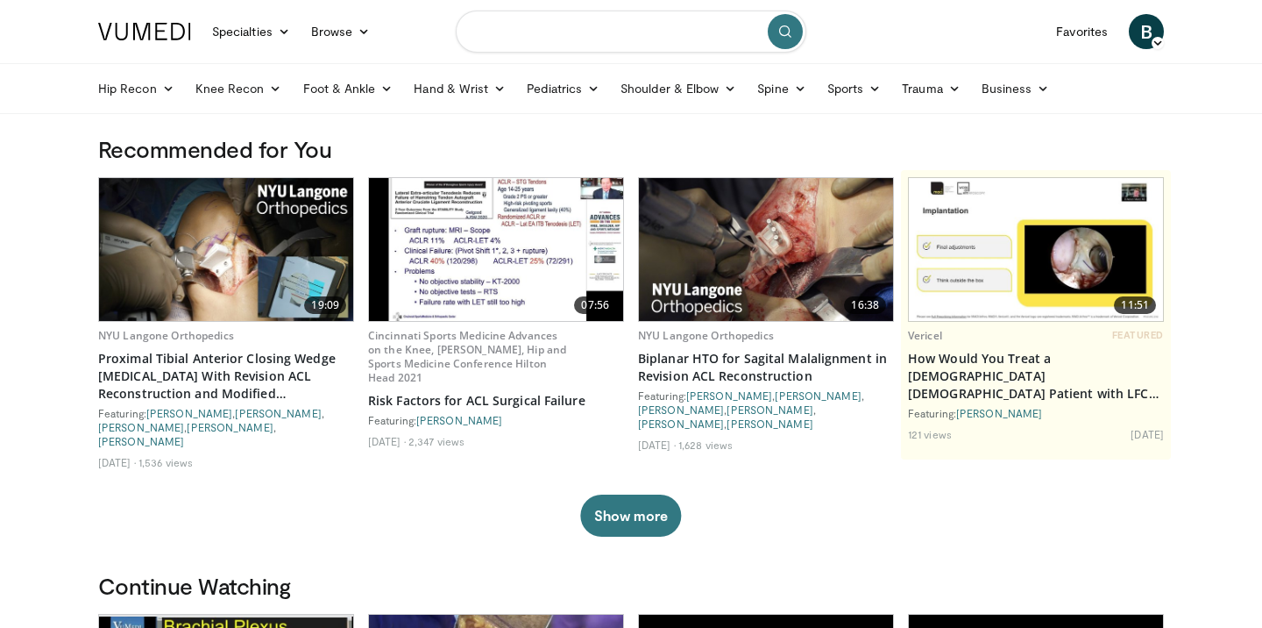
click at [582, 32] on input "Search topics, interventions" at bounding box center [631, 32] width 351 height 42
type input "**********"
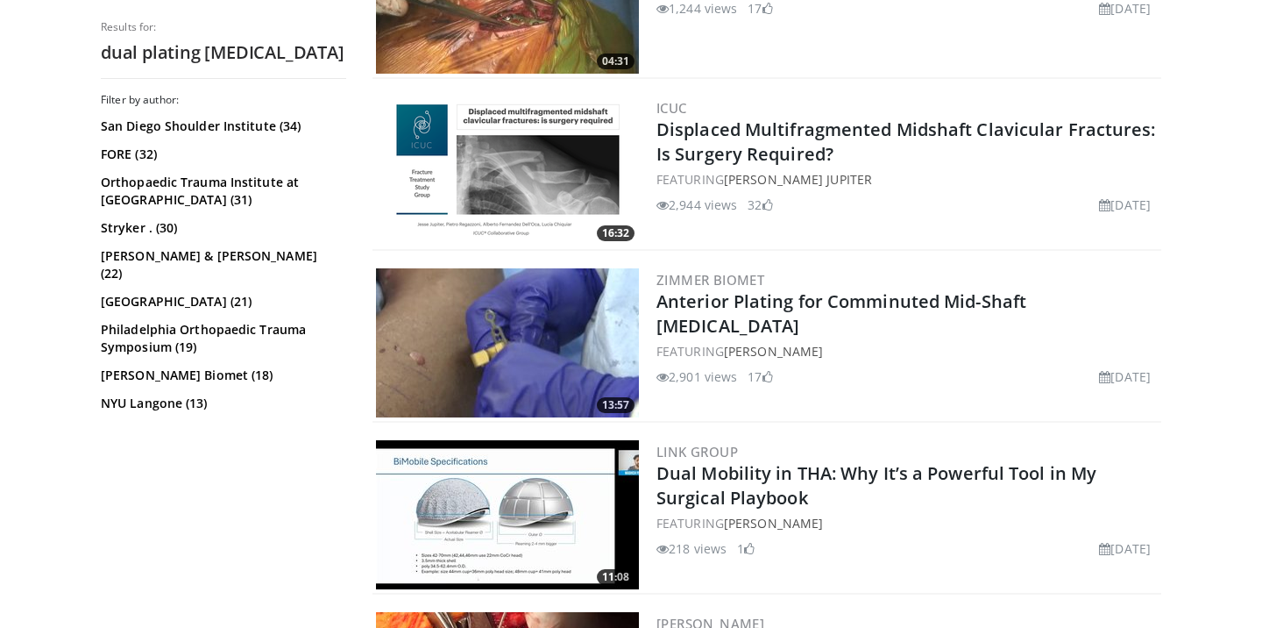
scroll to position [1993, 0]
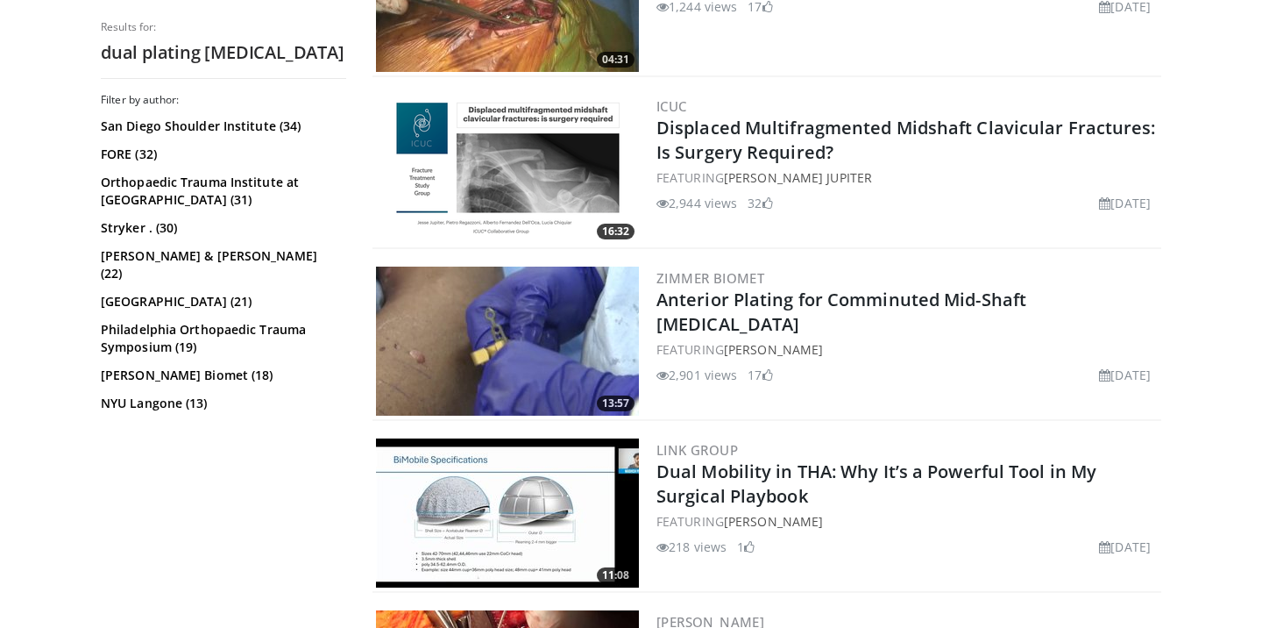
click at [596, 174] on img at bounding box center [507, 169] width 263 height 149
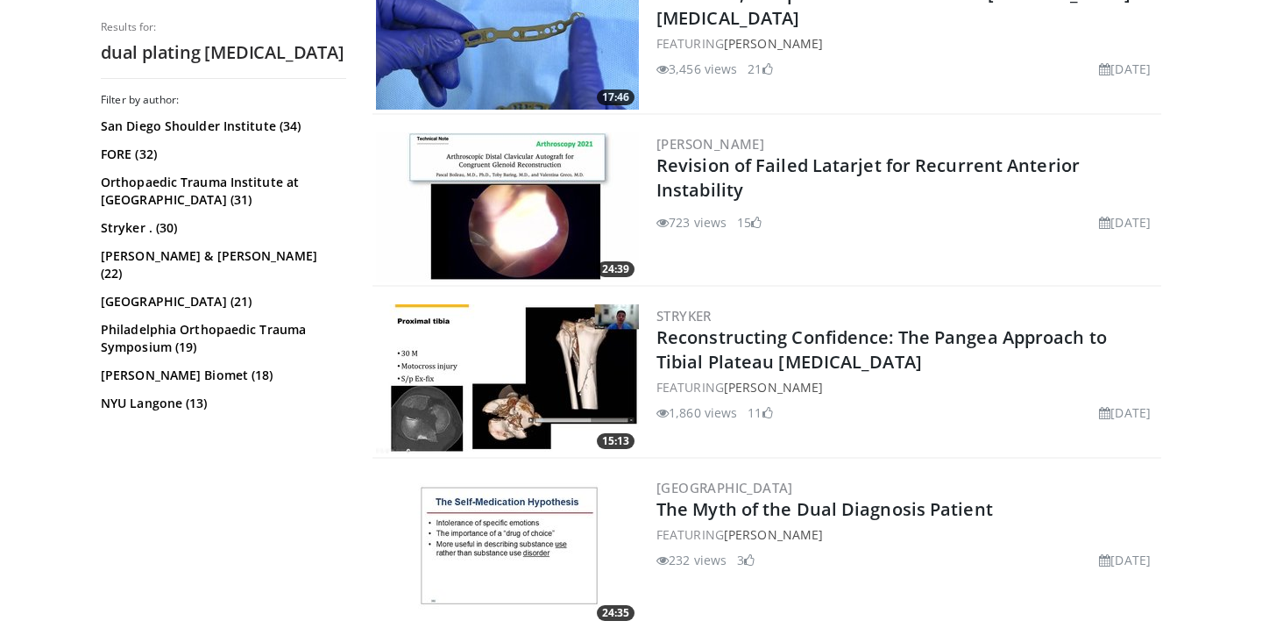
scroll to position [4254, 0]
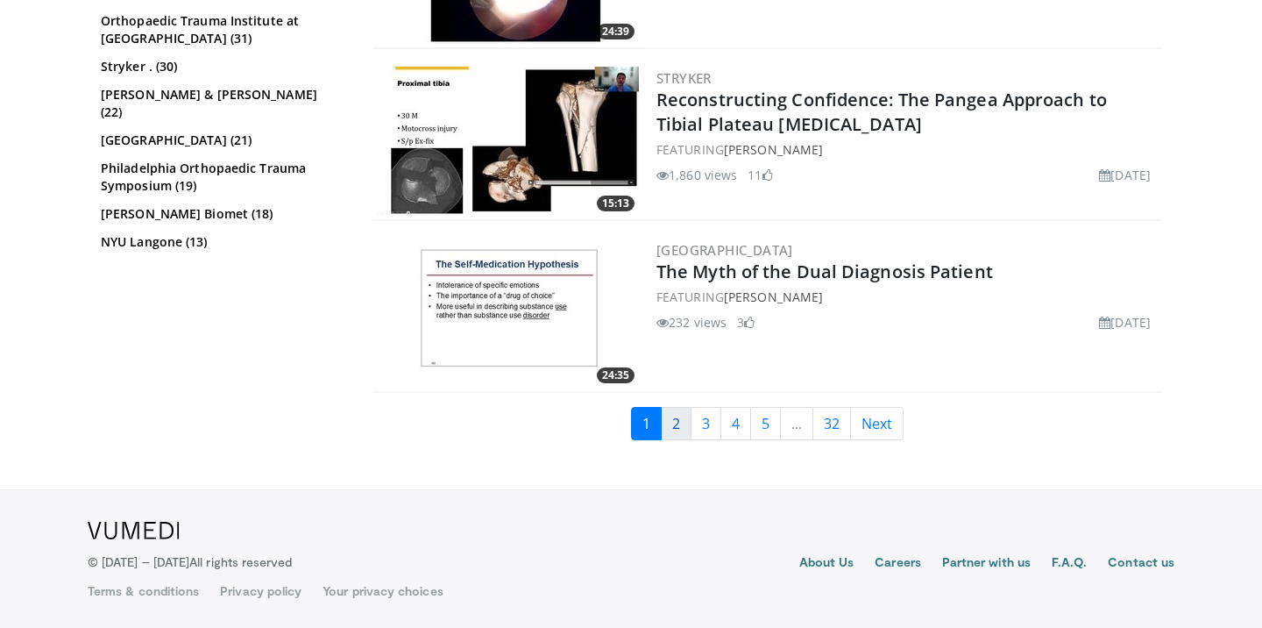
click at [680, 429] on link "2" at bounding box center [676, 423] width 31 height 33
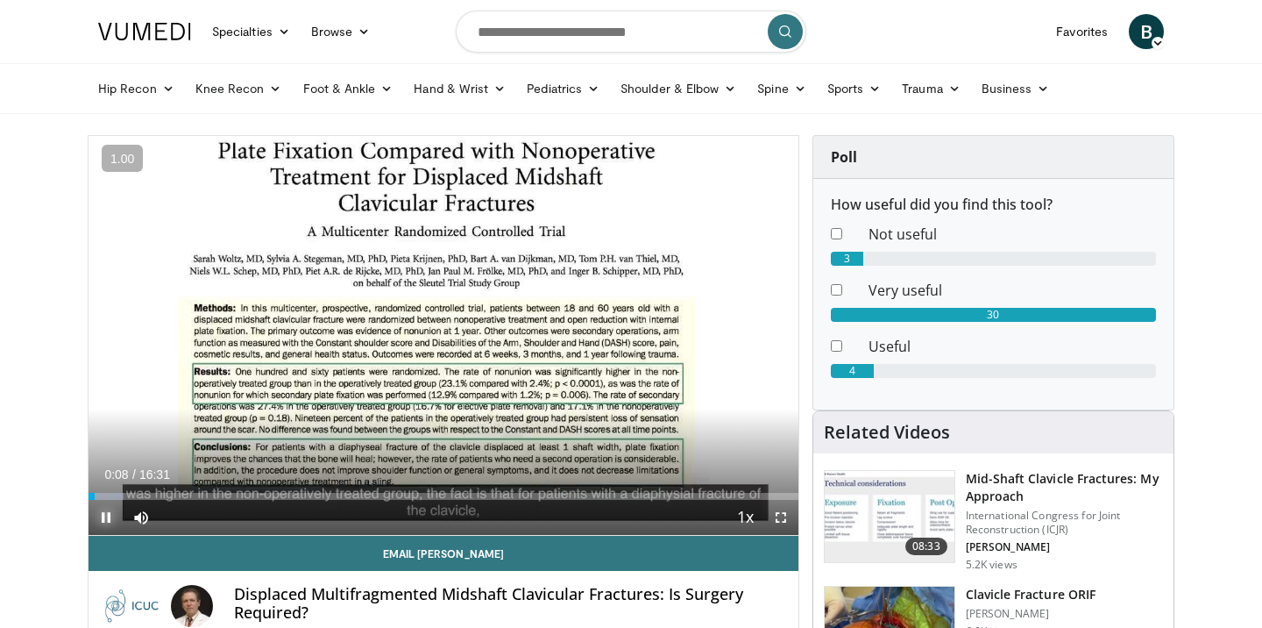
click at [120, 503] on span "Video Player" at bounding box center [106, 517] width 35 height 35
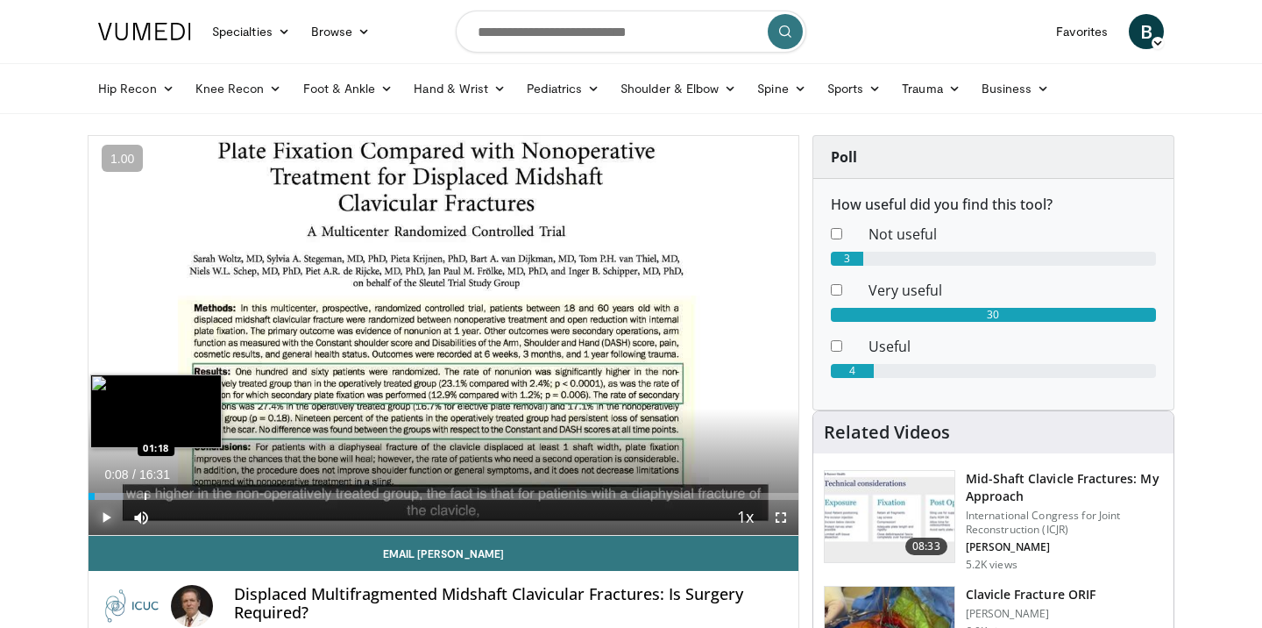
click at [145, 494] on div "Progress Bar" at bounding box center [146, 496] width 2 height 7
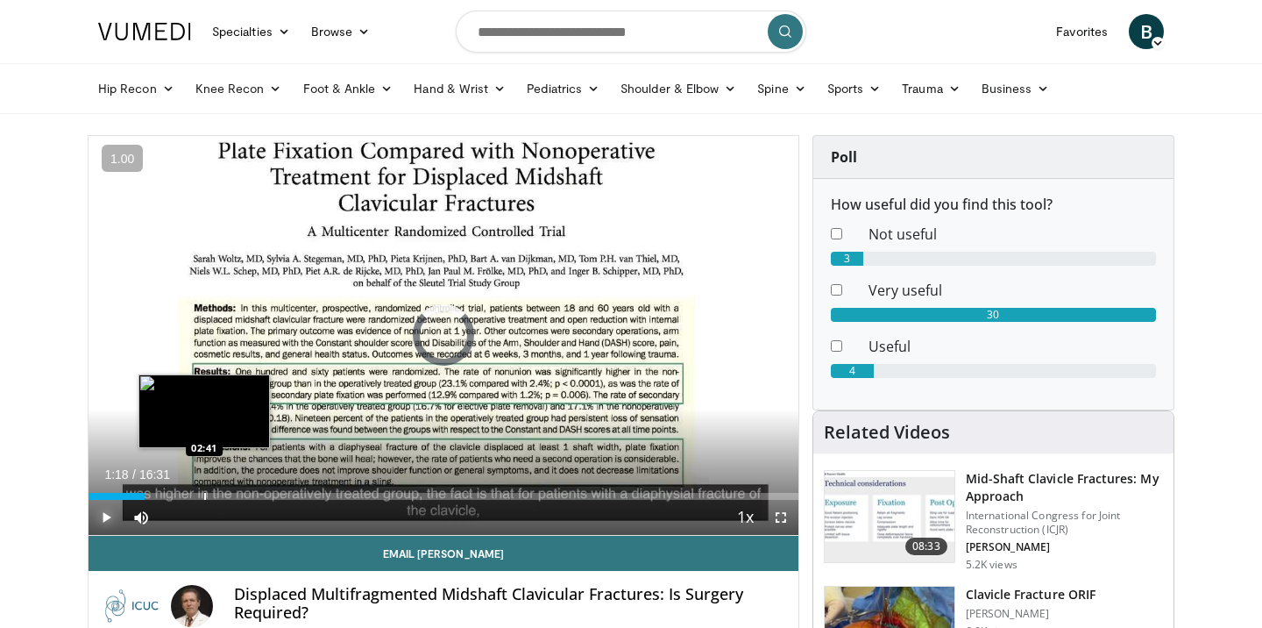
click at [204, 495] on div "Progress Bar" at bounding box center [205, 496] width 2 height 7
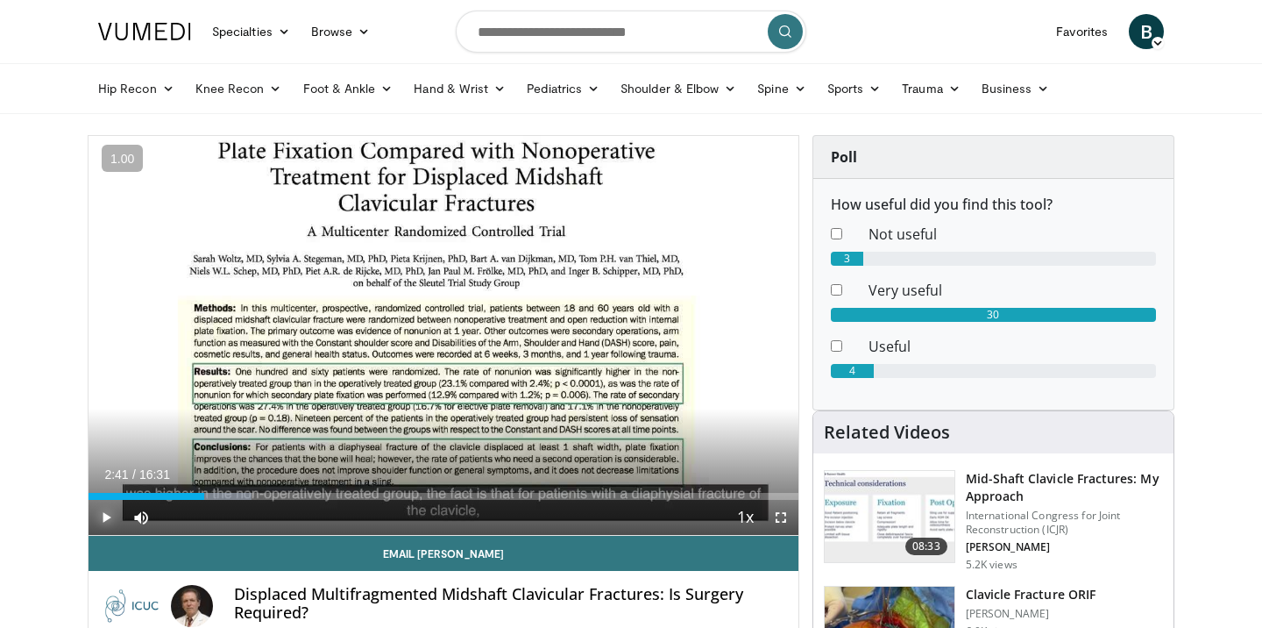
click at [107, 520] on span "Video Player" at bounding box center [106, 517] width 35 height 35
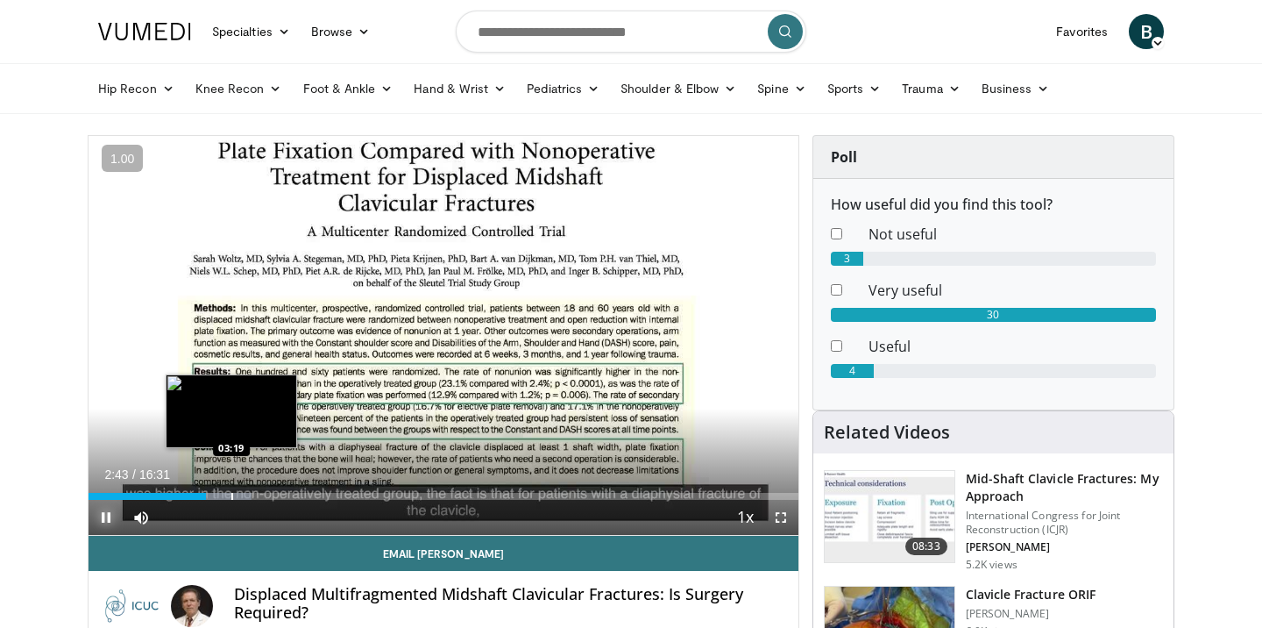
click at [231, 493] on div "Progress Bar" at bounding box center [232, 496] width 2 height 7
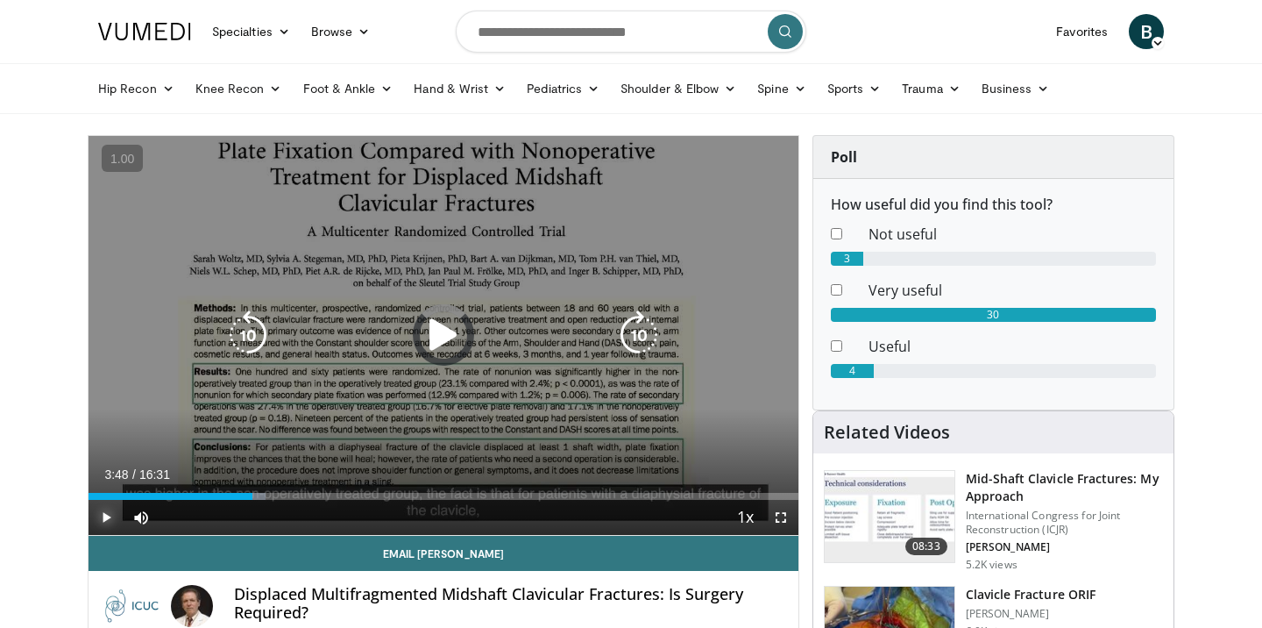
click at [0, 0] on div "Progress Bar" at bounding box center [0, 0] width 0 height 0
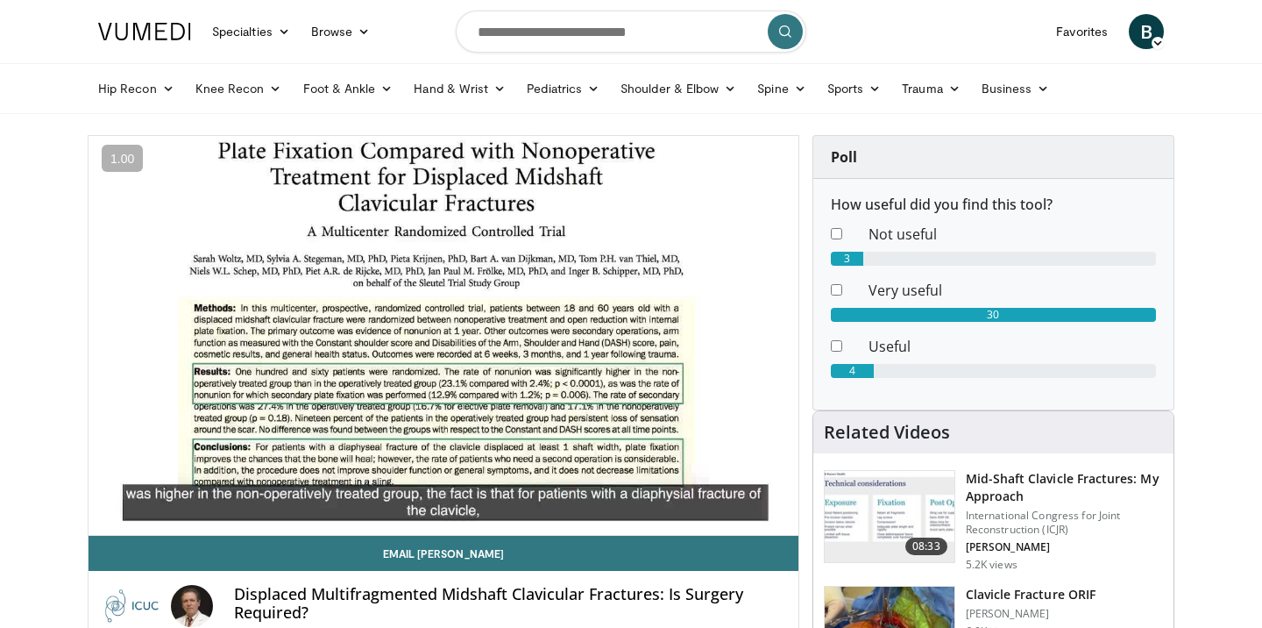
click at [273, 493] on video-js "**********" at bounding box center [444, 336] width 710 height 400
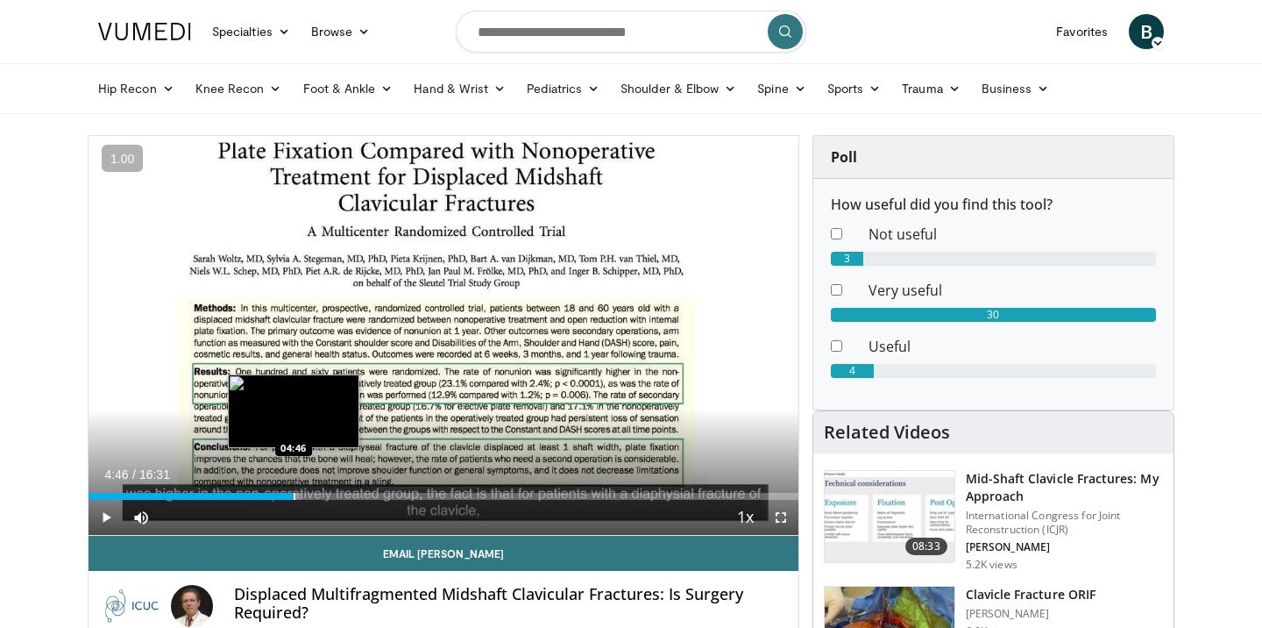
click at [294, 486] on div "Loaded : 29.99% 04:46 04:46" at bounding box center [444, 491] width 710 height 17
click at [319, 493] on div "Progress Bar" at bounding box center [320, 496] width 2 height 7
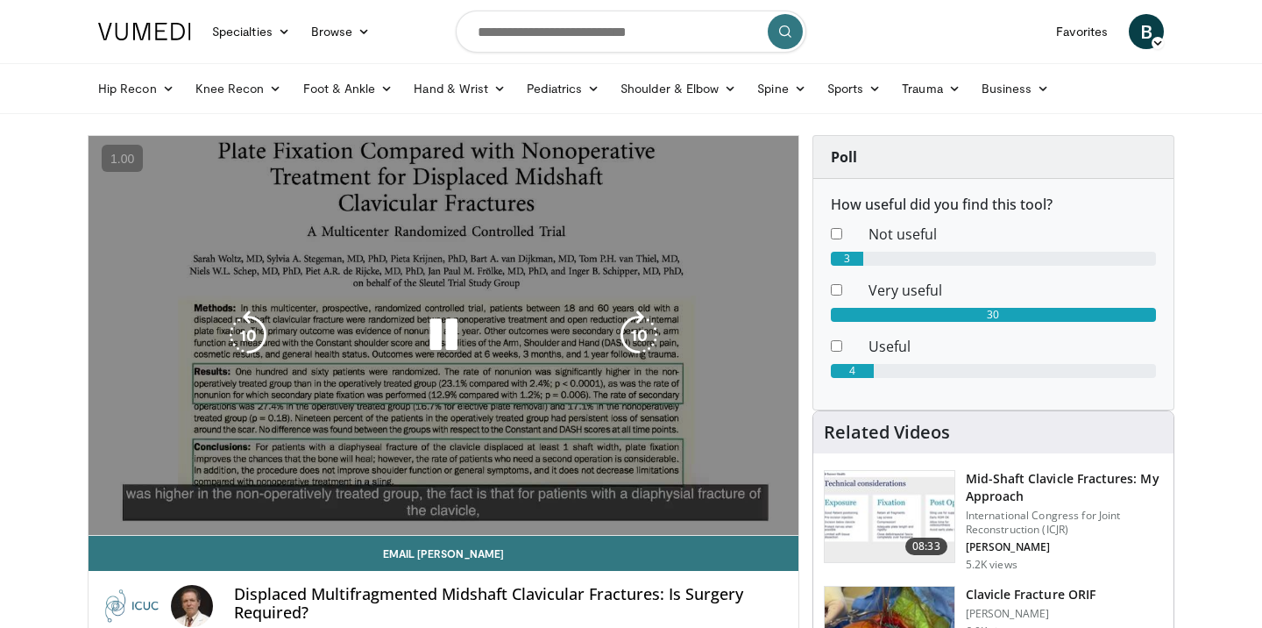
click at [342, 495] on video-js "**********" at bounding box center [444, 336] width 710 height 400
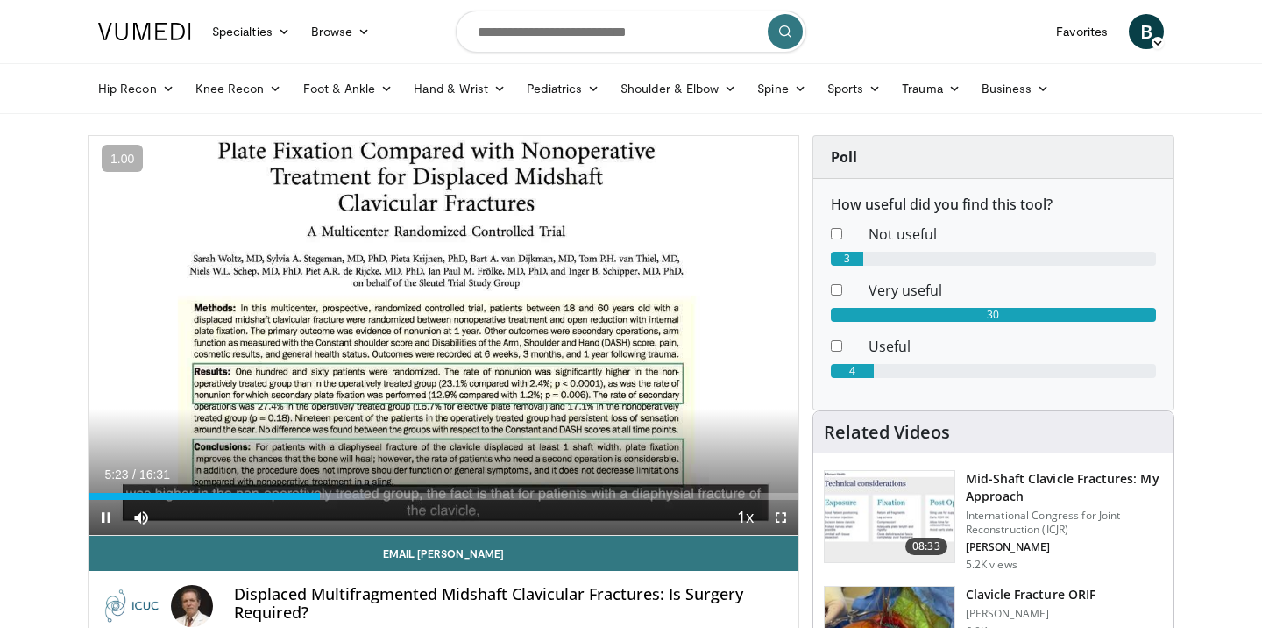
click at [355, 500] on div "Current Time 5:23 / Duration 16:31 Pause Skip Backward Skip Forward Mute 0% Loa…" at bounding box center [444, 517] width 710 height 35
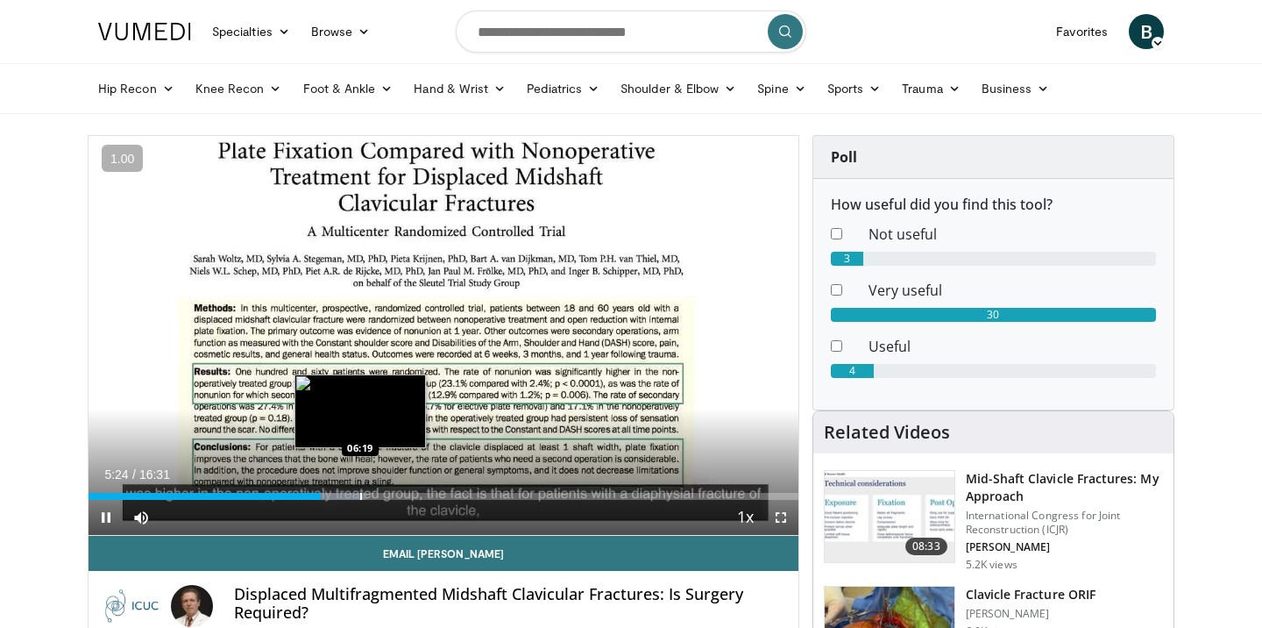
click at [360, 493] on div "Progress Bar" at bounding box center [361, 496] width 2 height 7
click at [374, 493] on div "Progress Bar" at bounding box center [373, 496] width 2 height 7
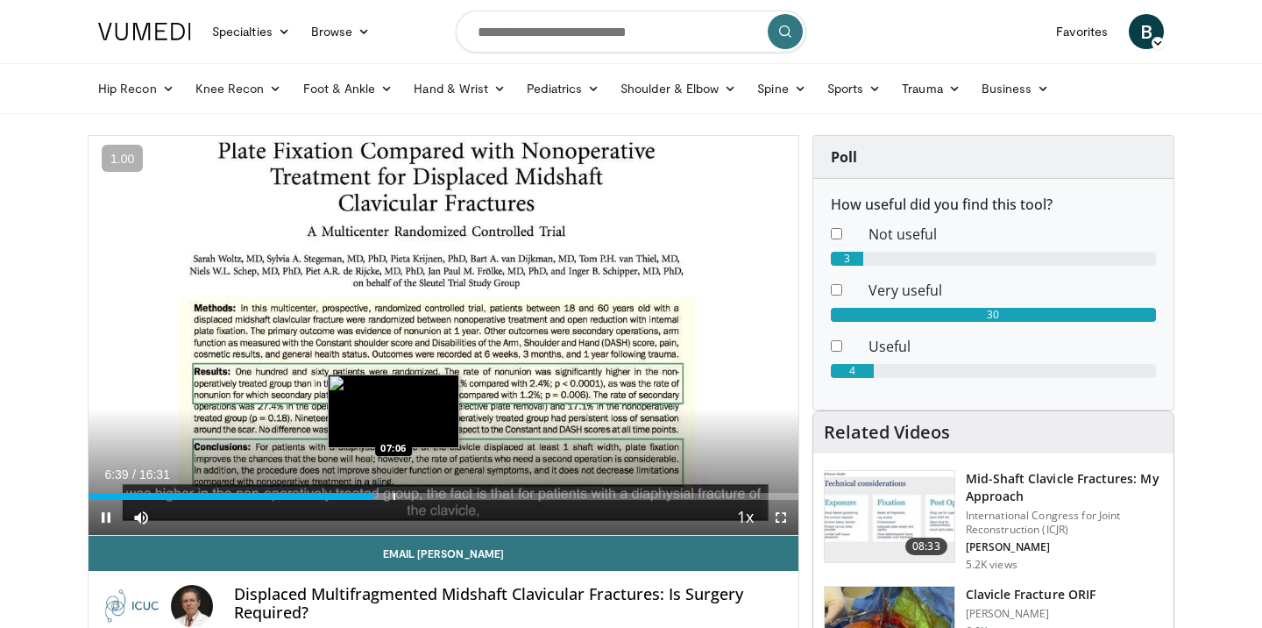
click at [395, 492] on div "Loaded : 42.00% 06:39 07:06" at bounding box center [444, 491] width 710 height 17
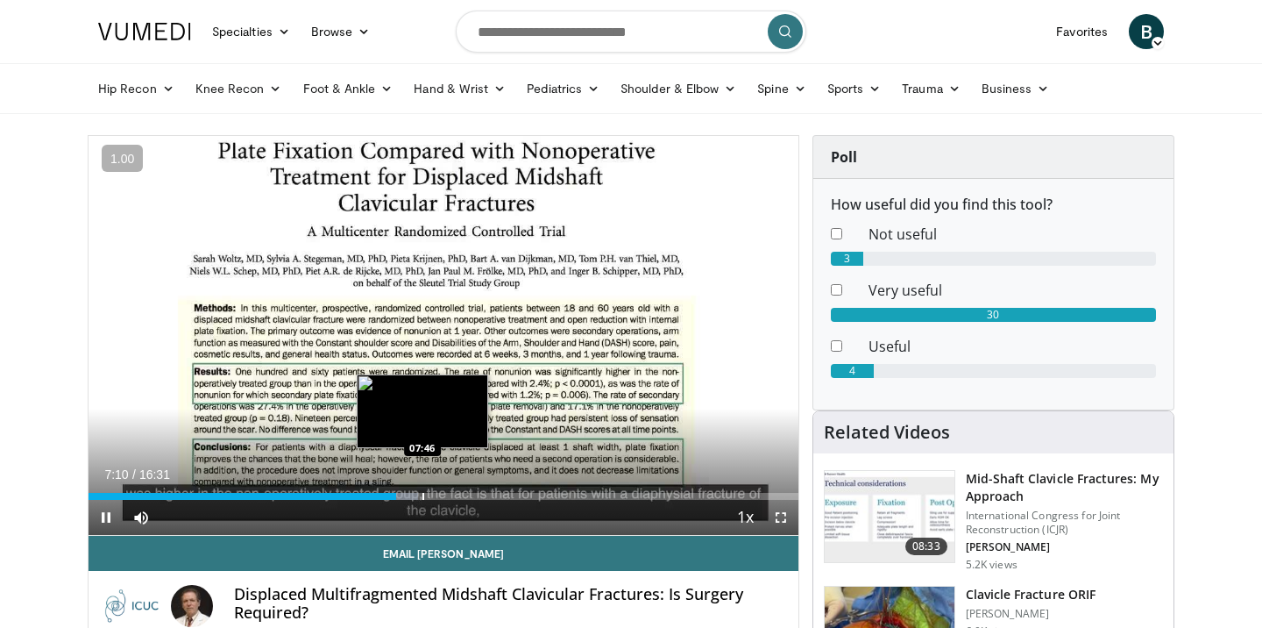
click at [423, 493] on div "Progress Bar" at bounding box center [423, 496] width 2 height 7
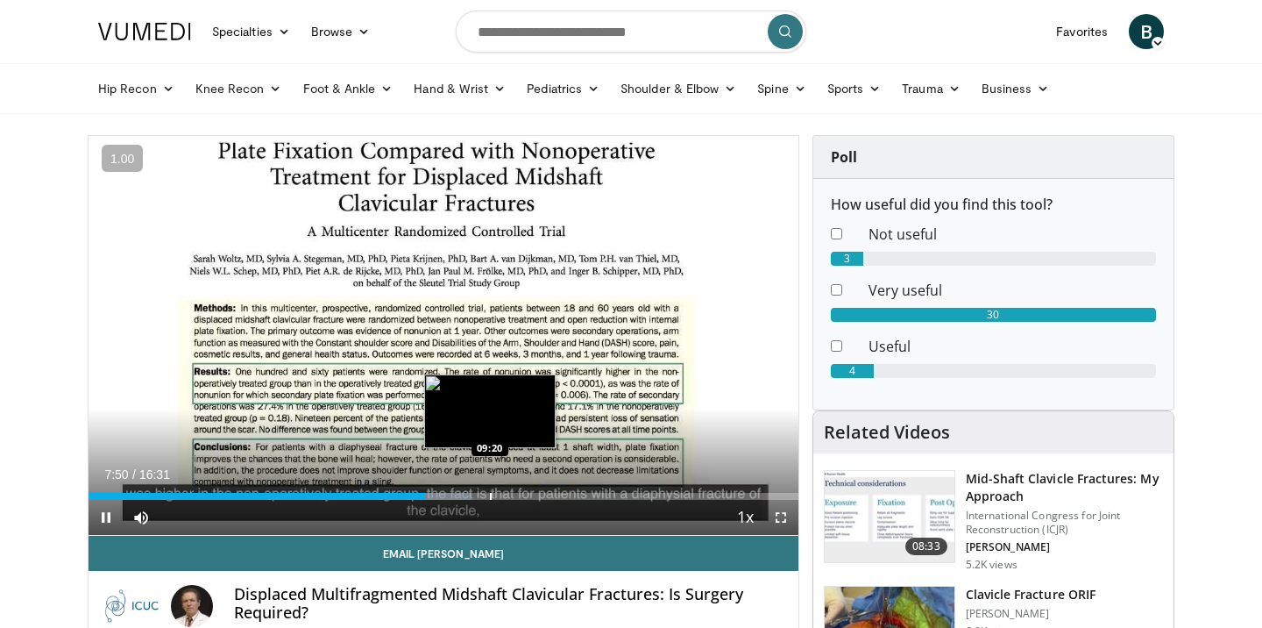
click at [490, 498] on div "Progress Bar" at bounding box center [491, 496] width 2 height 7
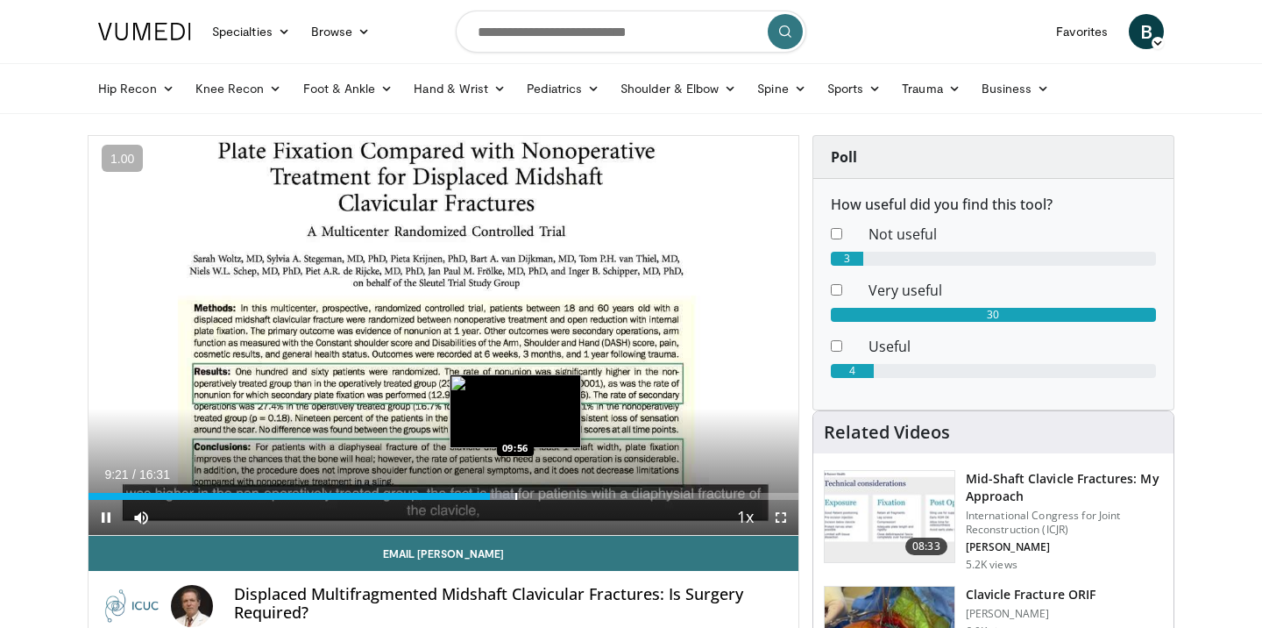
click at [516, 496] on div "Progress Bar" at bounding box center [516, 496] width 2 height 7
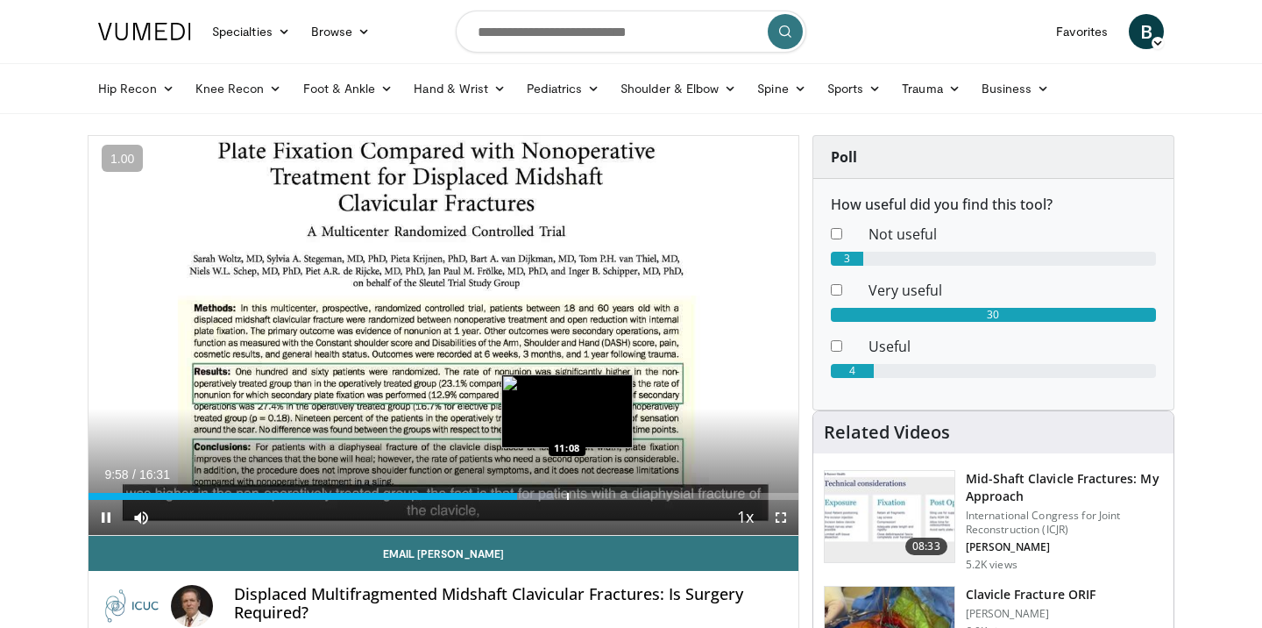
click at [567, 499] on div "Progress Bar" at bounding box center [568, 496] width 2 height 7
